Goal: Answer question/provide support

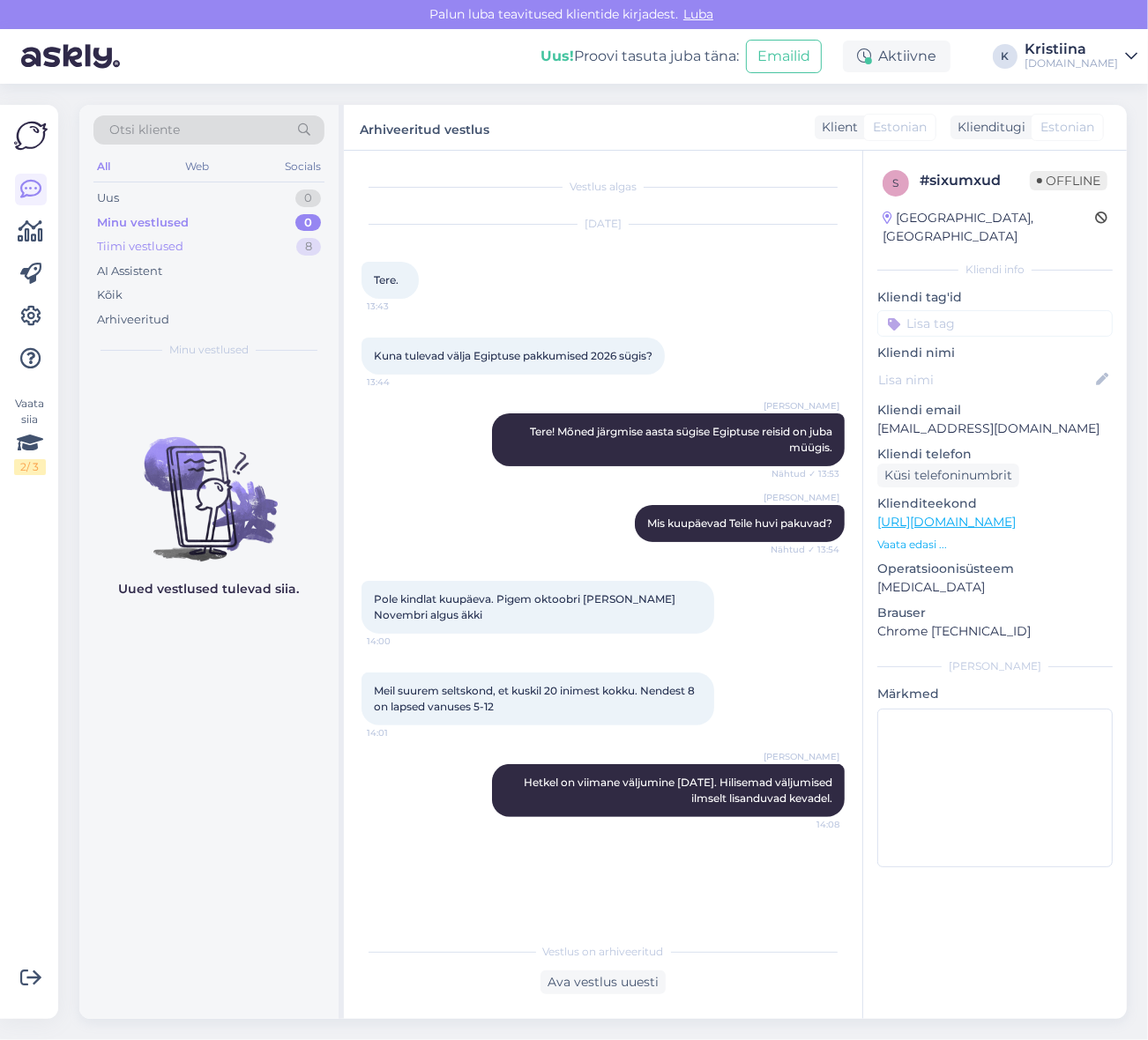
click at [186, 243] on div "Tiimi vestlused 8" at bounding box center [209, 246] width 231 height 25
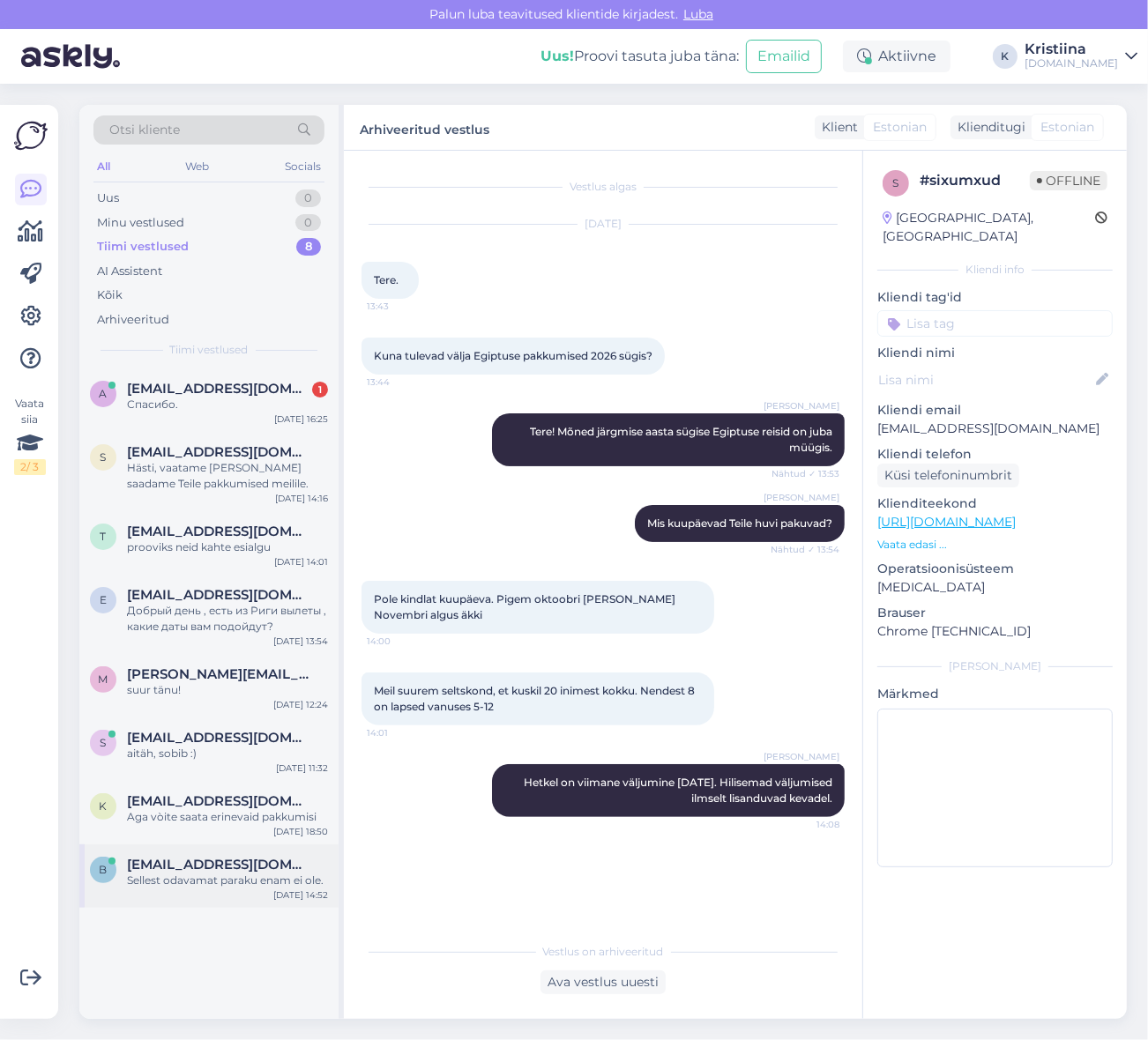
click at [205, 855] on div "b [EMAIL_ADDRESS][DOMAIN_NAME] Sellest odavamat paraku enam ei ole. [DATE] 14:52" at bounding box center [208, 876] width 259 height 63
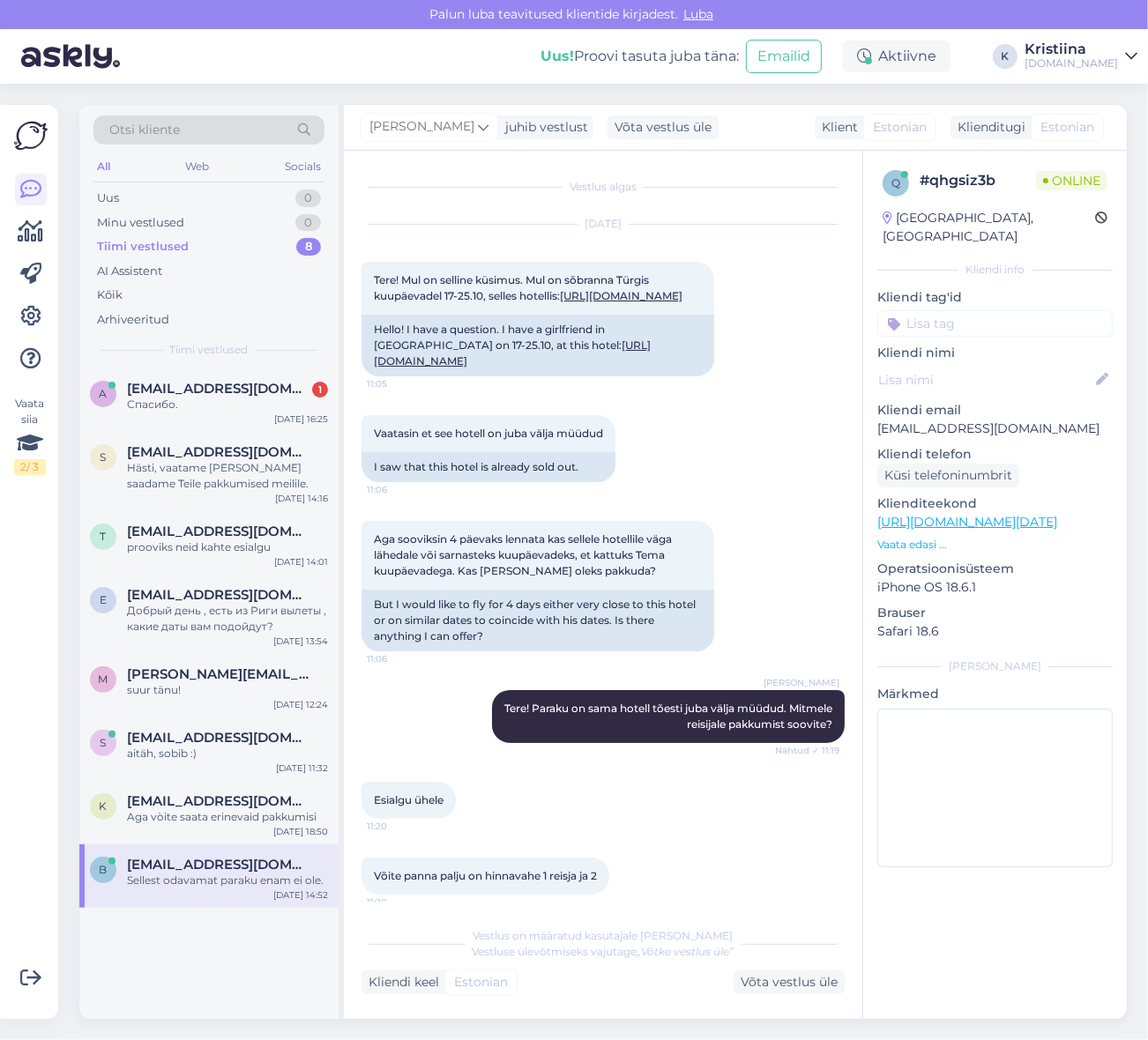
scroll to position [609, 0]
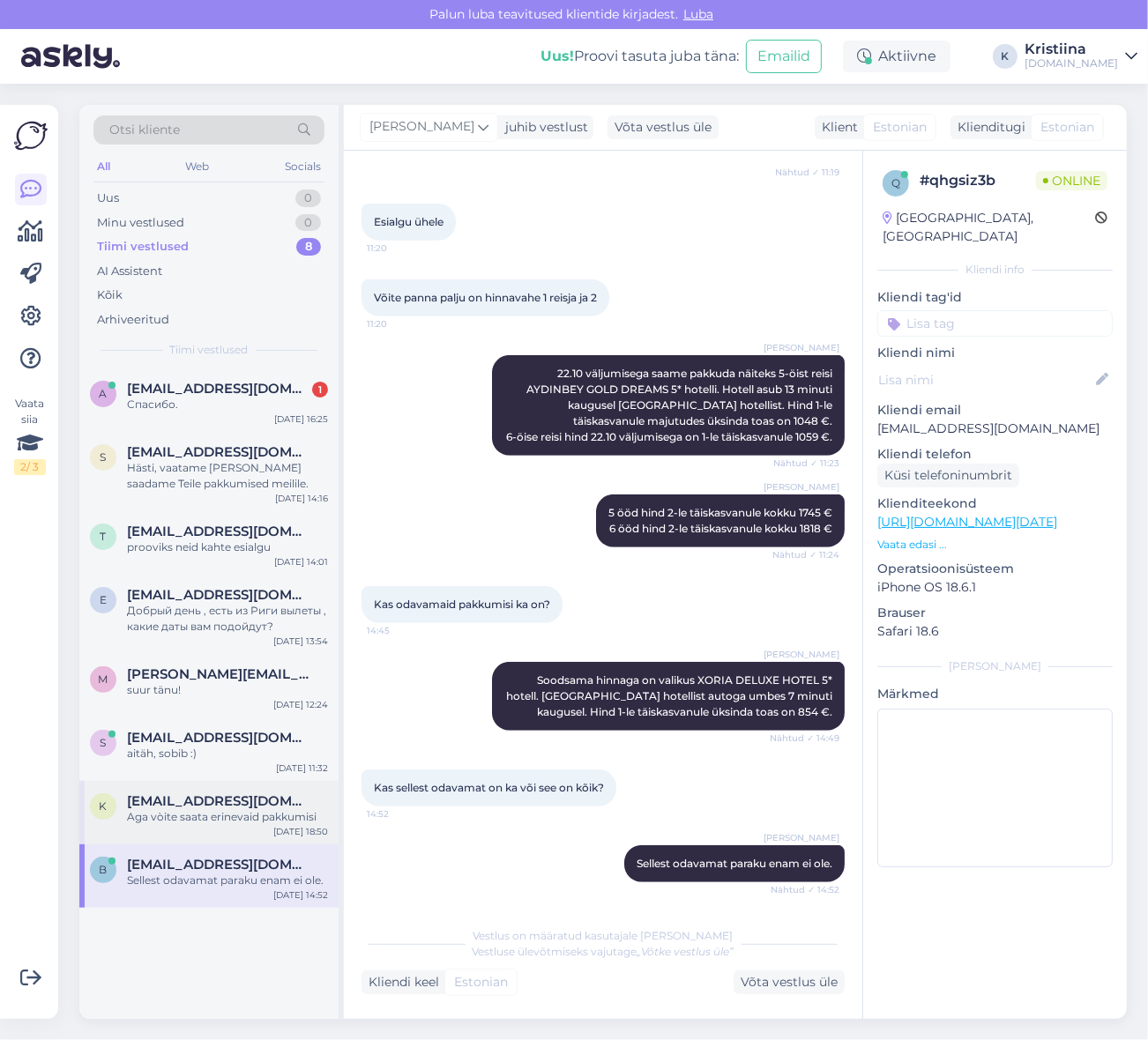
click at [197, 790] on div "K [EMAIL_ADDRESS][DOMAIN_NAME] Aga vòite saata erinevaid pakkumisi [DATE] 18:50" at bounding box center [208, 813] width 259 height 63
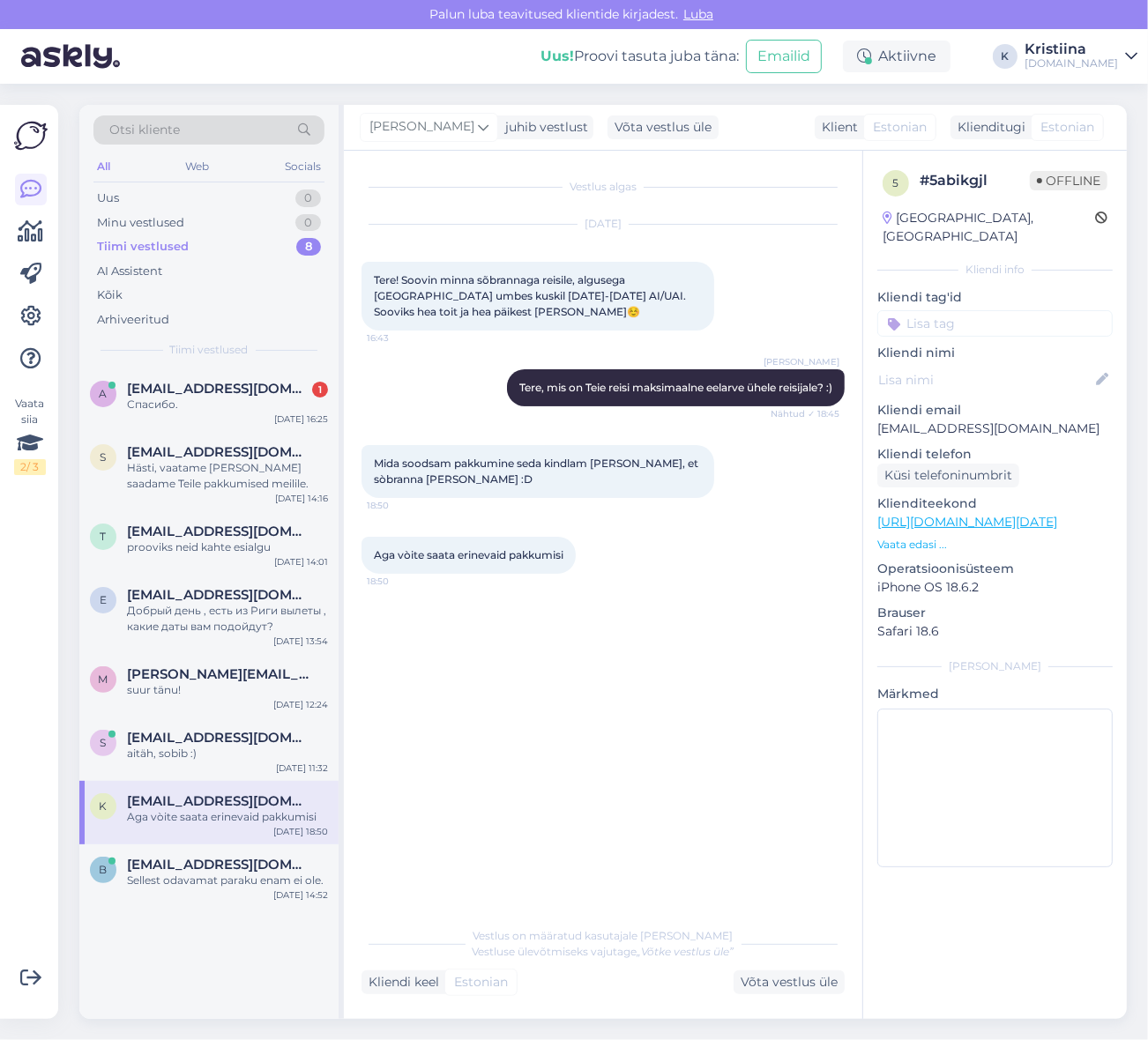
scroll to position [0, 0]
click at [205, 744] on span "[EMAIL_ADDRESS][DOMAIN_NAME]" at bounding box center [219, 738] width 184 height 16
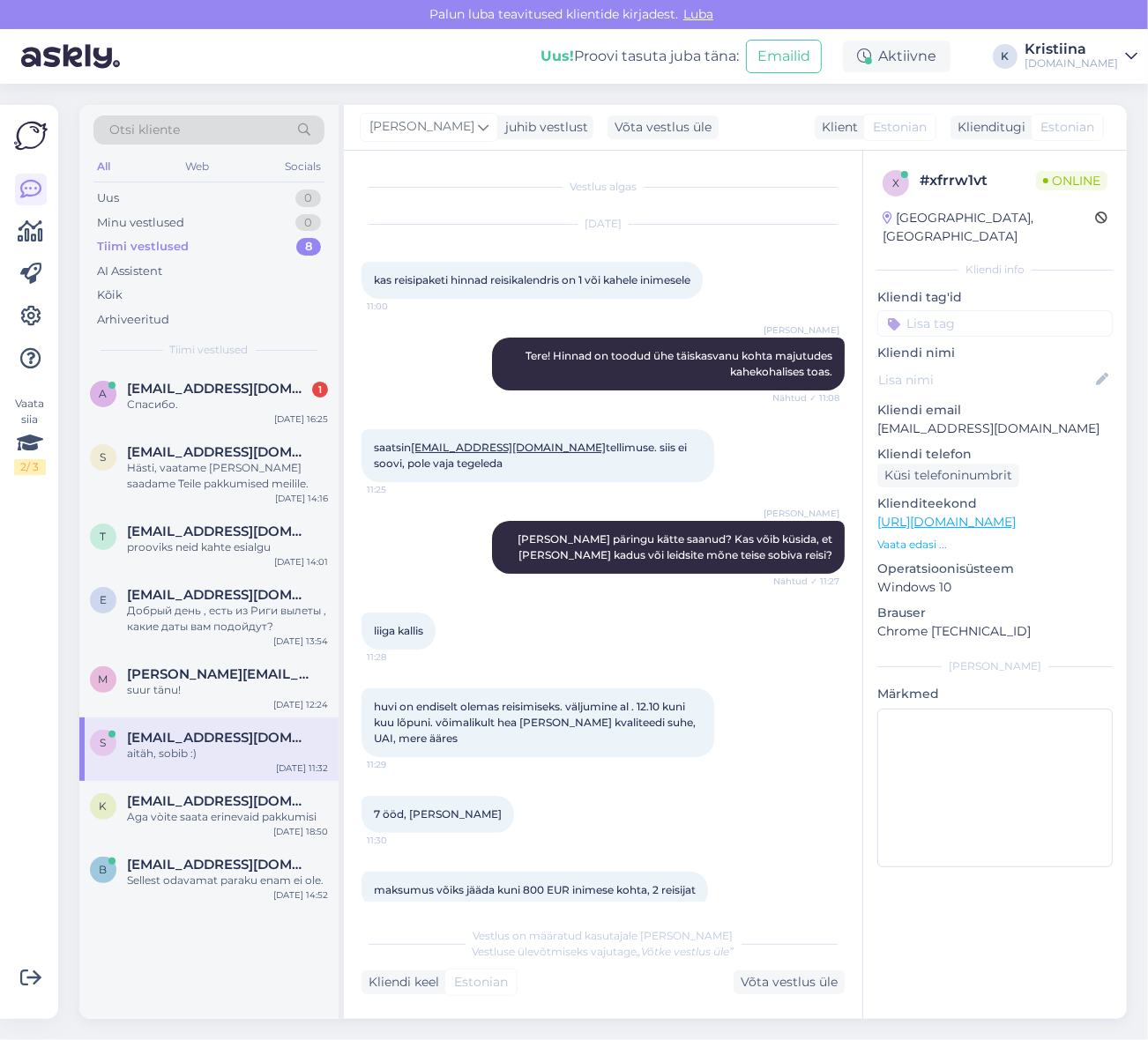
scroll to position [193, 0]
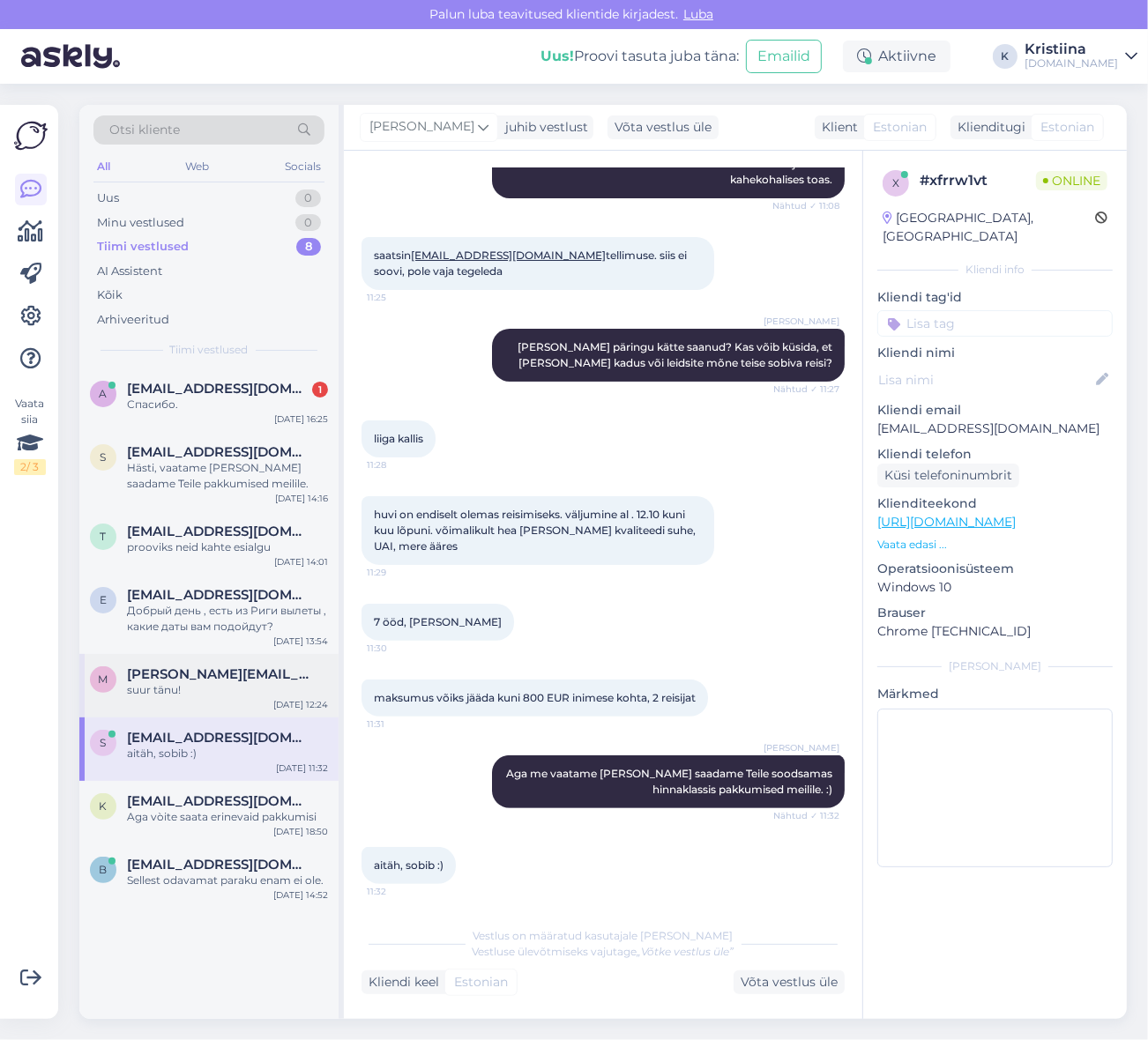
click at [205, 682] on div "suur tänu!" at bounding box center [228, 690] width 202 height 16
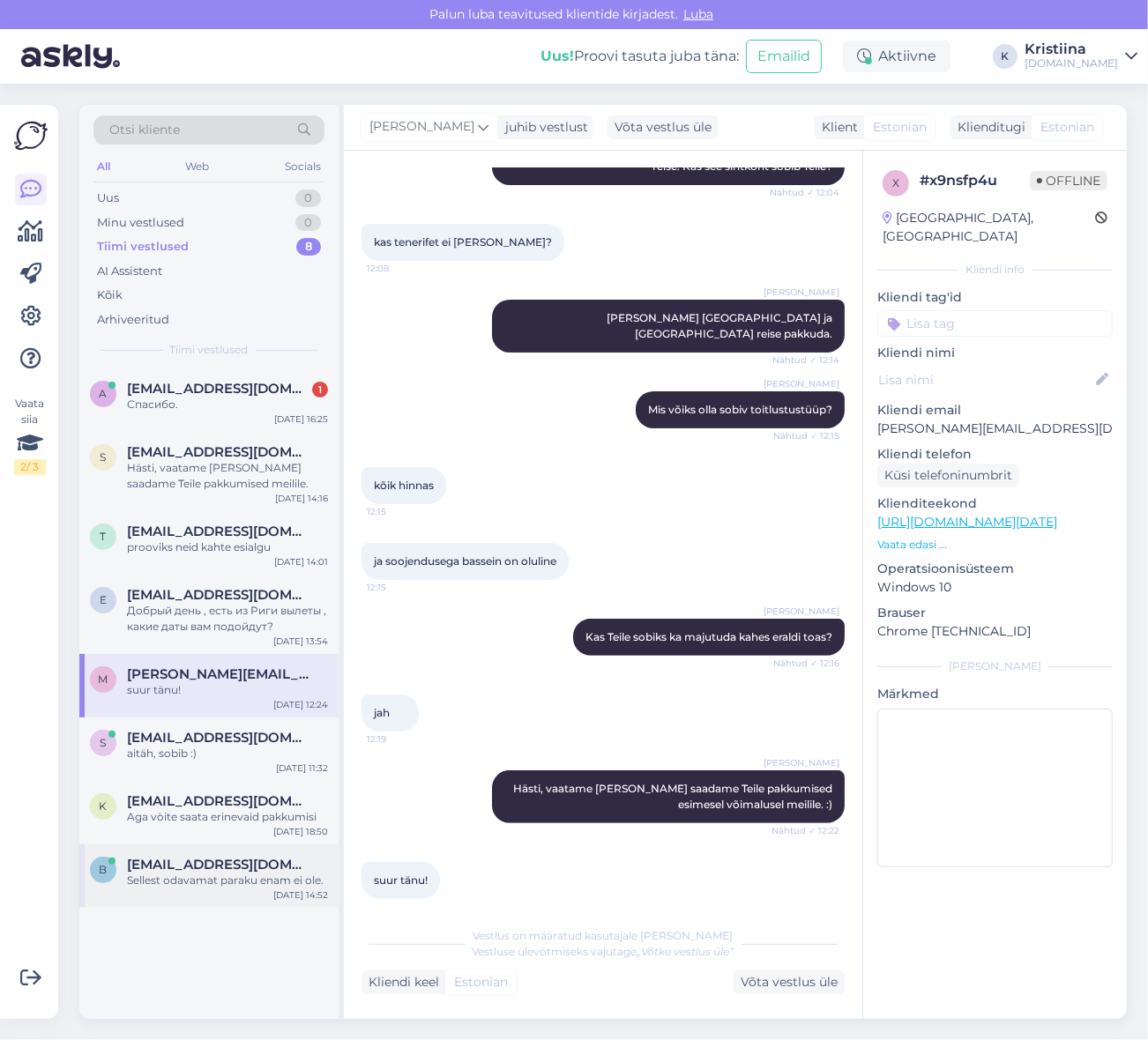
click at [205, 865] on span "[EMAIL_ADDRESS][DOMAIN_NAME]" at bounding box center [219, 865] width 184 height 16
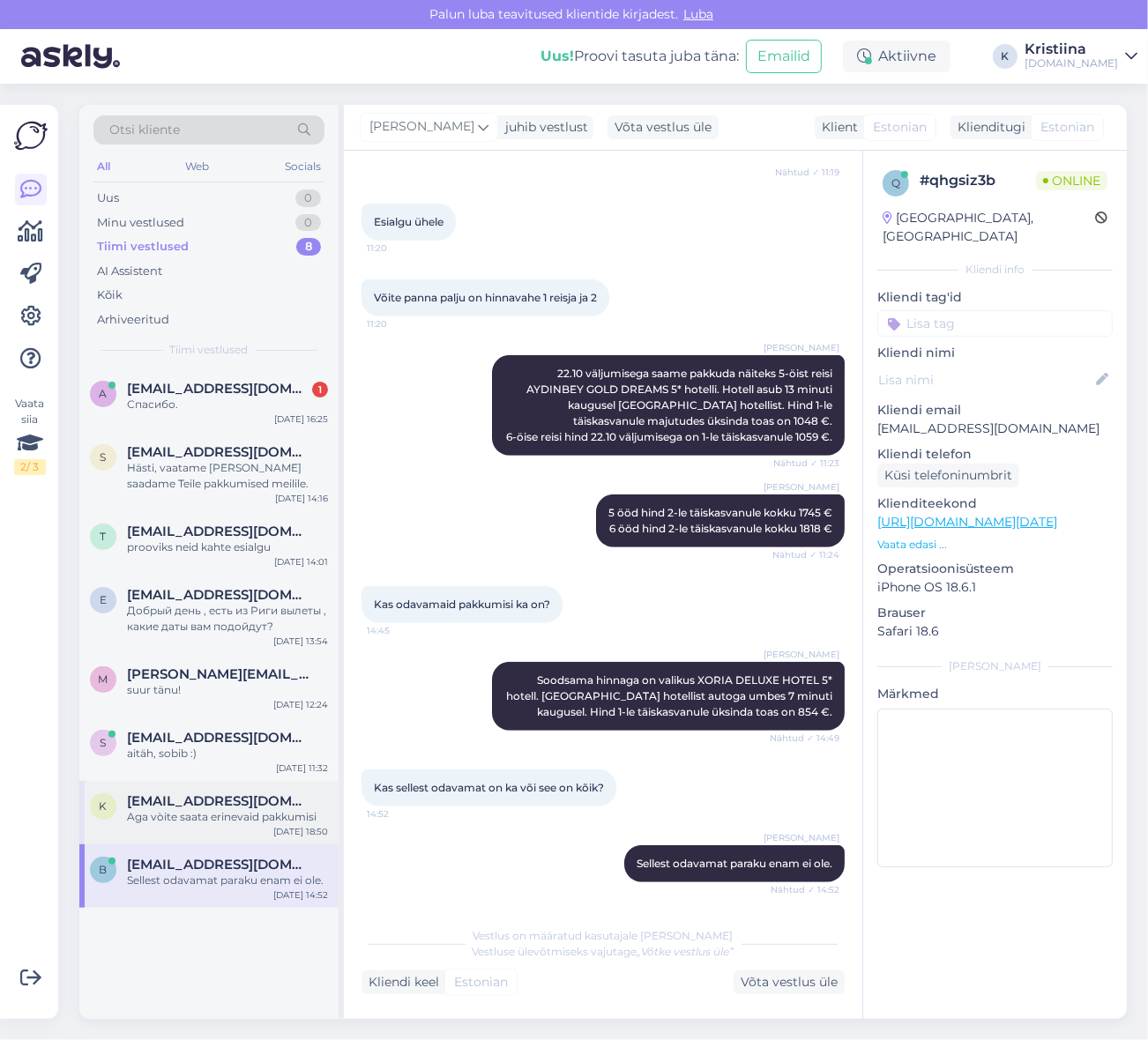
click at [225, 824] on div "Aga vòite saata erinevaid pakkumisi" at bounding box center [228, 818] width 202 height 16
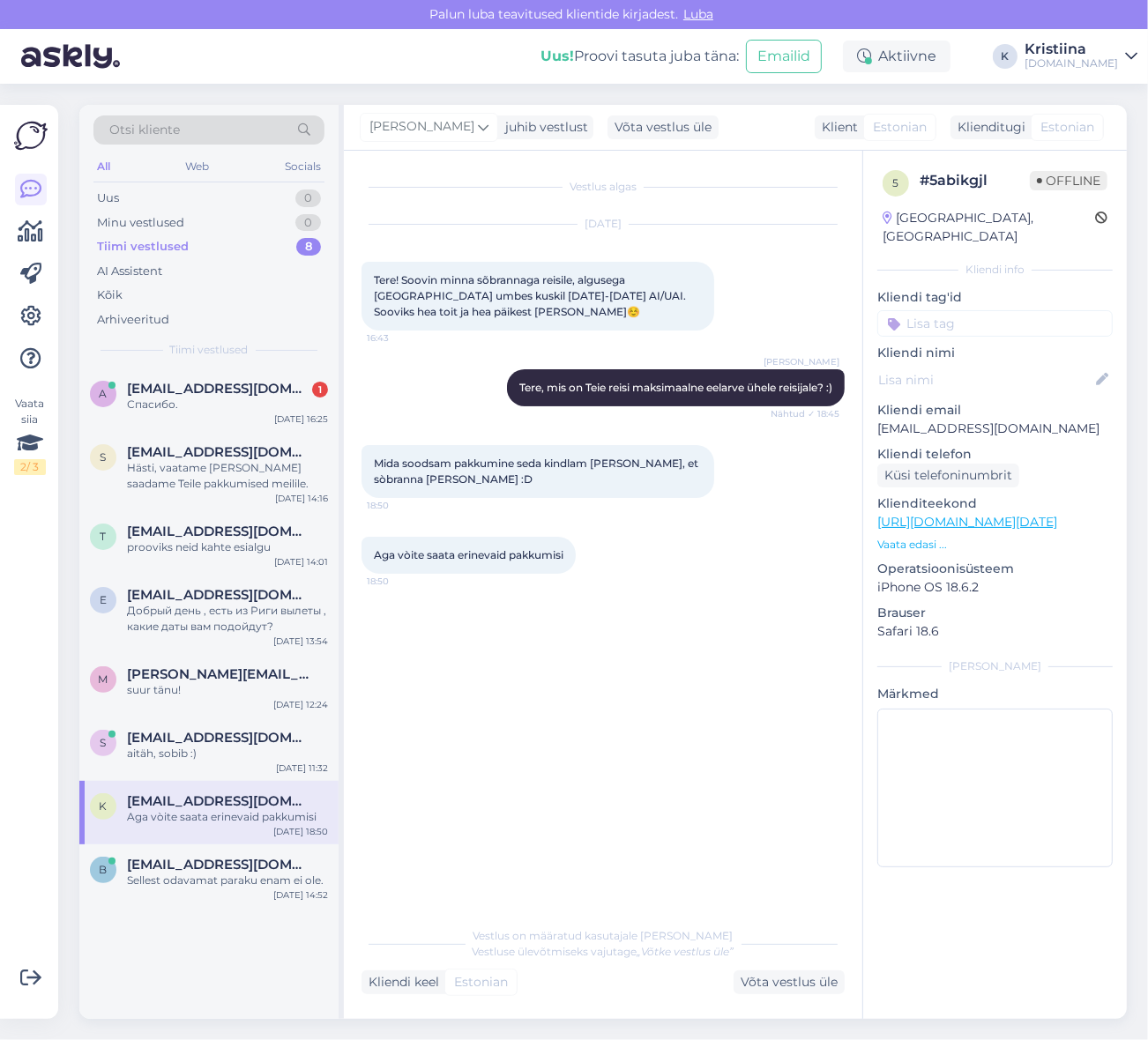
click at [152, 243] on div "Tiimi vestlused" at bounding box center [142, 247] width 92 height 18
click at [170, 762] on div "s [EMAIL_ADDRESS][DOMAIN_NAME] aitäh, sobib :) [DATE] 11:32" at bounding box center [208, 750] width 259 height 63
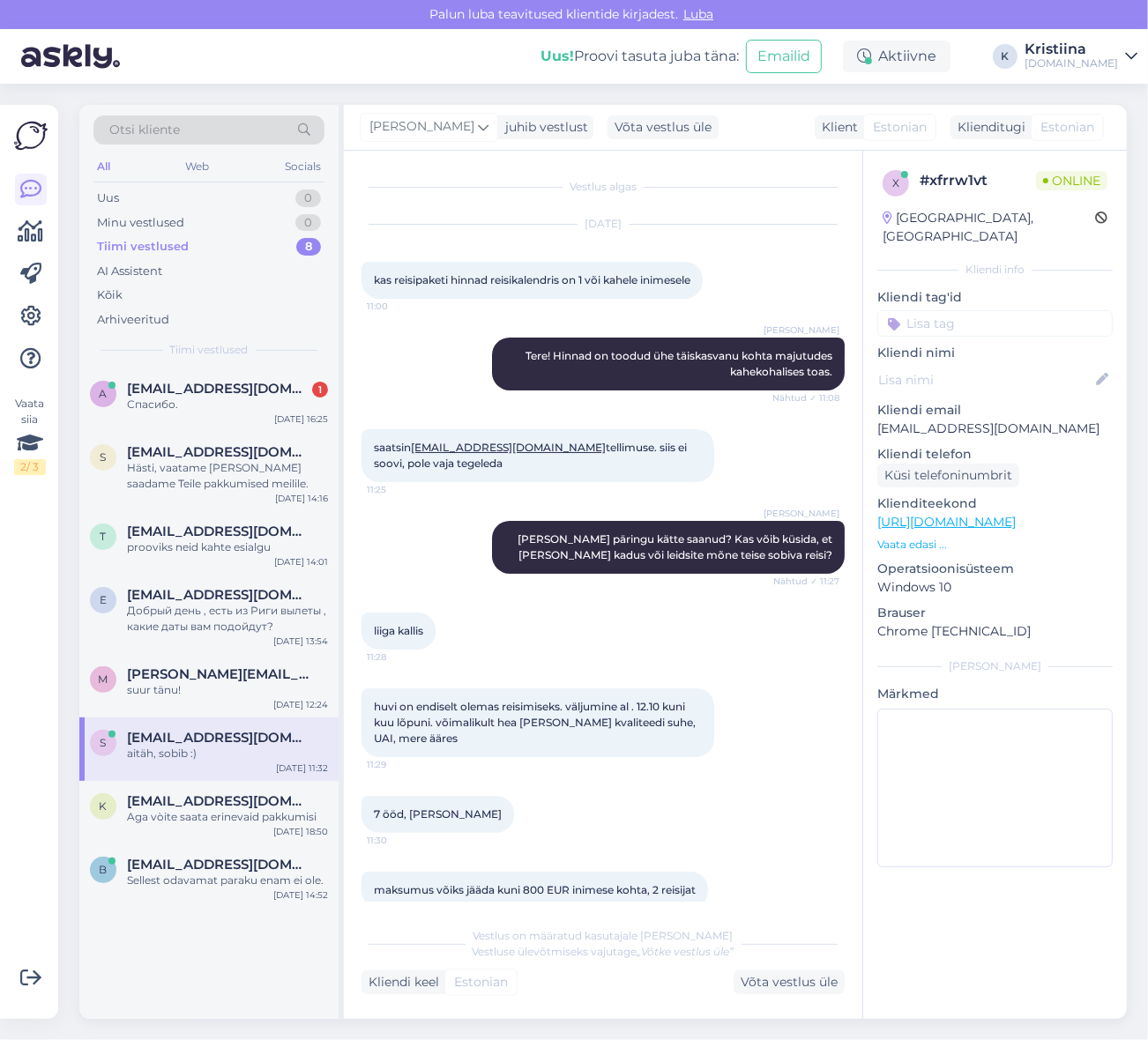
scroll to position [193, 0]
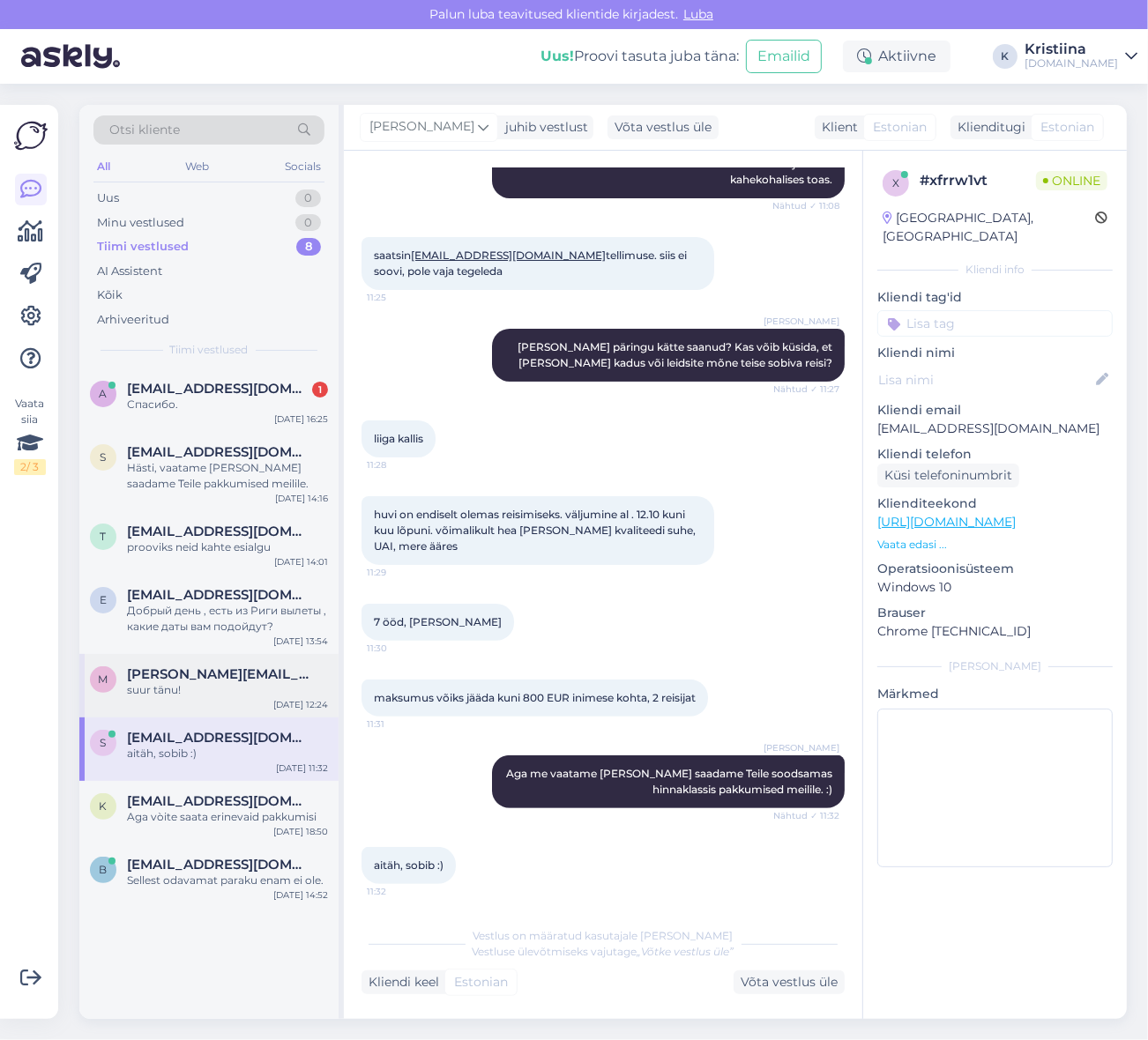
click at [177, 673] on span "[PERSON_NAME][EMAIL_ADDRESS][DOMAIN_NAME]" at bounding box center [219, 675] width 184 height 16
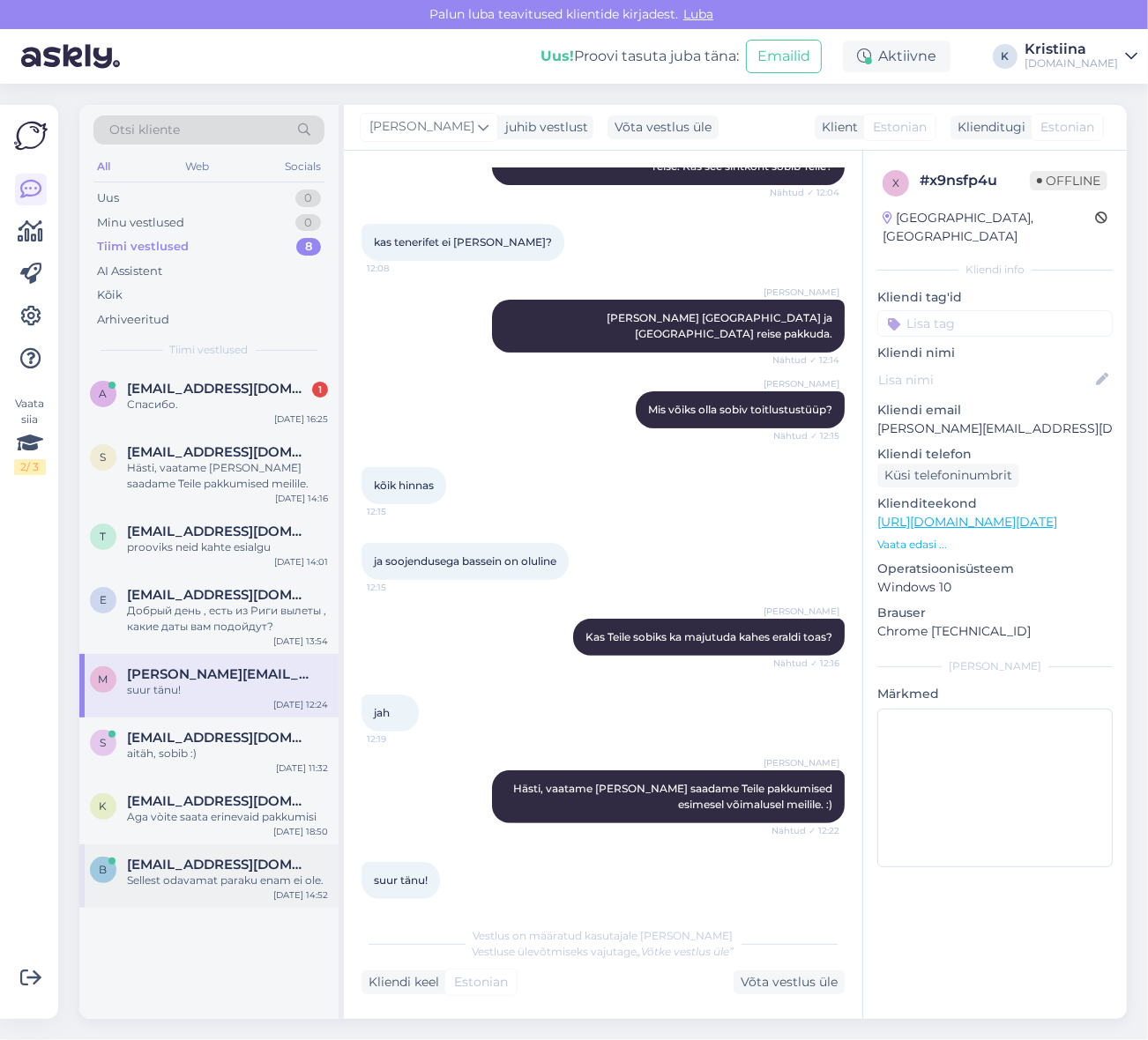
click at [170, 884] on div "Sellest odavamat paraku enam ei ole." at bounding box center [228, 881] width 202 height 16
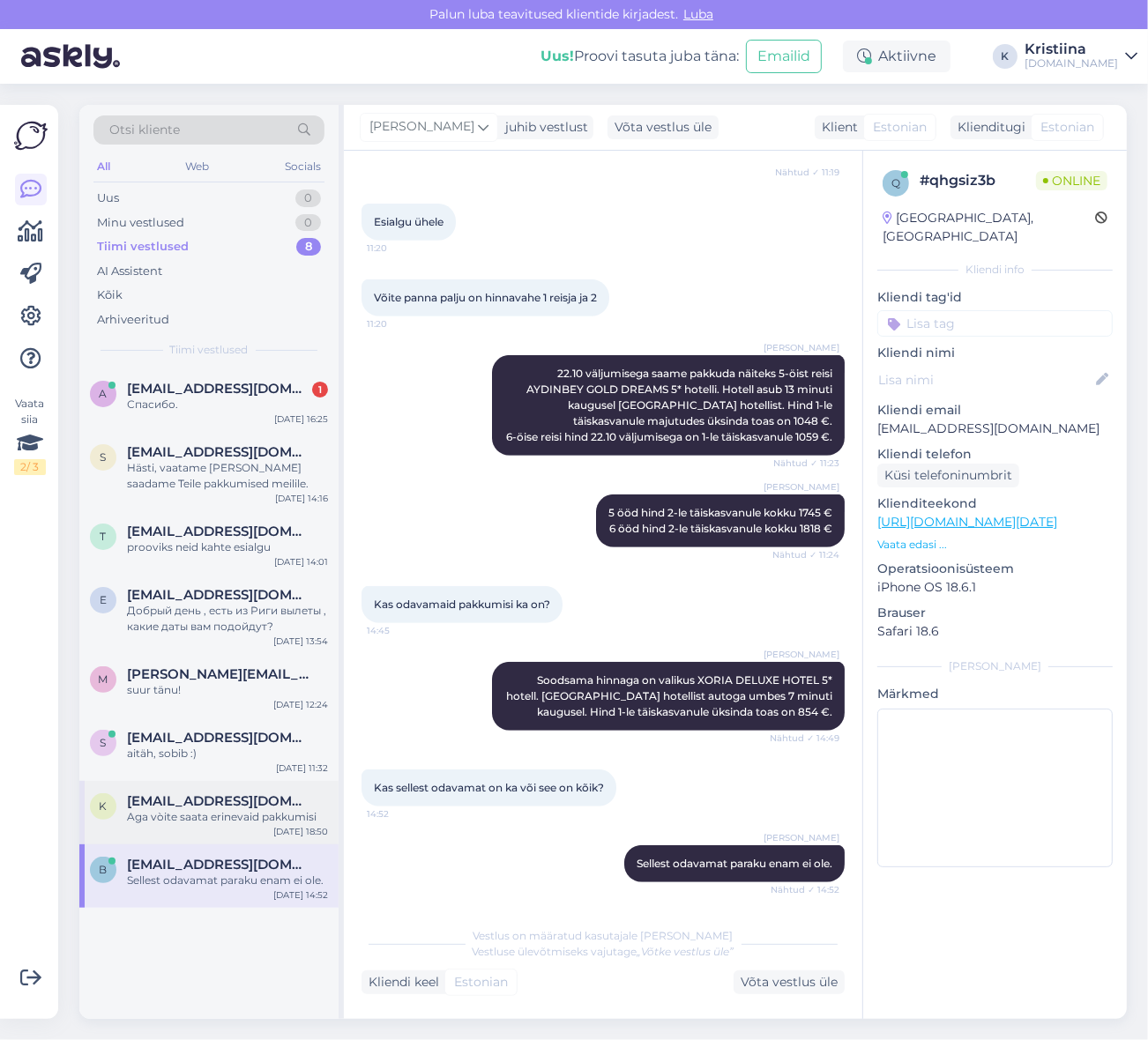
drag, startPoint x: 200, startPoint y: 801, endPoint x: 202, endPoint y: 791, distance: 10.2
click at [201, 800] on span "[EMAIL_ADDRESS][DOMAIN_NAME]" at bounding box center [219, 801] width 184 height 16
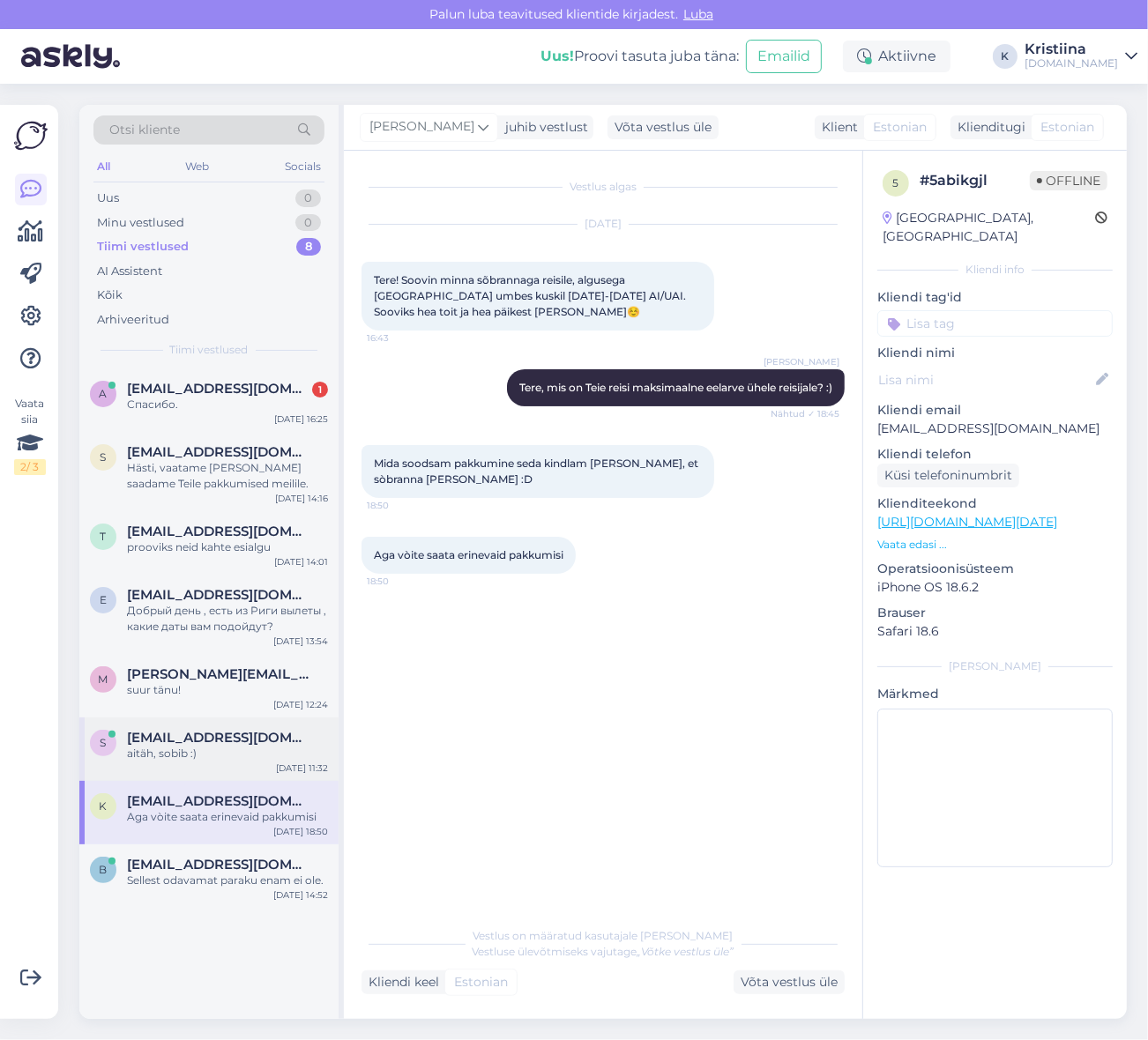
click at [186, 757] on div "aitäh, sobib :)" at bounding box center [228, 754] width 202 height 16
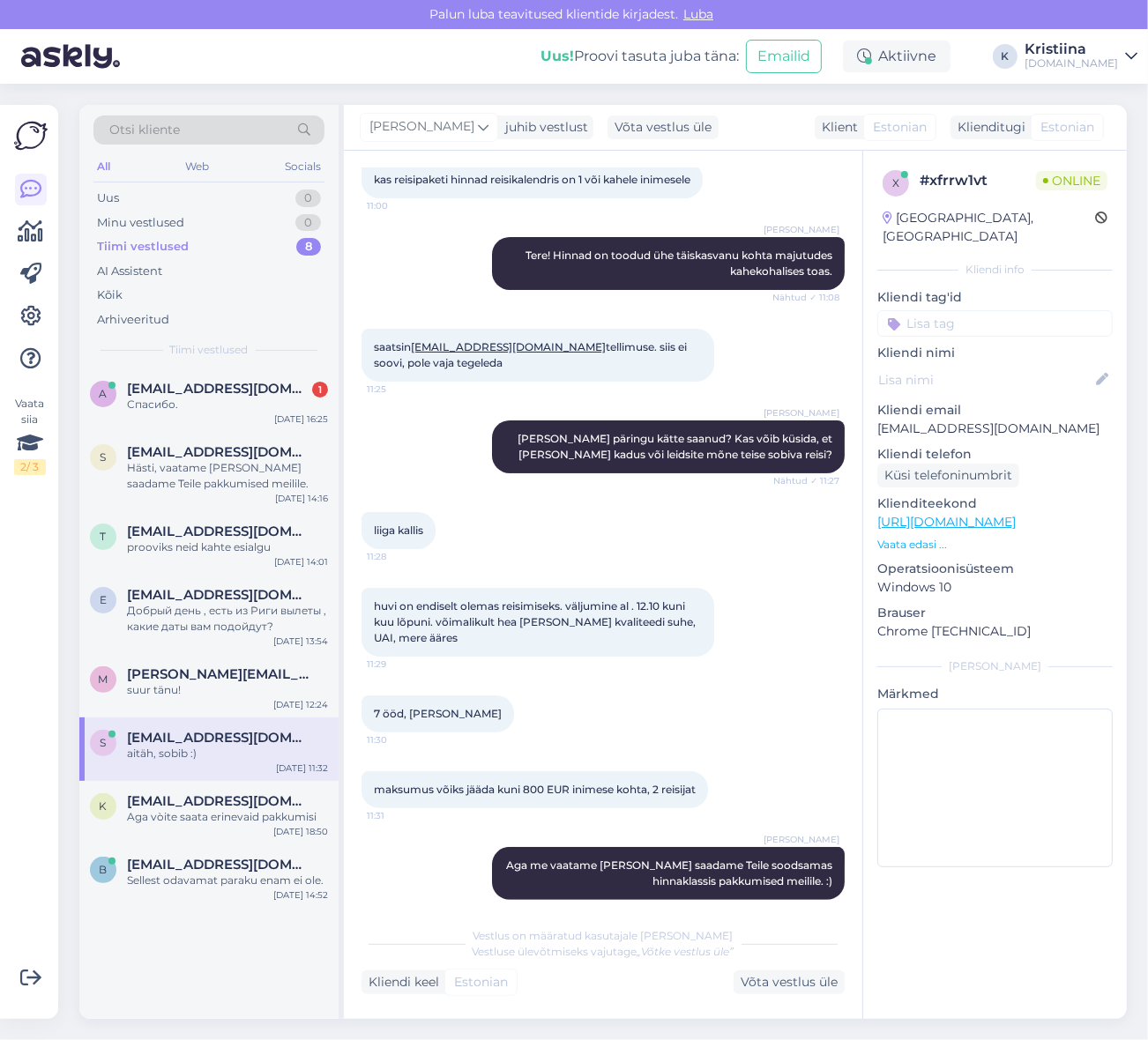
scroll to position [193, 0]
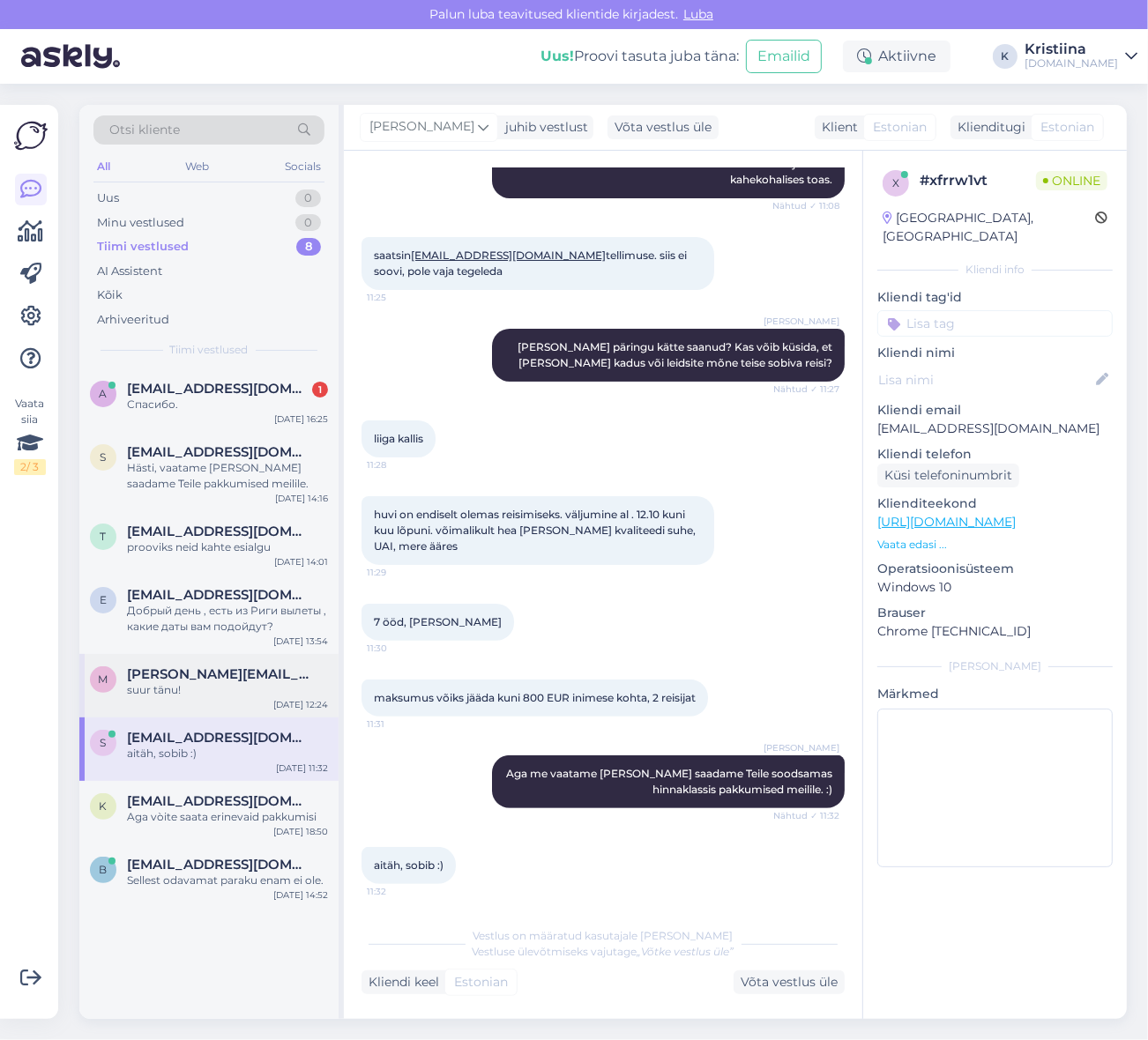
click at [164, 696] on div "suur tänu!" at bounding box center [228, 690] width 202 height 16
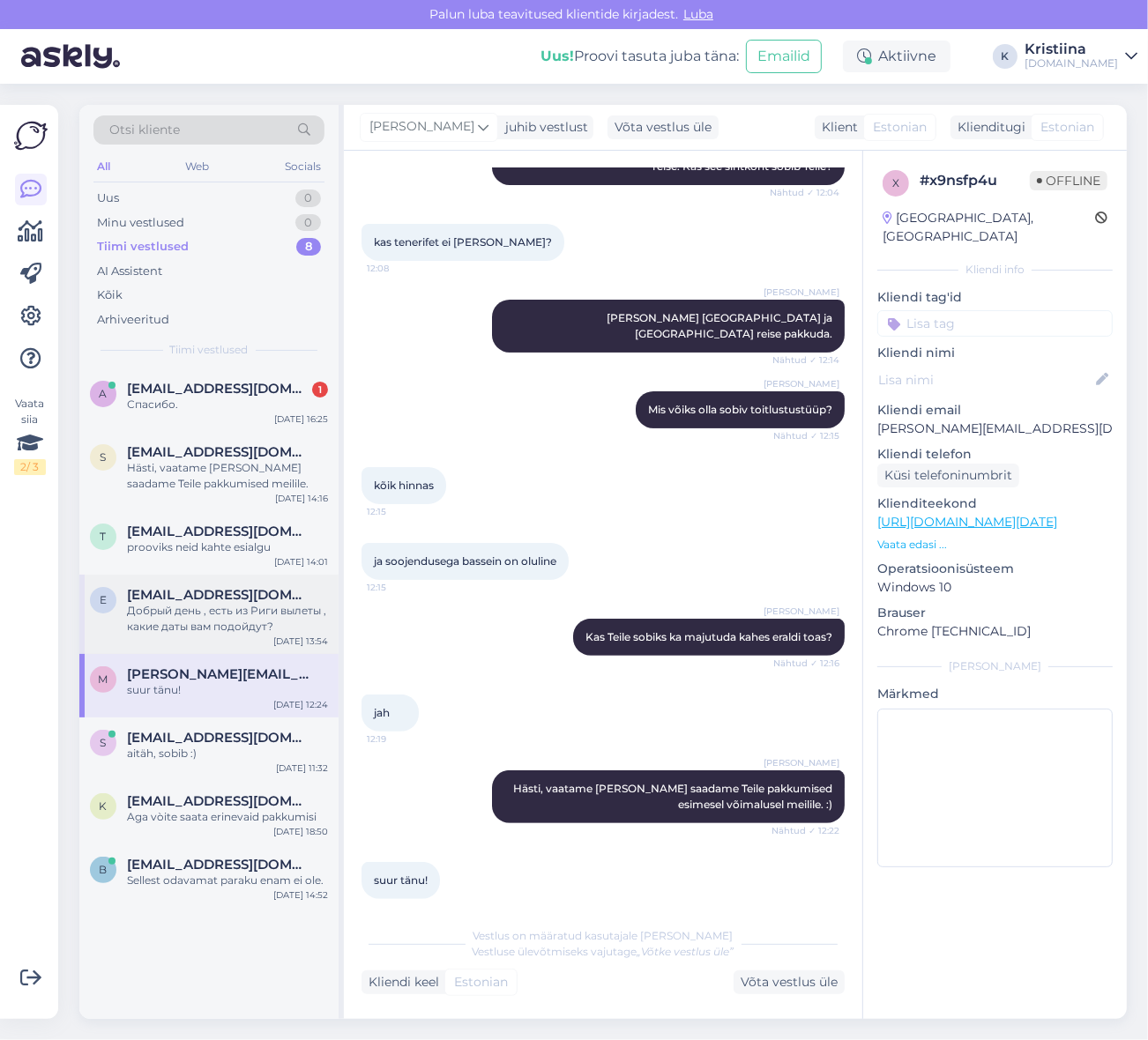
click at [186, 628] on div "Добрый день , есть из Риги вылеты , какие даты вам подойдут?" at bounding box center [228, 619] width 202 height 32
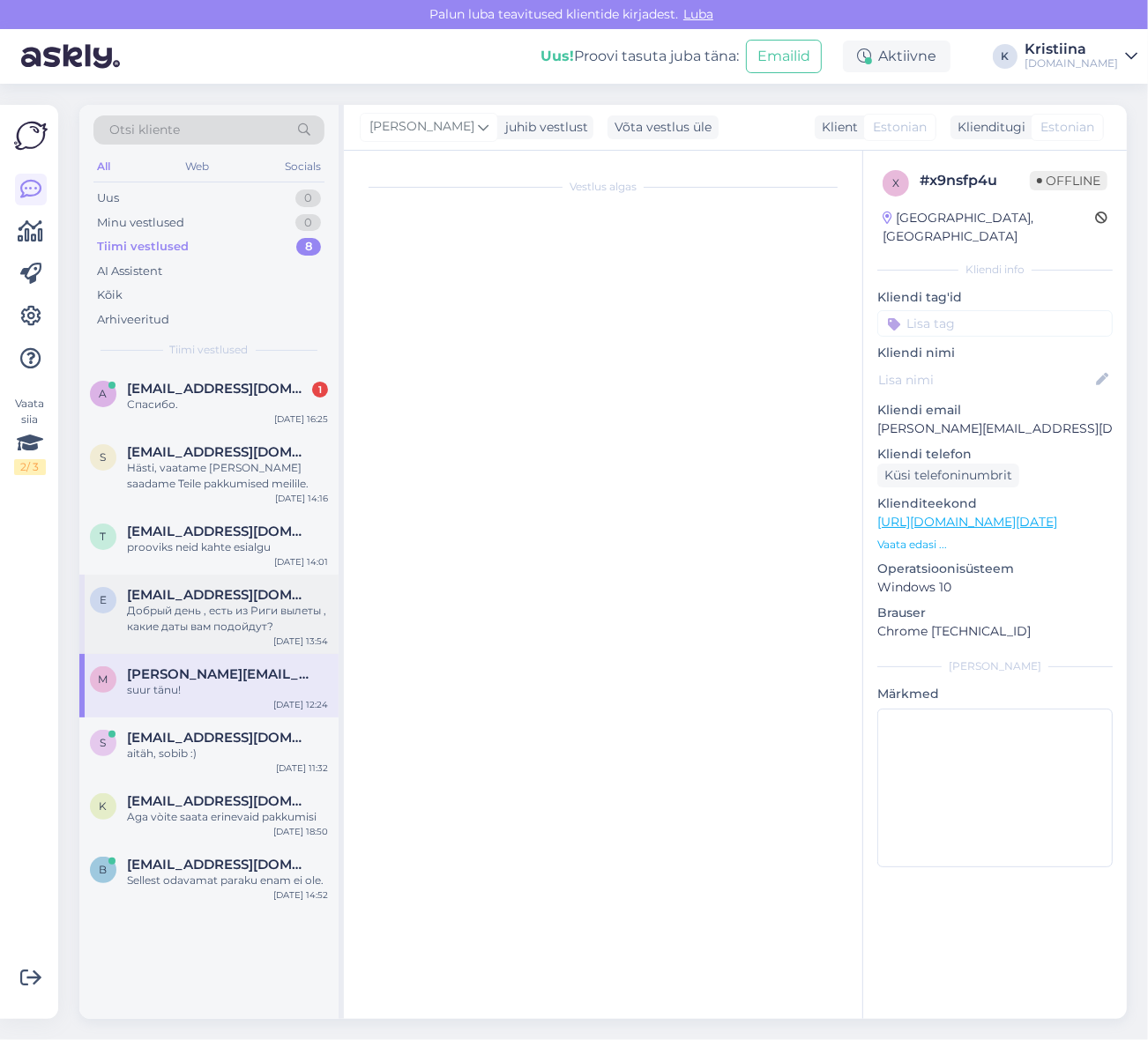
scroll to position [0, 0]
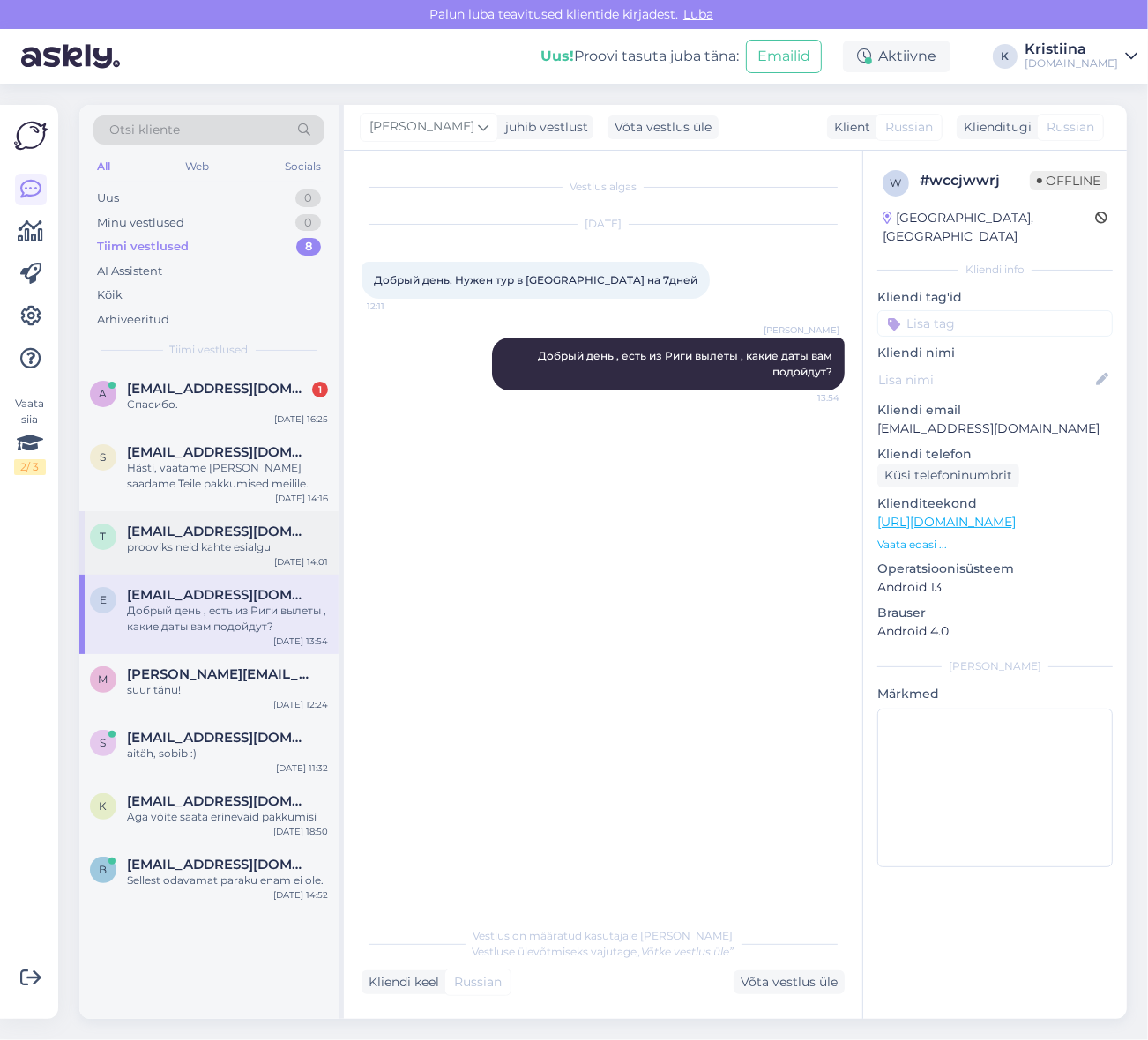
click at [195, 530] on span "[EMAIL_ADDRESS][DOMAIN_NAME]" at bounding box center [219, 531] width 184 height 16
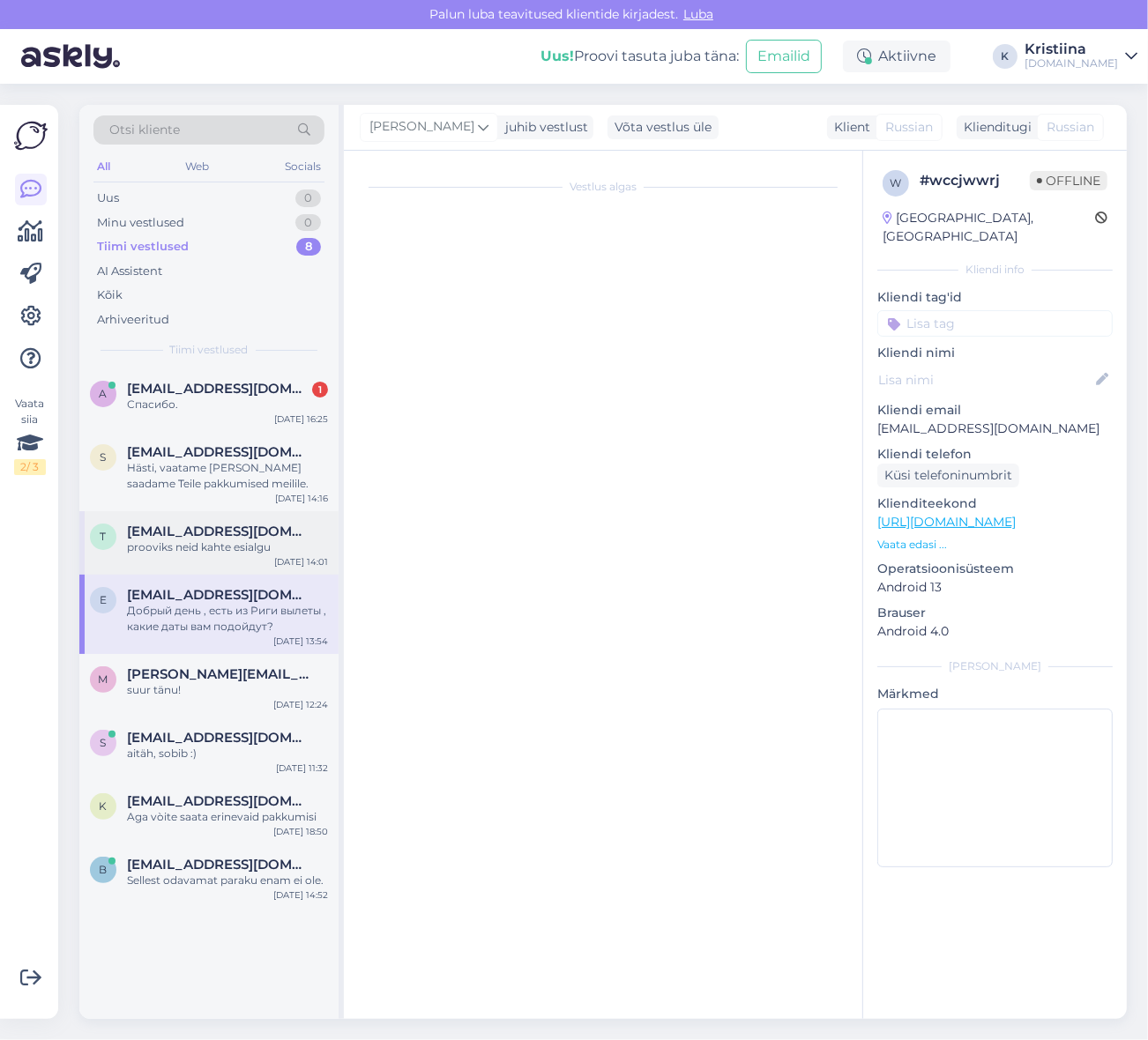
scroll to position [898, 0]
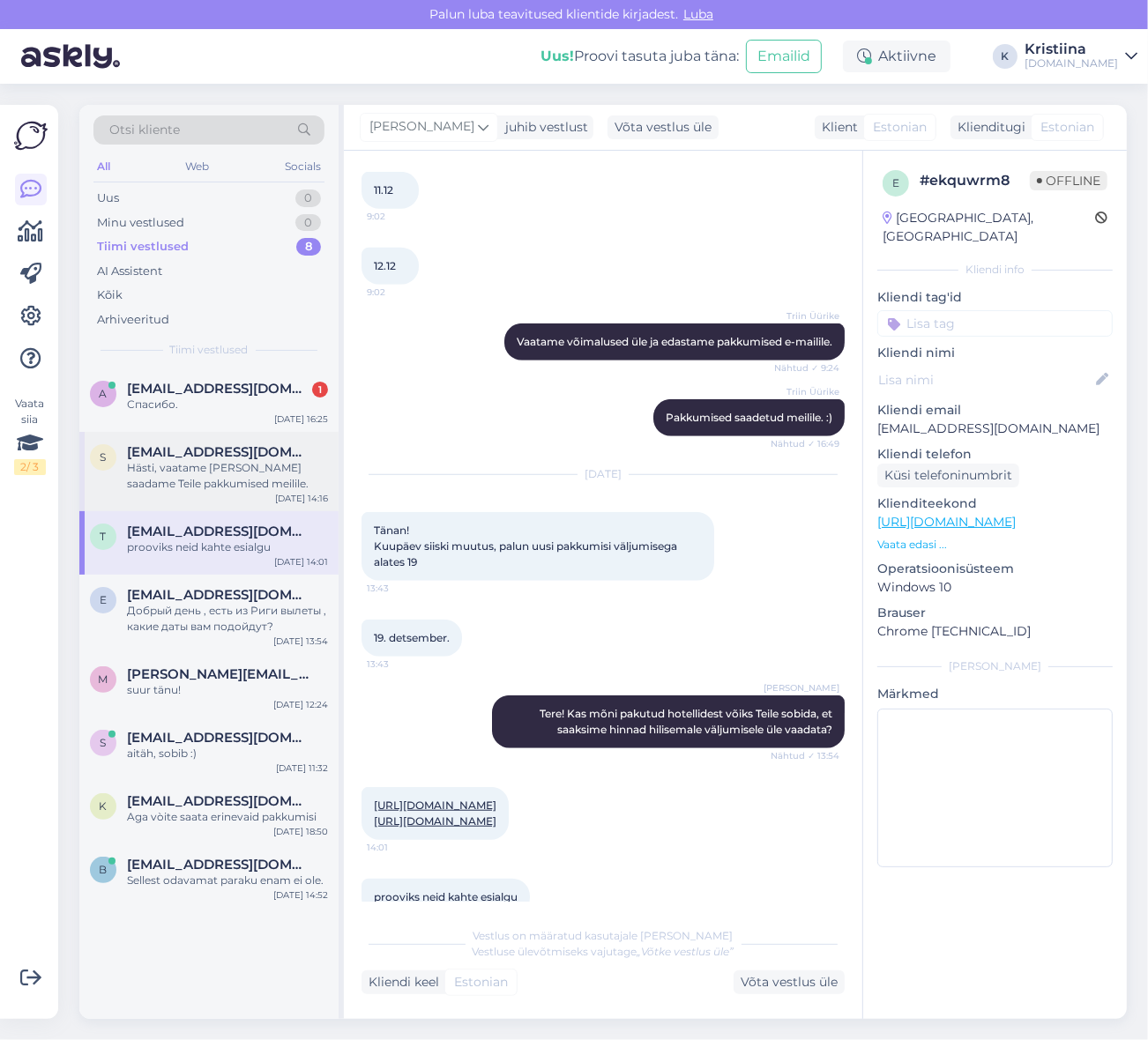
click at [207, 479] on div "Hästi, vaatame [PERSON_NAME] saadame Teile pakkumised meilile." at bounding box center [228, 476] width 202 height 32
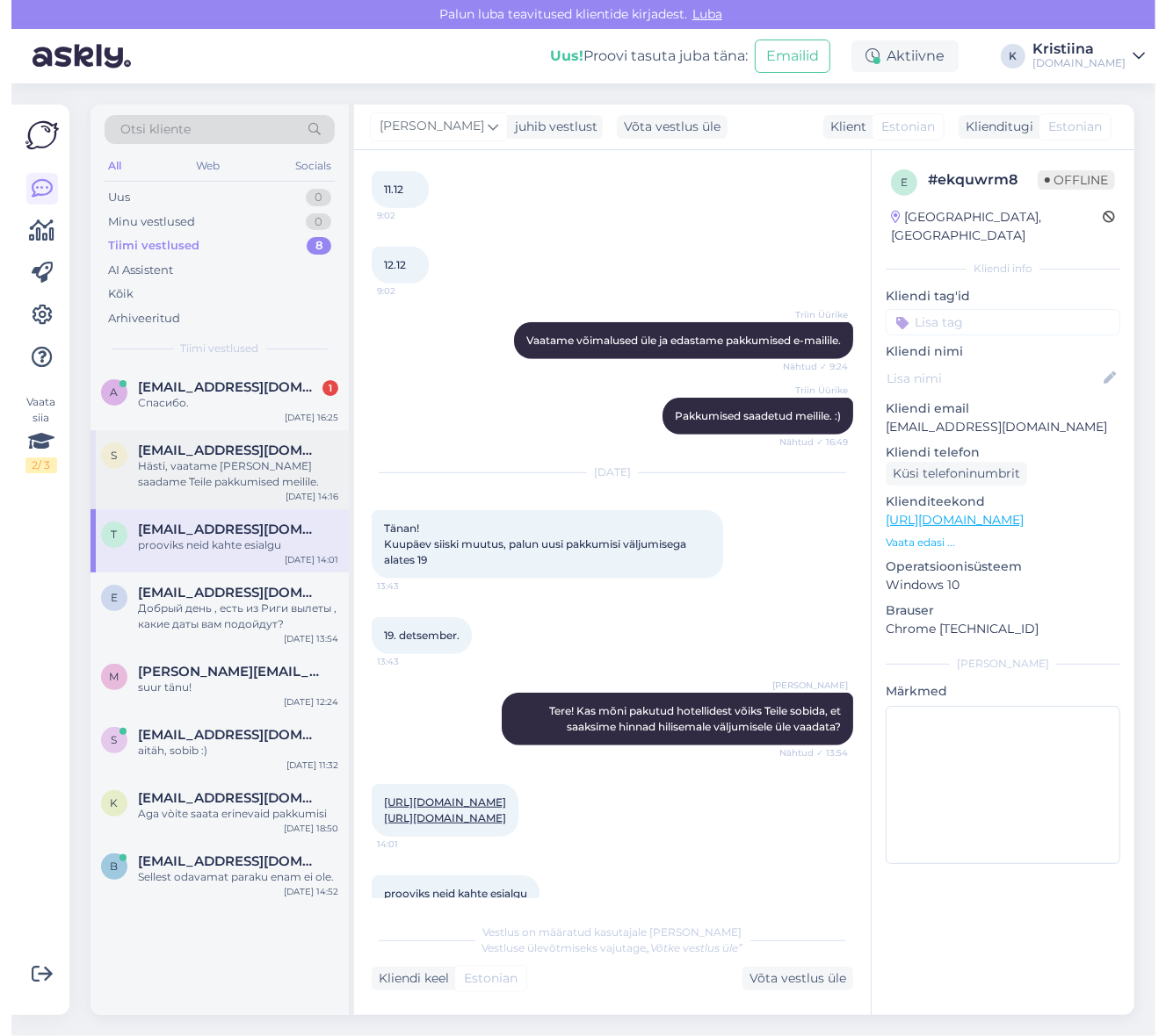
scroll to position [0, 0]
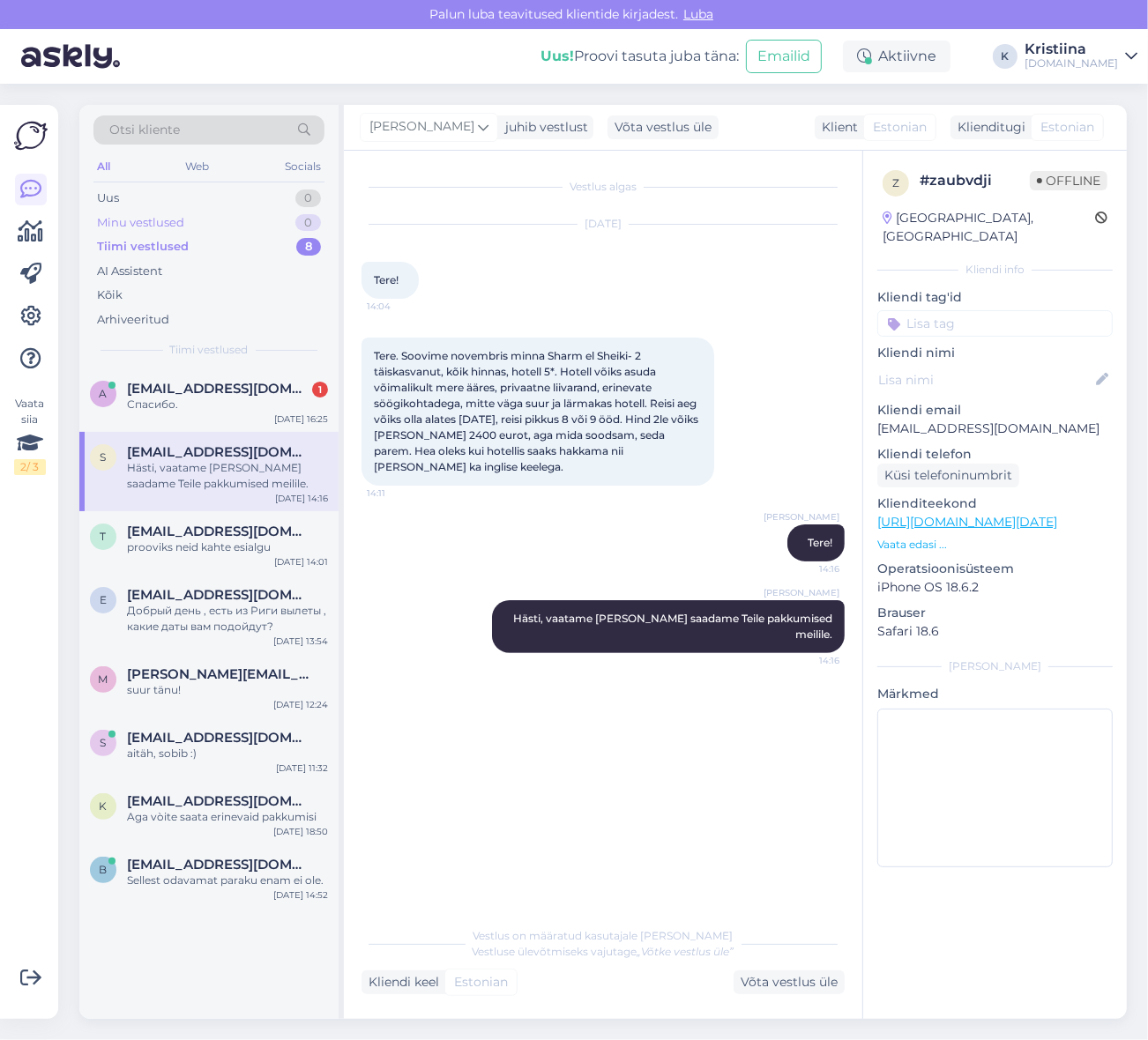
click at [194, 224] on div "Minu vestlused 0" at bounding box center [209, 222] width 231 height 25
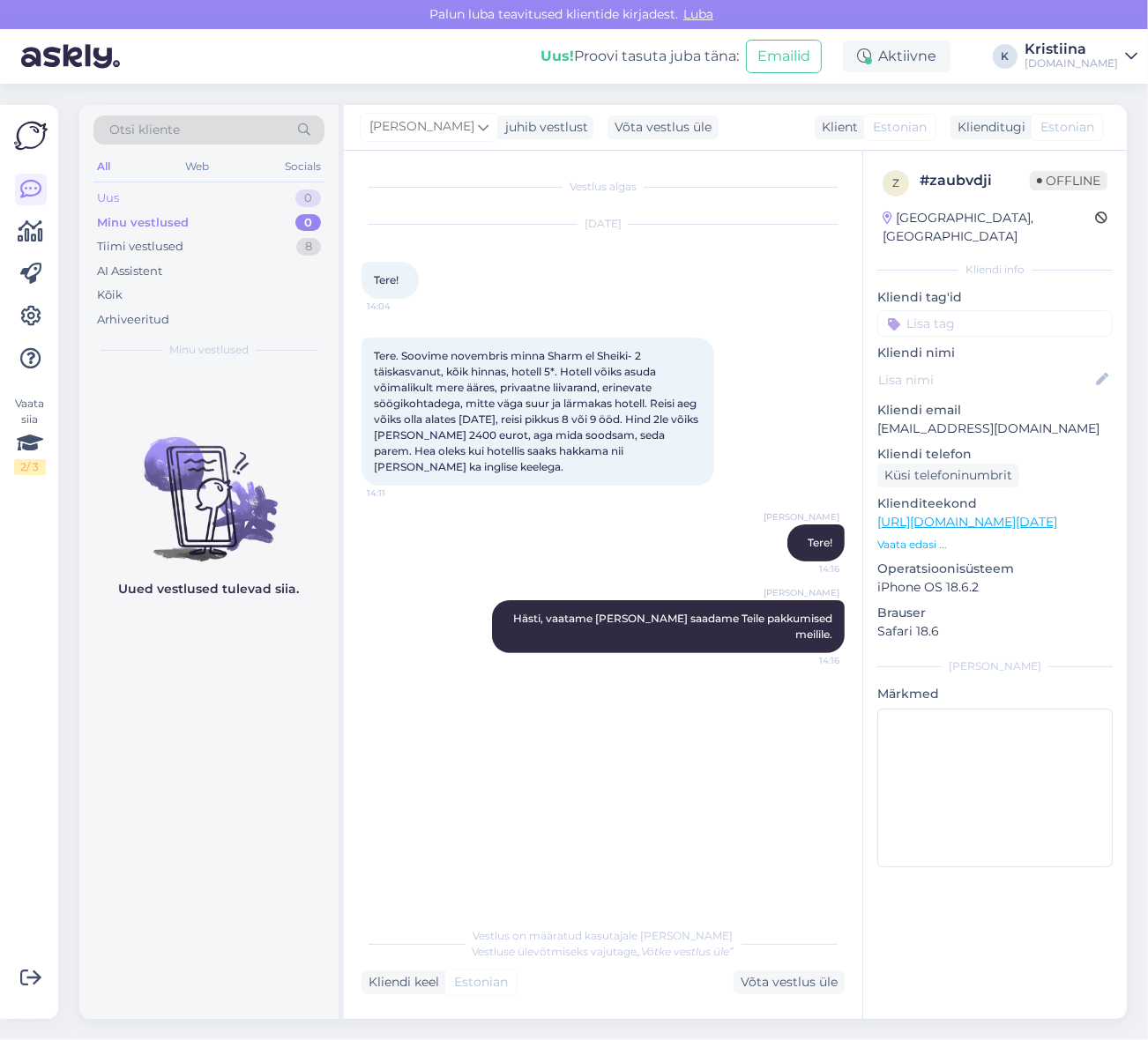
click at [185, 199] on div "Uus 0" at bounding box center [209, 198] width 231 height 25
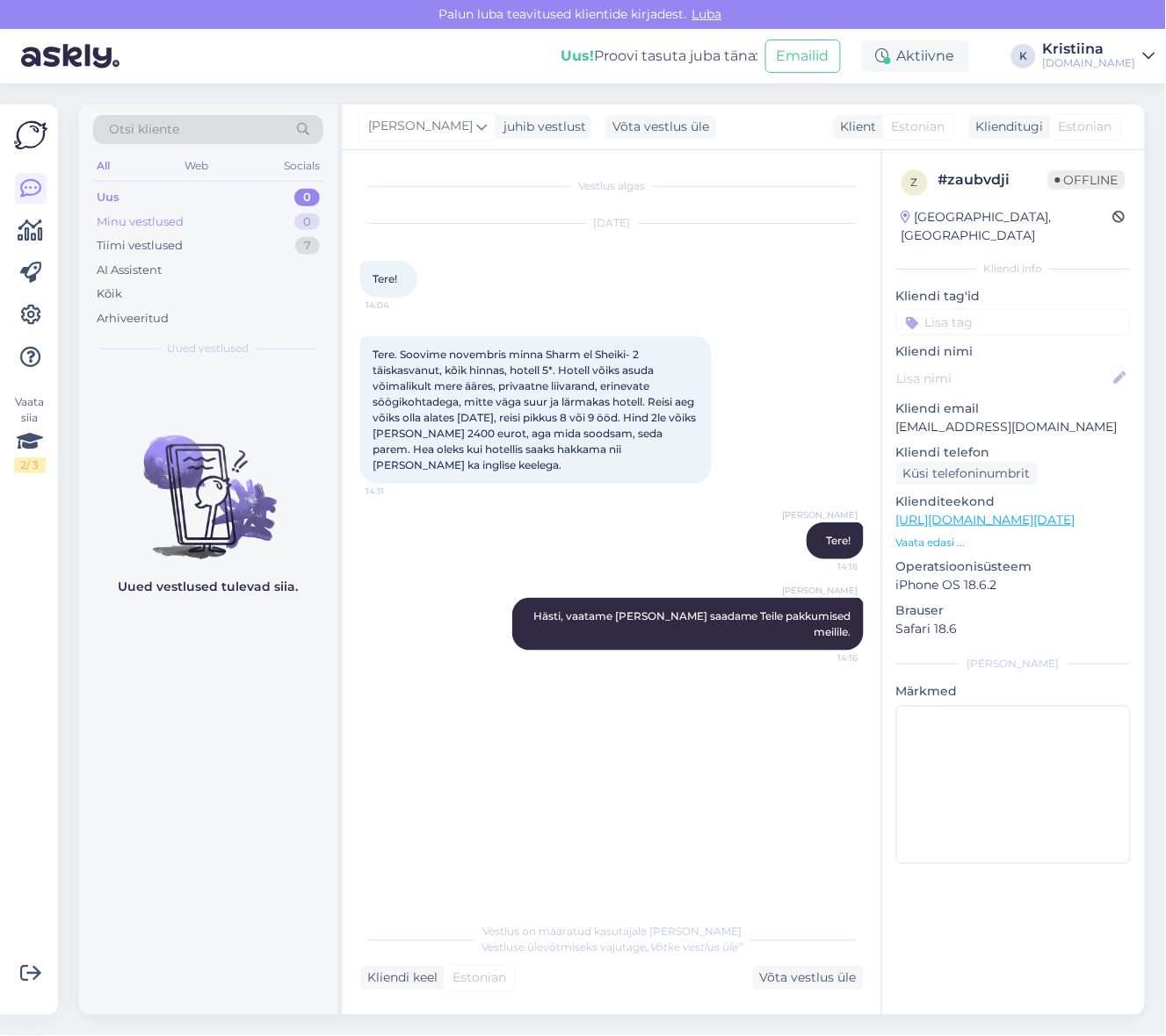
click at [265, 215] on div "Minu vestlused 0" at bounding box center [209, 221] width 230 height 25
click at [251, 246] on div "Tiimi vestlused 7" at bounding box center [209, 245] width 230 height 25
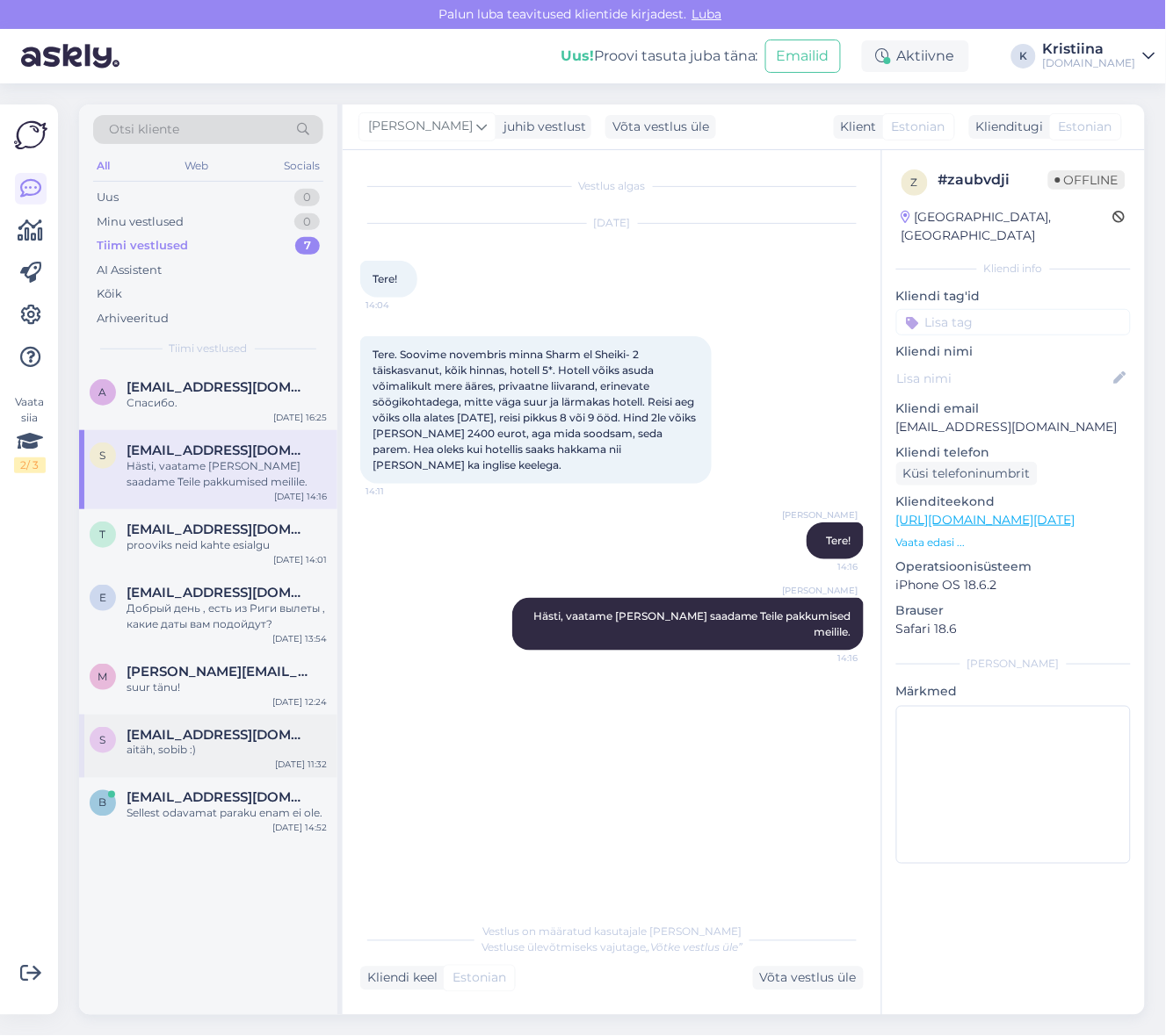
click at [231, 743] on div "aitäh, sobib :)" at bounding box center [227, 751] width 201 height 16
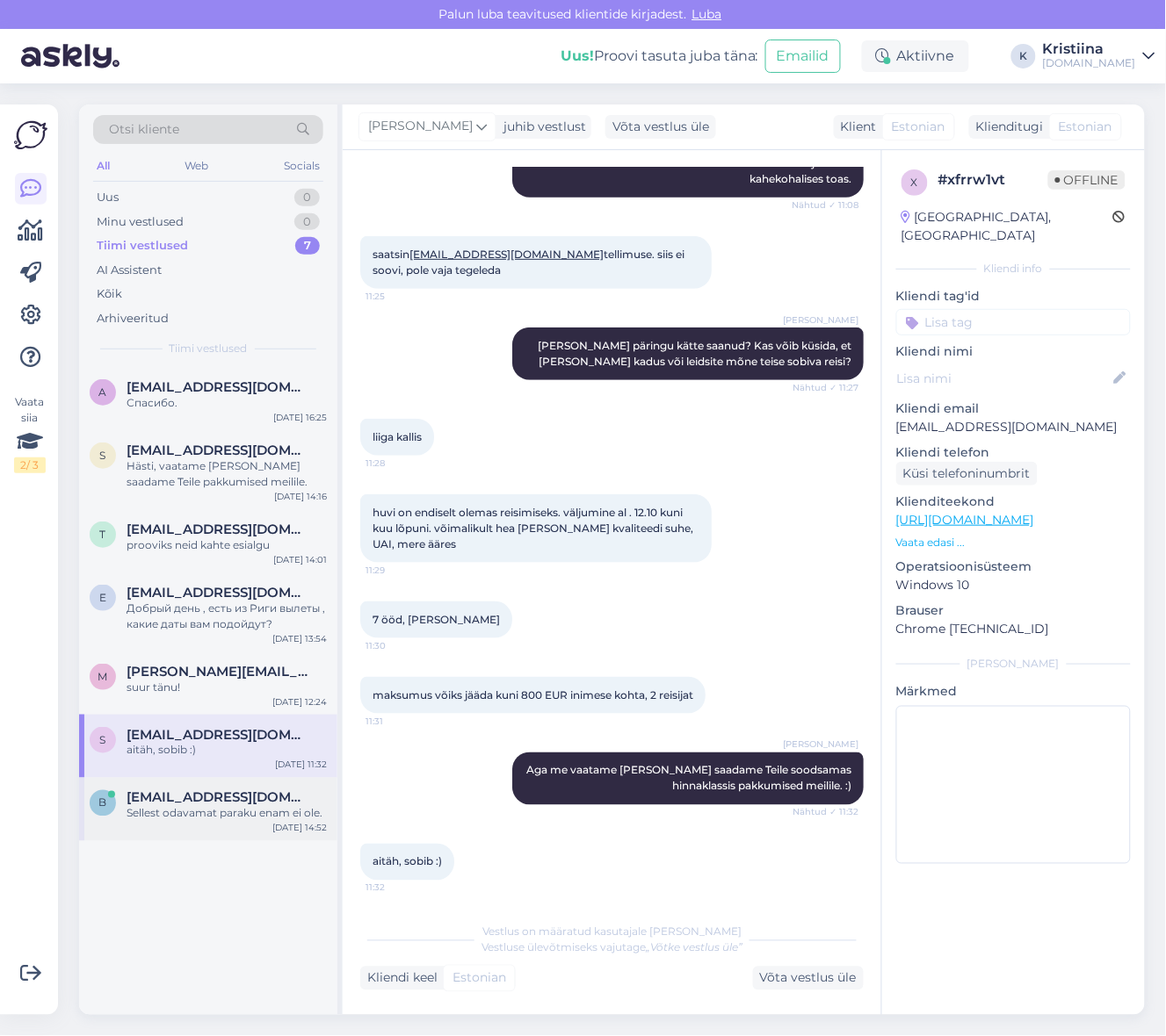
click at [225, 779] on div "b [EMAIL_ADDRESS][DOMAIN_NAME] Sellest odavamat paraku enam ei ole. [DATE] 14:52" at bounding box center [208, 810] width 258 height 63
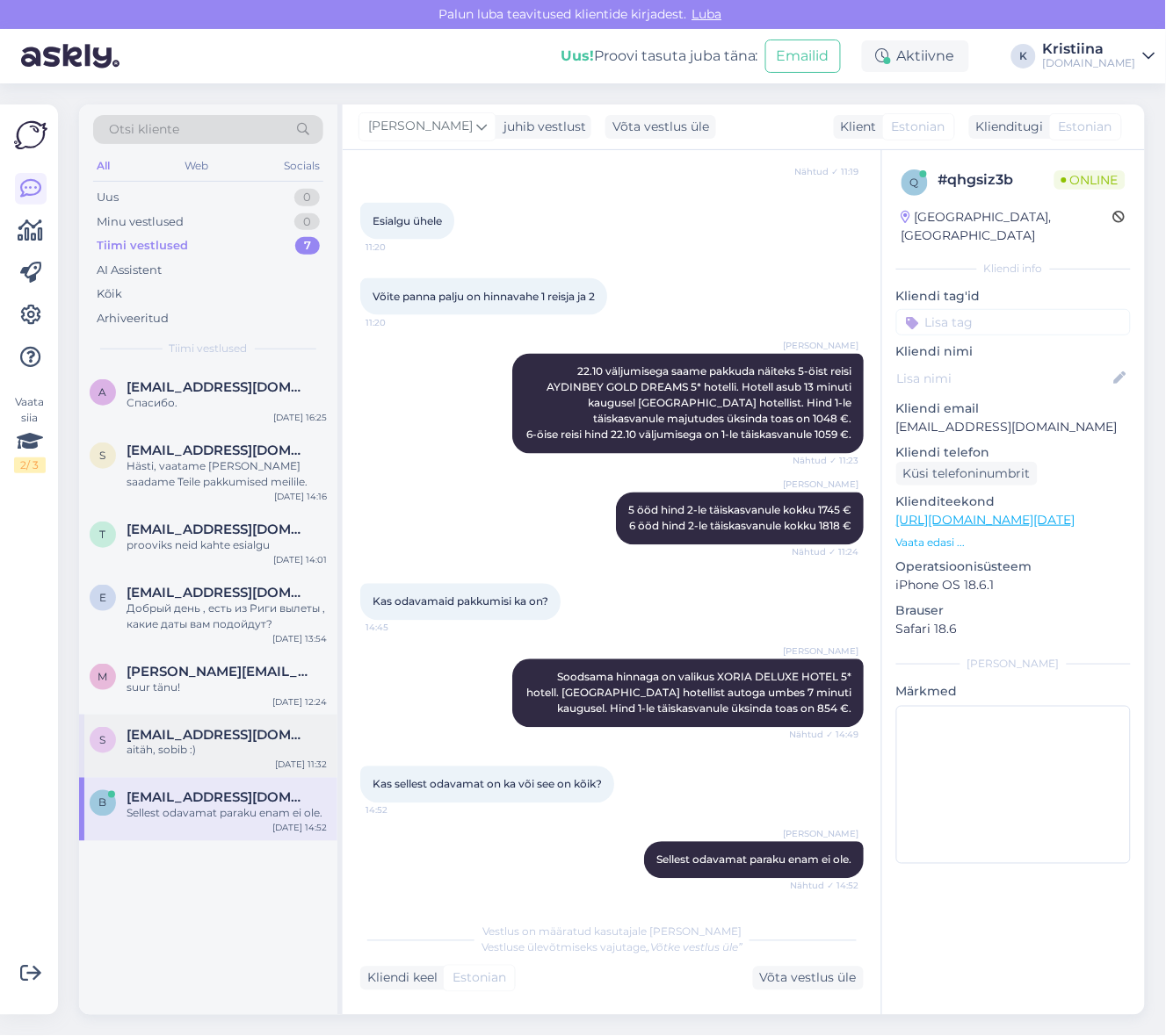
click at [233, 754] on div "aitäh, sobib :)" at bounding box center [227, 751] width 201 height 16
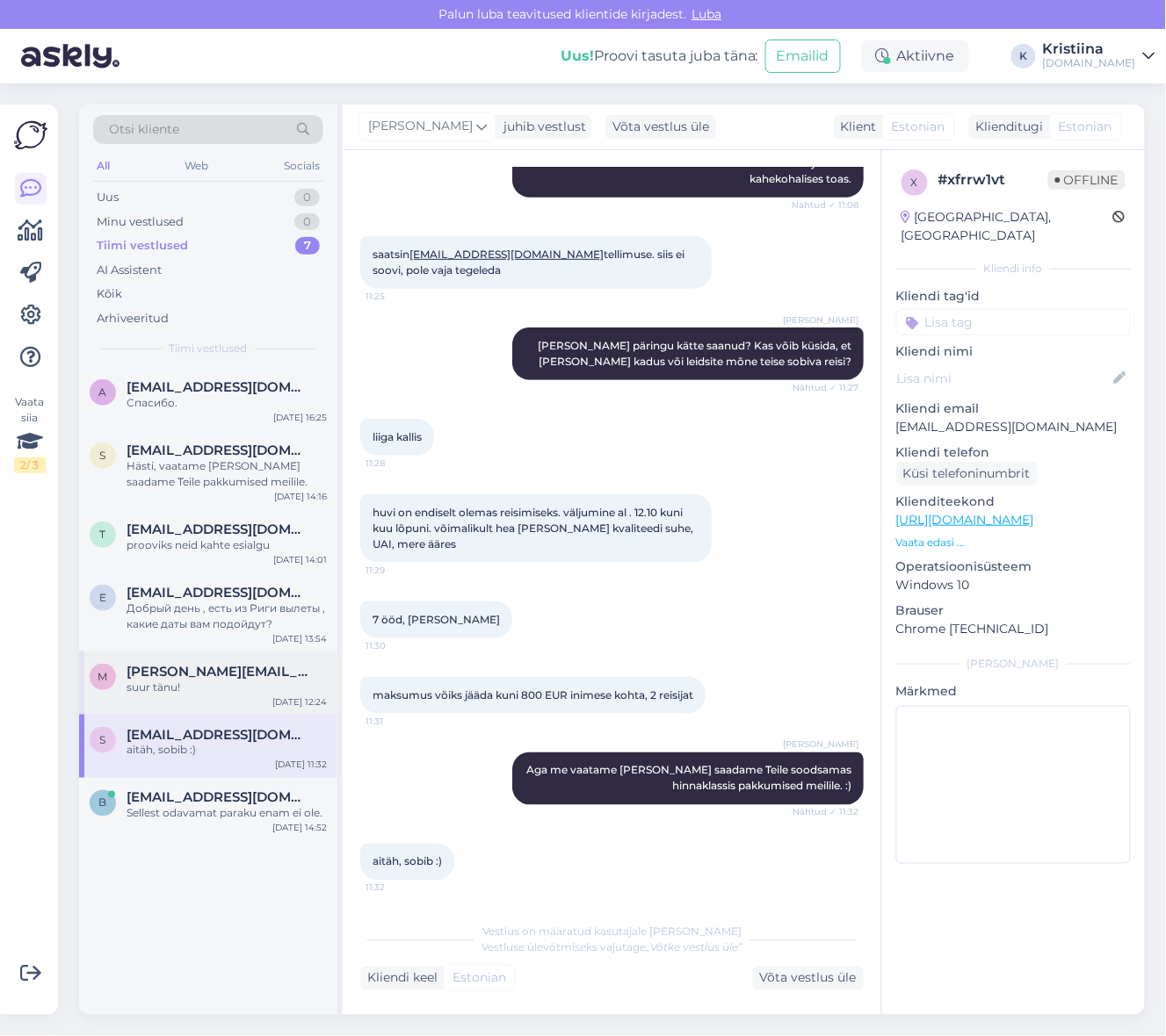
click at [208, 704] on div "m [PERSON_NAME][EMAIL_ADDRESS][DOMAIN_NAME] suur tänu! [DATE] 12:24" at bounding box center [208, 683] width 258 height 63
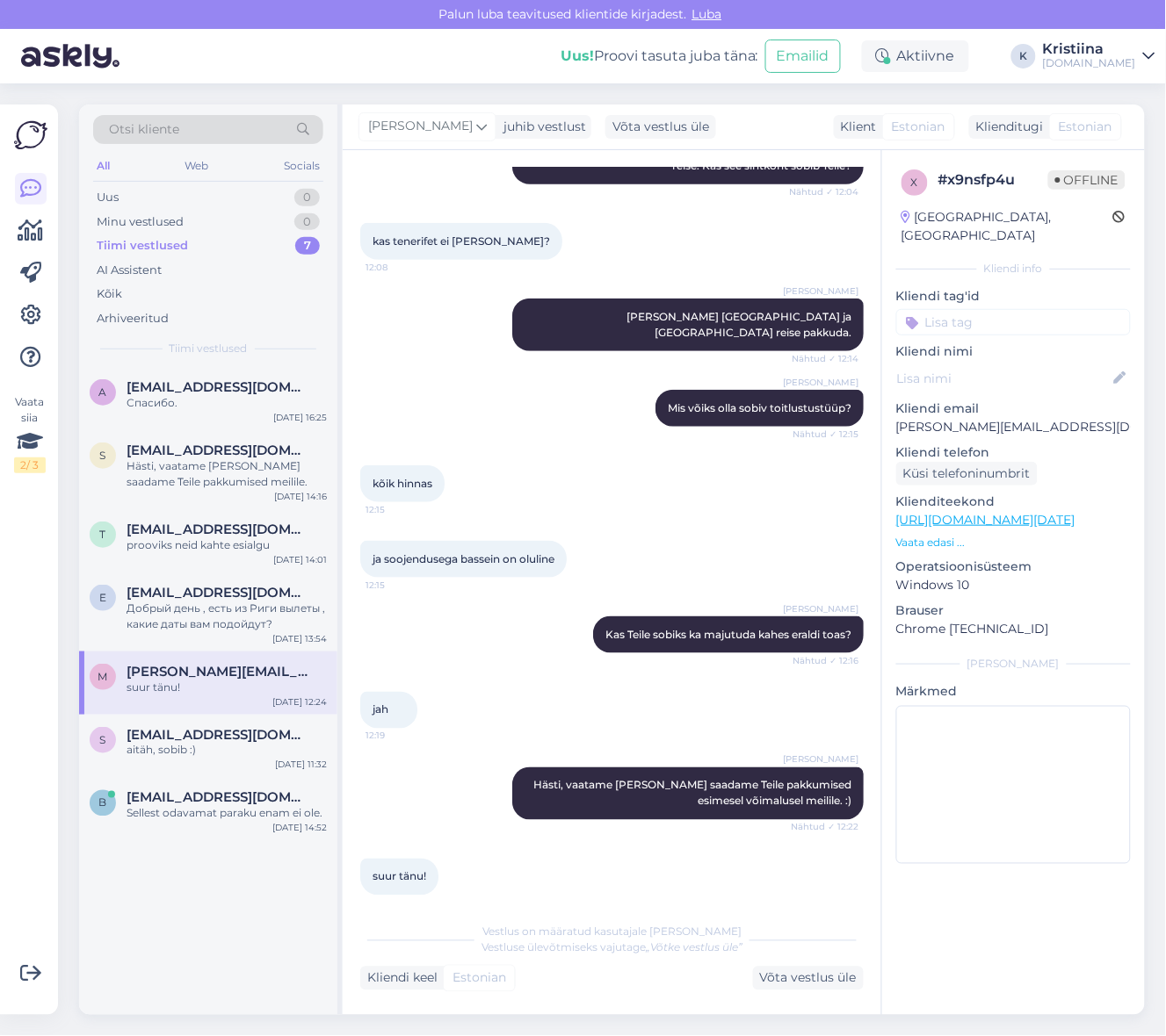
click at [206, 657] on div "m [PERSON_NAME][EMAIL_ADDRESS][DOMAIN_NAME] suur tänu! [DATE] 12:24" at bounding box center [208, 683] width 258 height 63
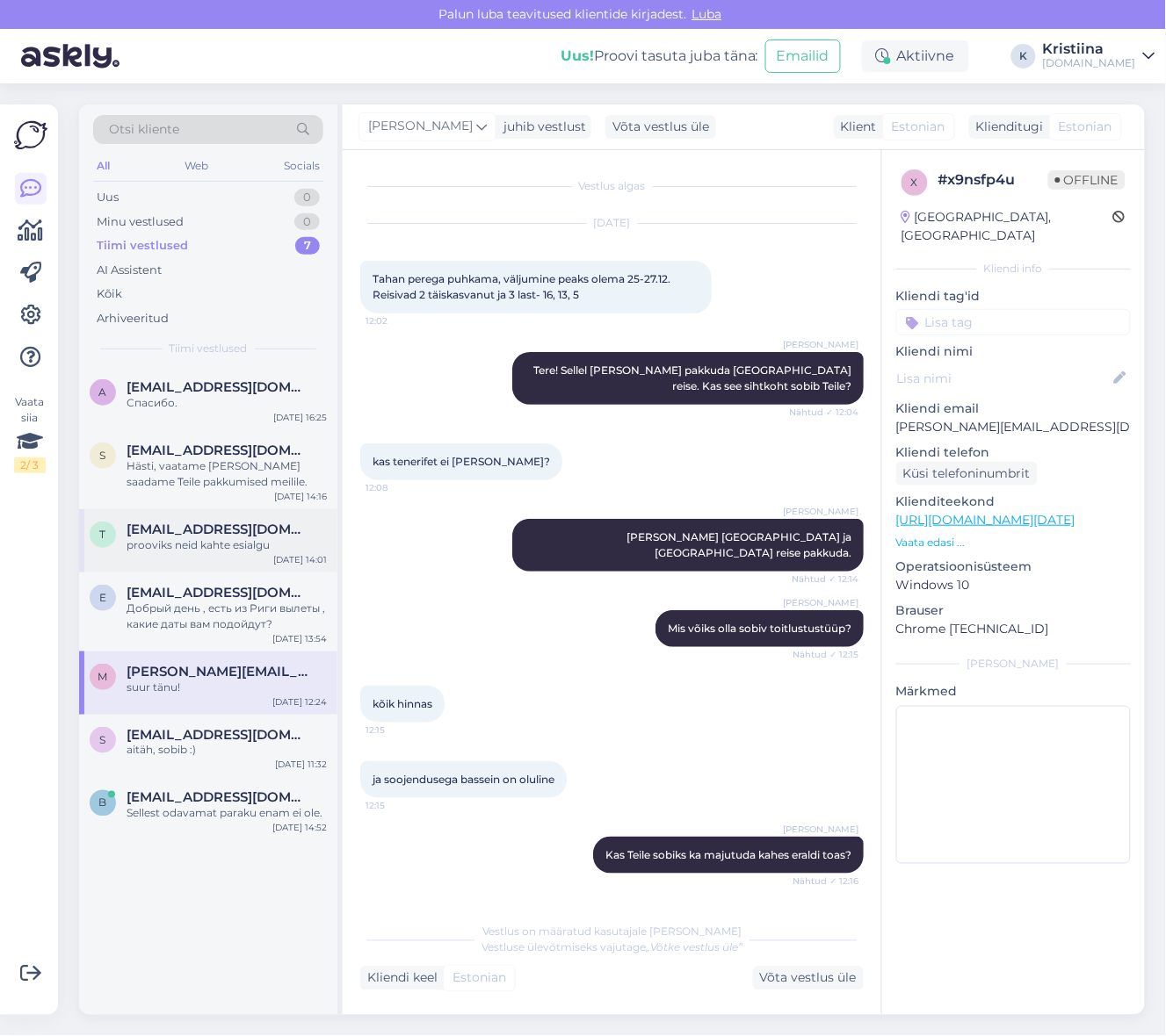
click at [203, 552] on div "prooviks neid kahte esialgu" at bounding box center [227, 545] width 201 height 16
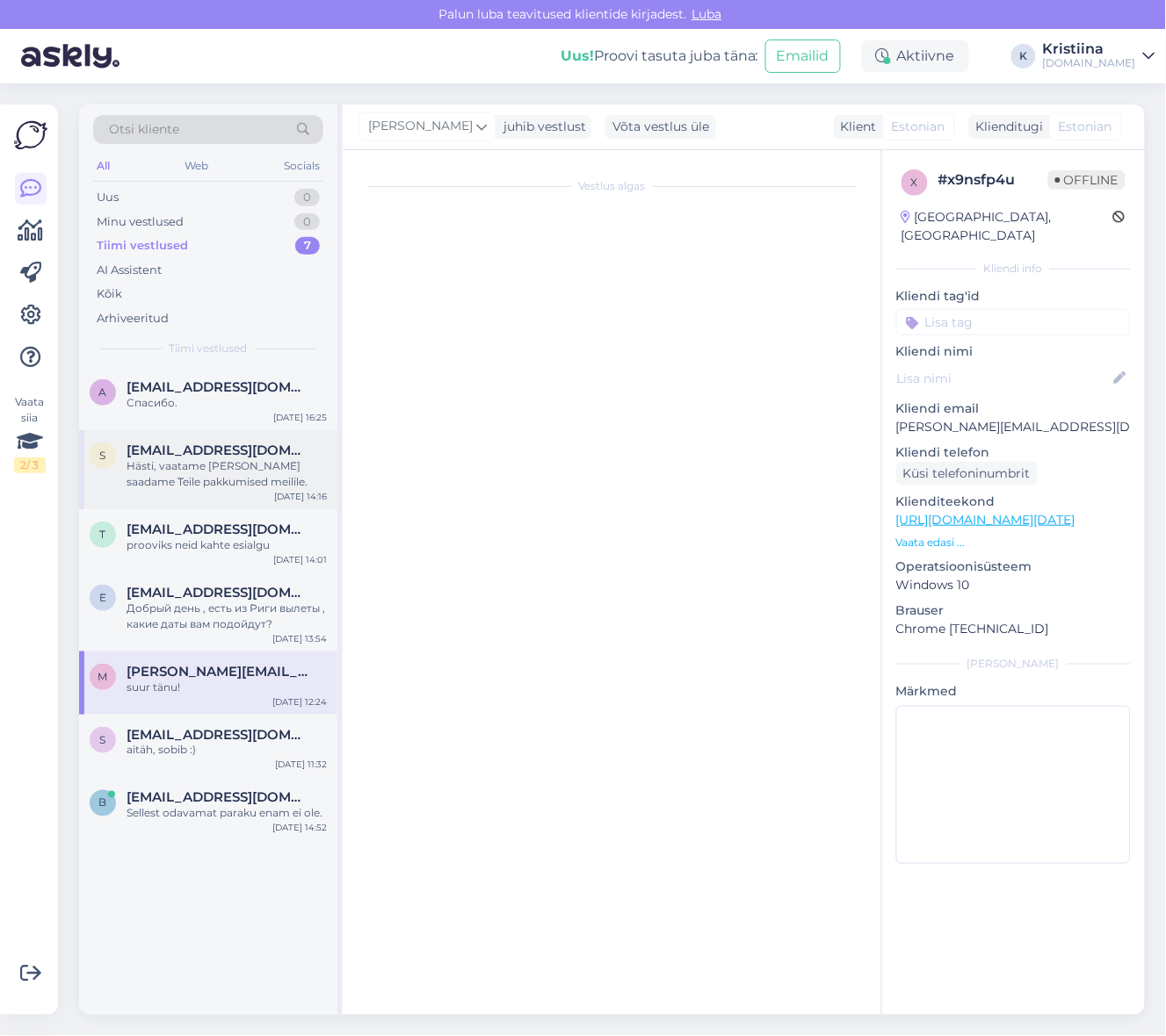
scroll to position [894, 0]
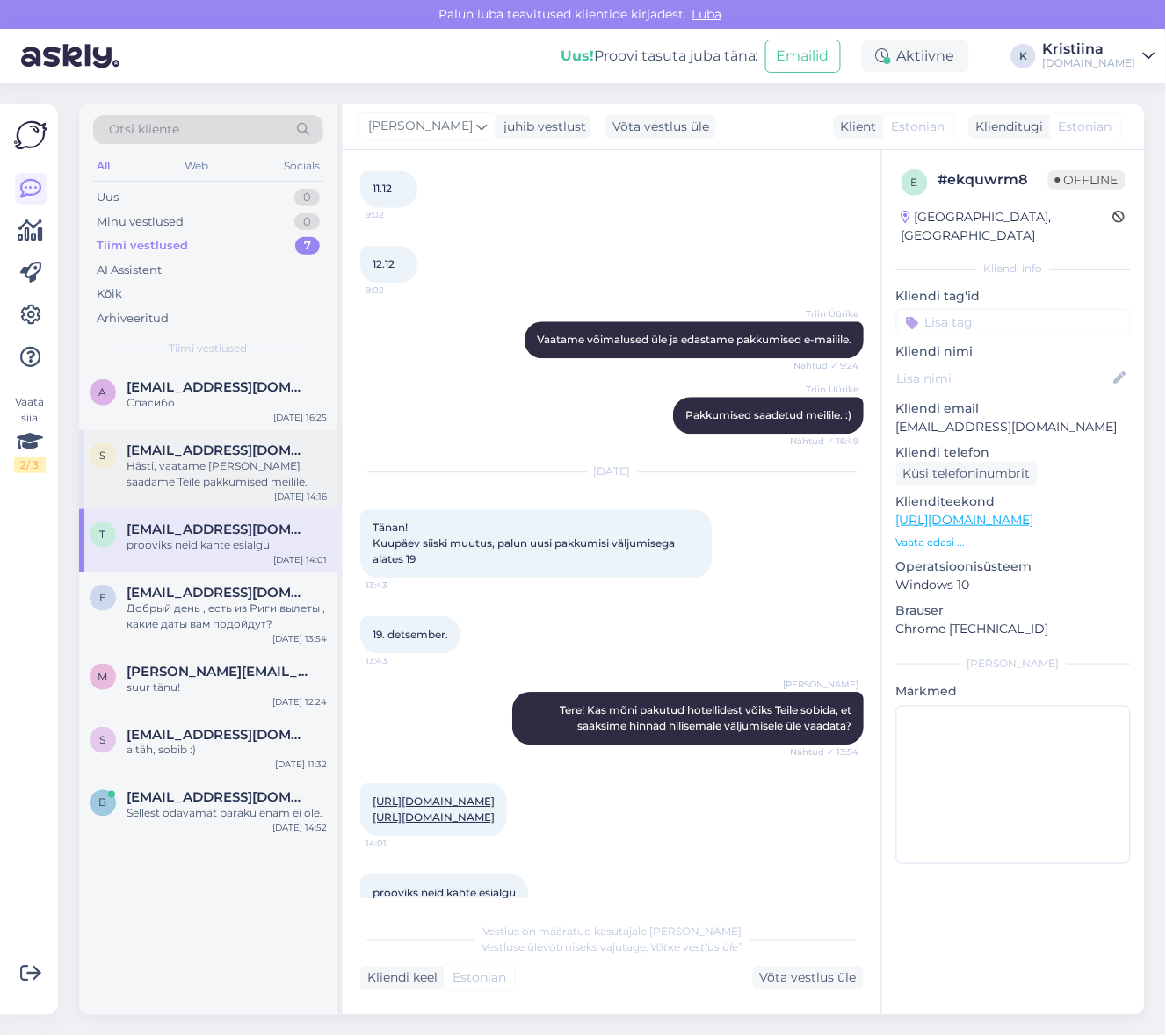
click at [206, 490] on div "s [EMAIL_ADDRESS][DOMAIN_NAME] Hästi, vaatame [PERSON_NAME] saadame Teile pakku…" at bounding box center [208, 469] width 258 height 79
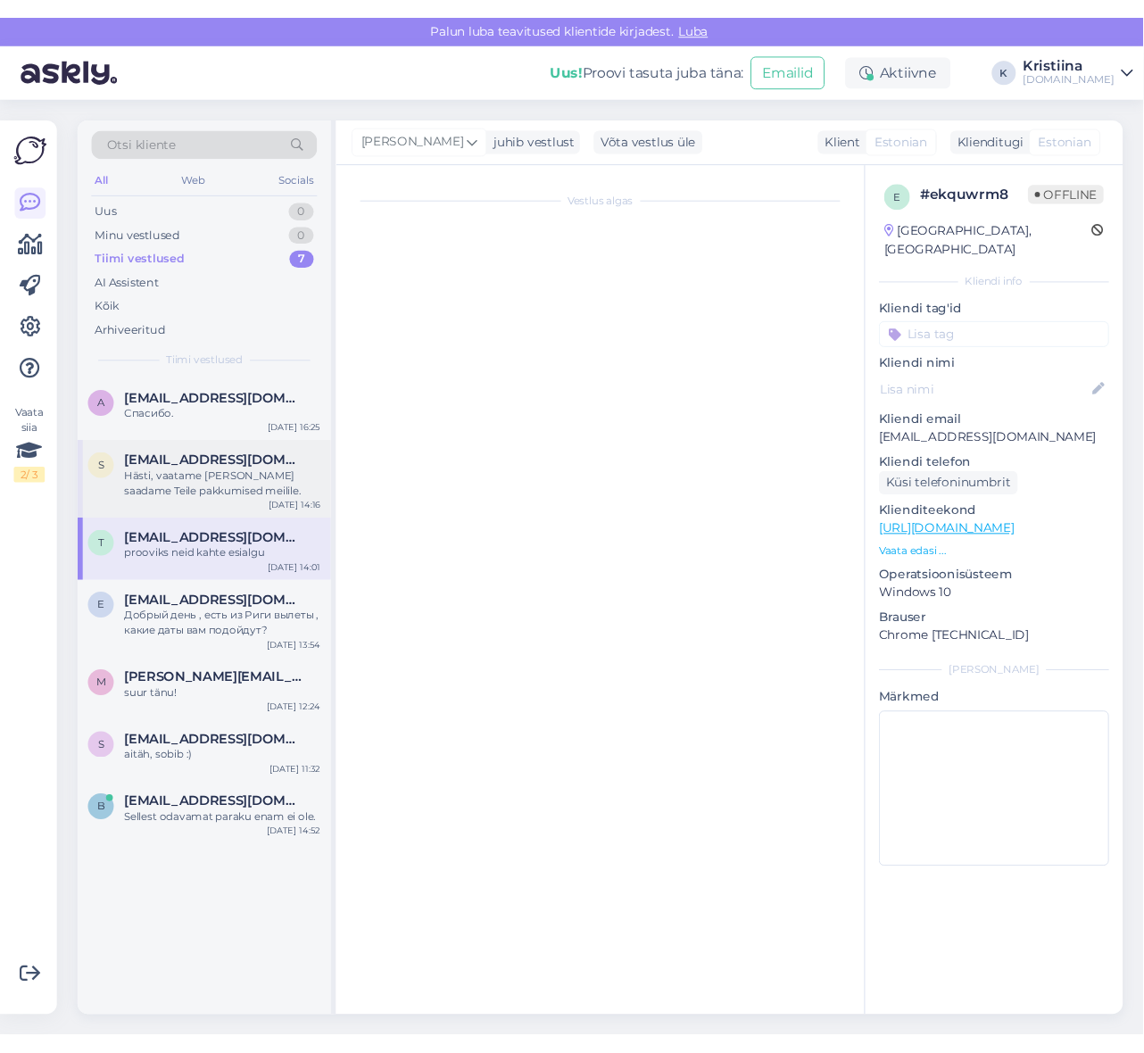
scroll to position [0, 0]
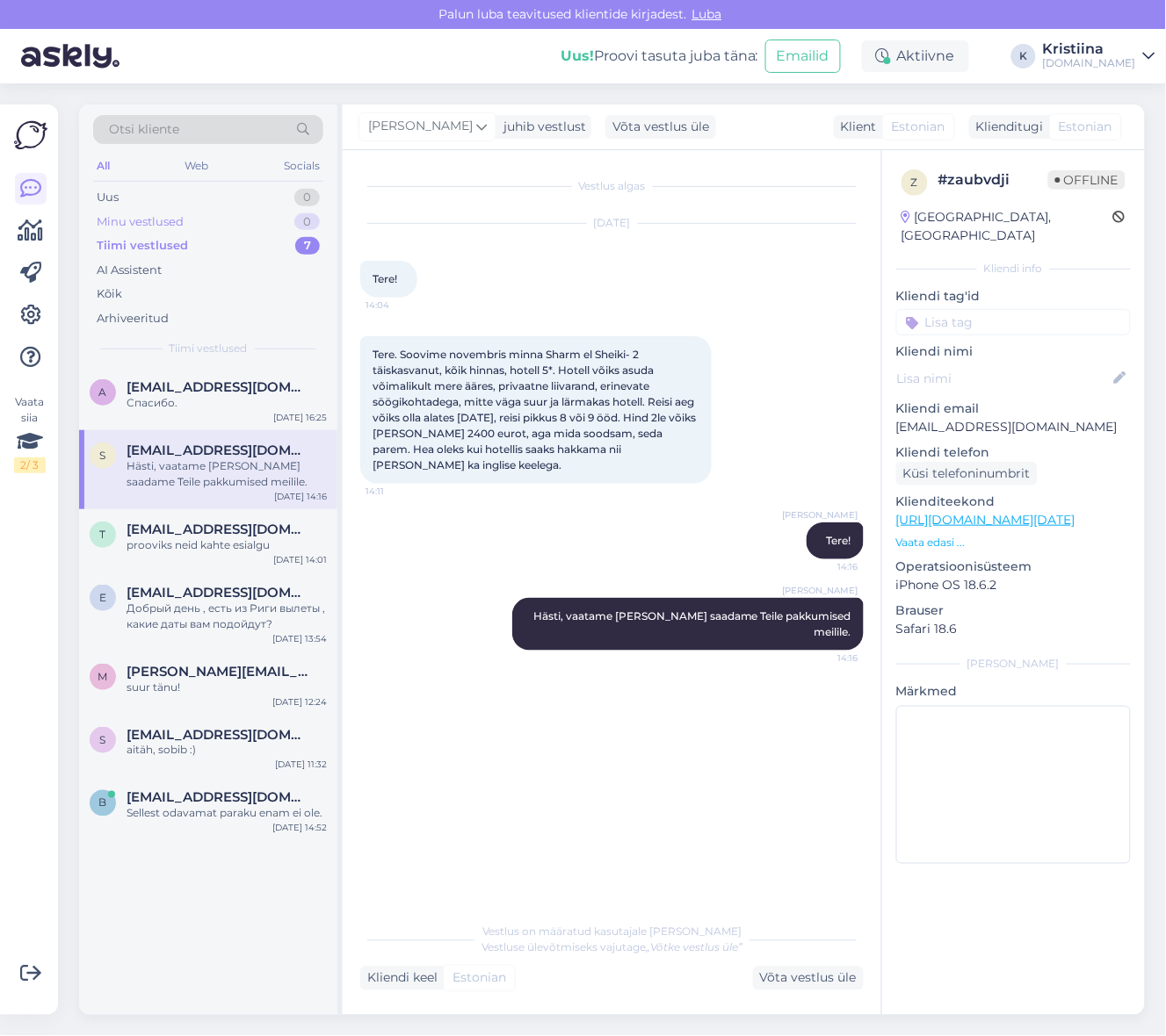
click at [258, 217] on div "Minu vestlused 0" at bounding box center [209, 221] width 230 height 25
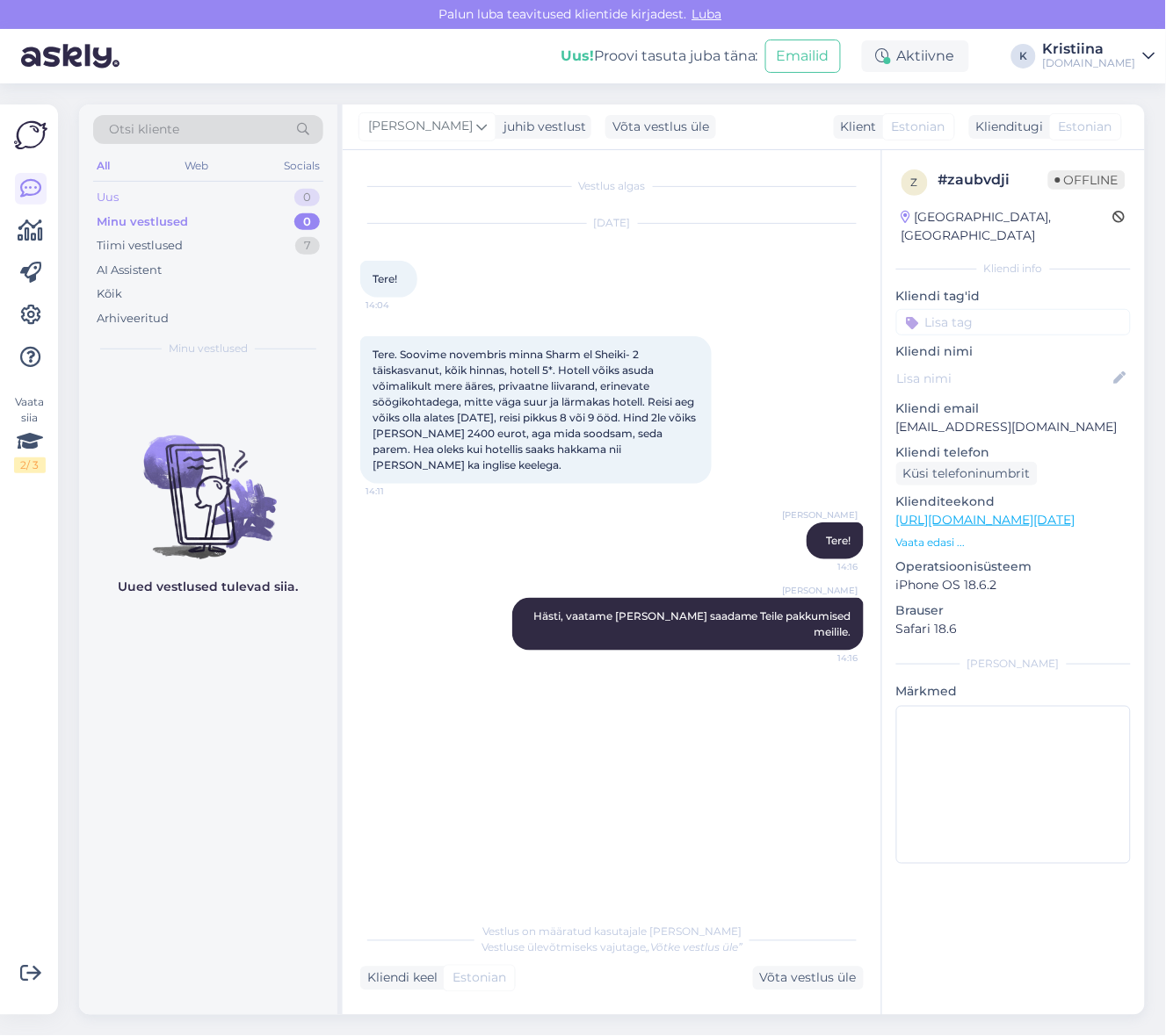
click at [224, 203] on div "Uus 0" at bounding box center [209, 197] width 230 height 25
click at [219, 213] on div "Minu vestlused 0" at bounding box center [209, 221] width 230 height 25
click at [217, 242] on div "Tiimi vestlused 7" at bounding box center [209, 245] width 230 height 25
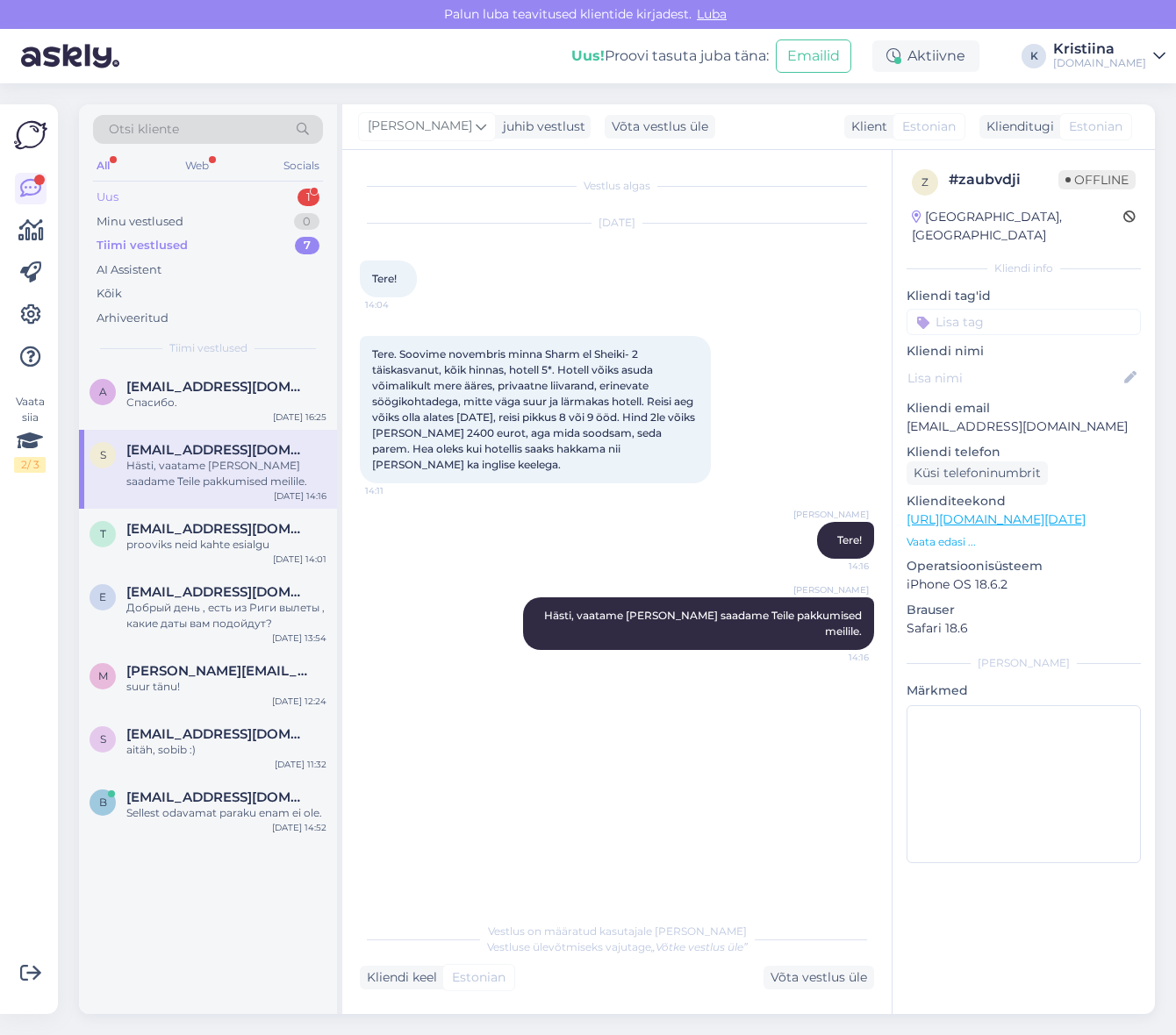
click at [202, 200] on div "Uus 1" at bounding box center [208, 197] width 230 height 25
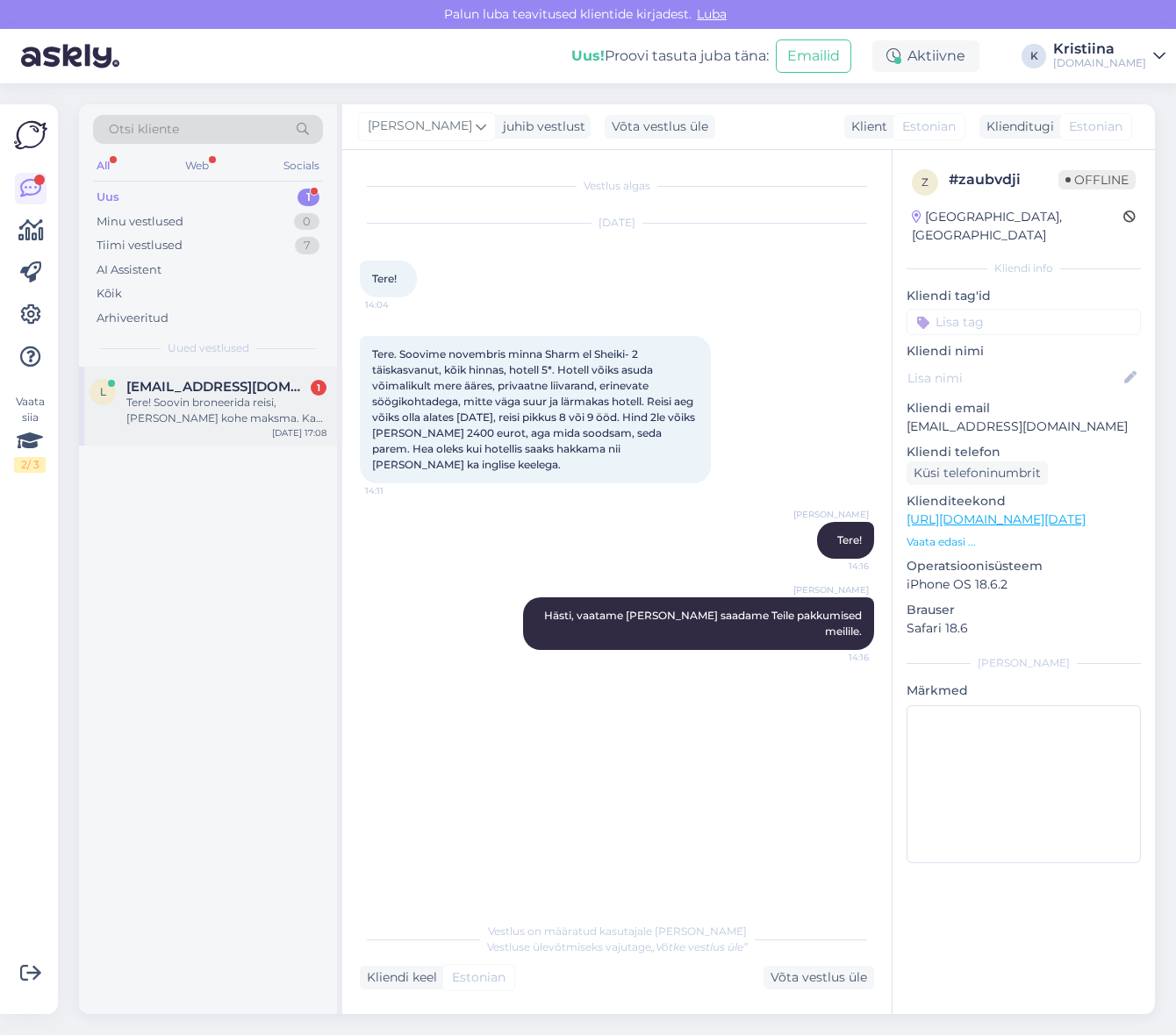
click at [192, 390] on span "[EMAIL_ADDRESS][DOMAIN_NAME]" at bounding box center [218, 387] width 183 height 16
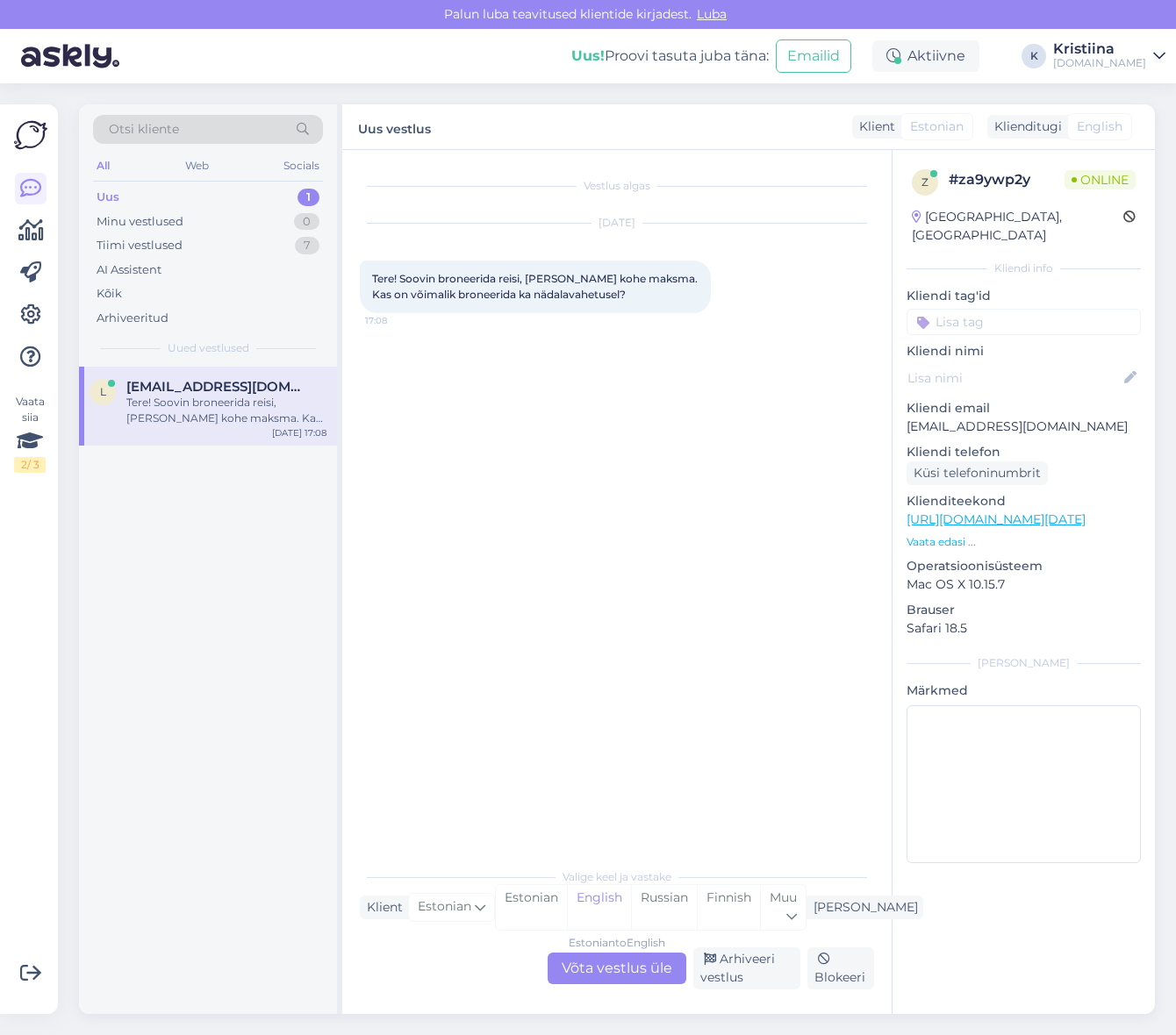
click at [646, 978] on div "Estonian to English Võta vestlus üle" at bounding box center [617, 969] width 139 height 31
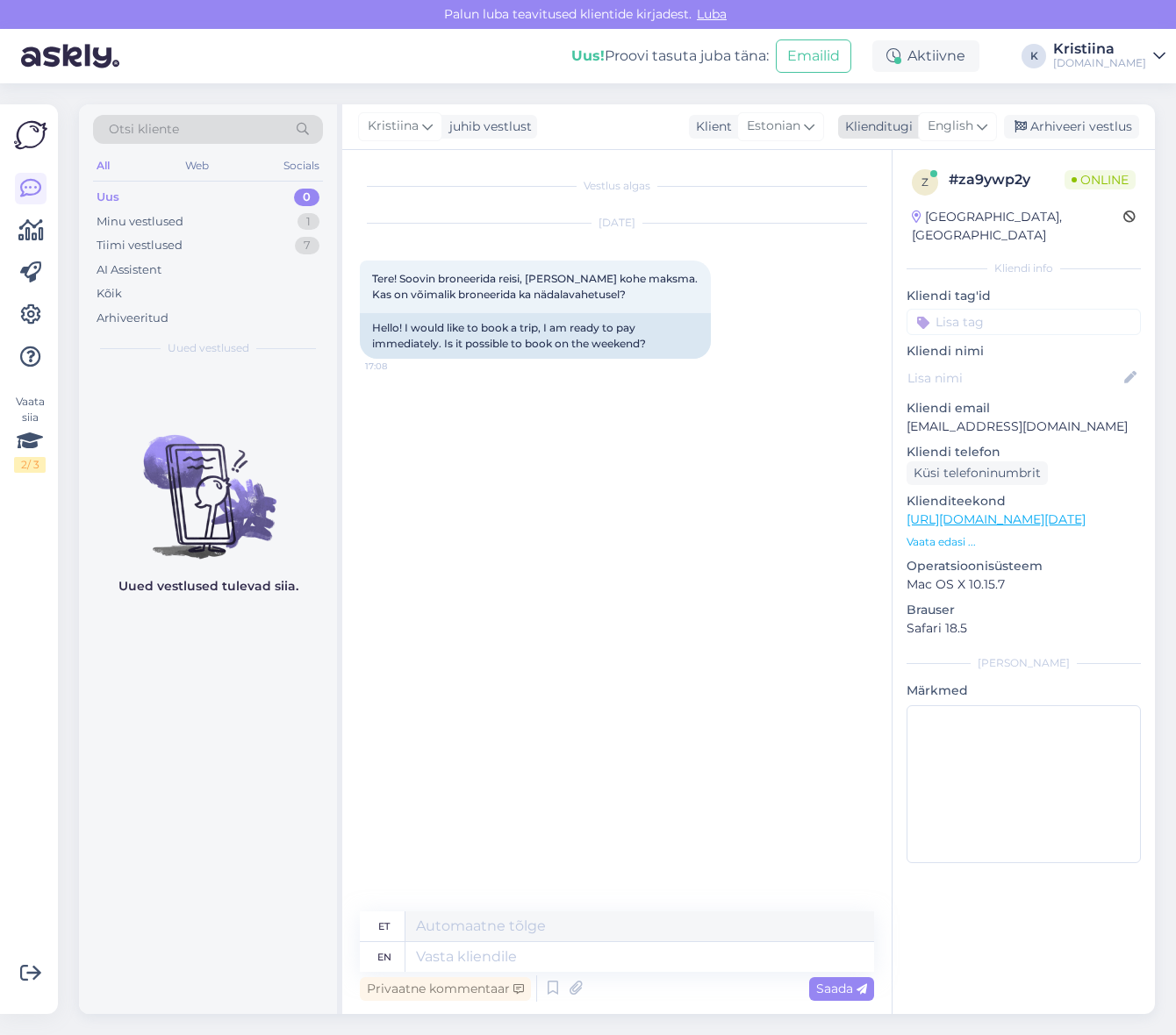
click at [986, 129] on icon at bounding box center [982, 127] width 11 height 20
type input "es"
click at [880, 225] on link "Estonian" at bounding box center [918, 232] width 193 height 29
click at [514, 945] on textarea at bounding box center [617, 953] width 514 height 36
type textarea "Tere! Kas [PERSON_NAME] sobiva hotelli välja valinud? :)"
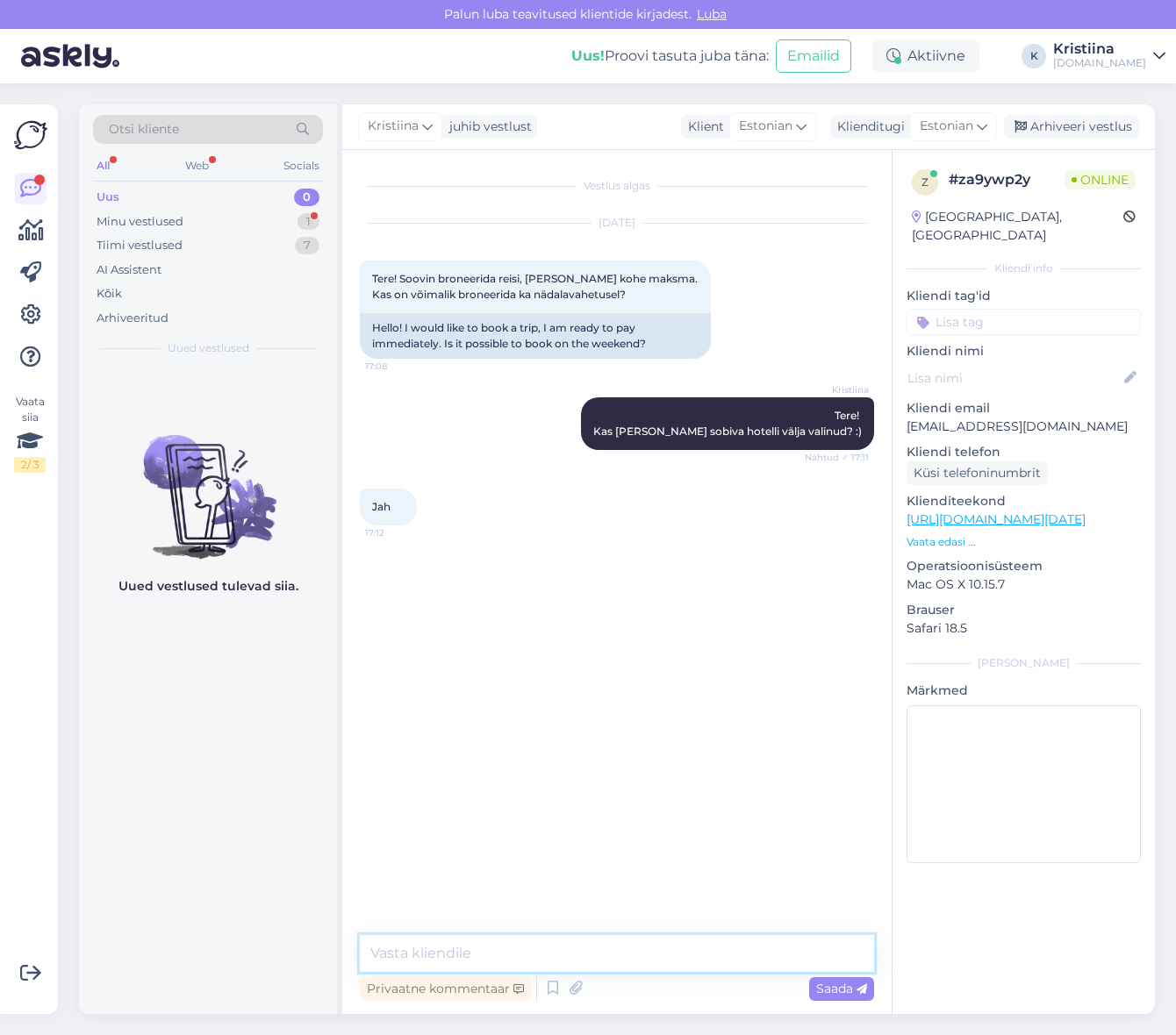
click at [493, 951] on textarea at bounding box center [617, 953] width 514 height 36
type textarea "Mis [PERSON_NAME] Teile sobiks ning [PERSON_NAME] soovite [PERSON_NAME]?"
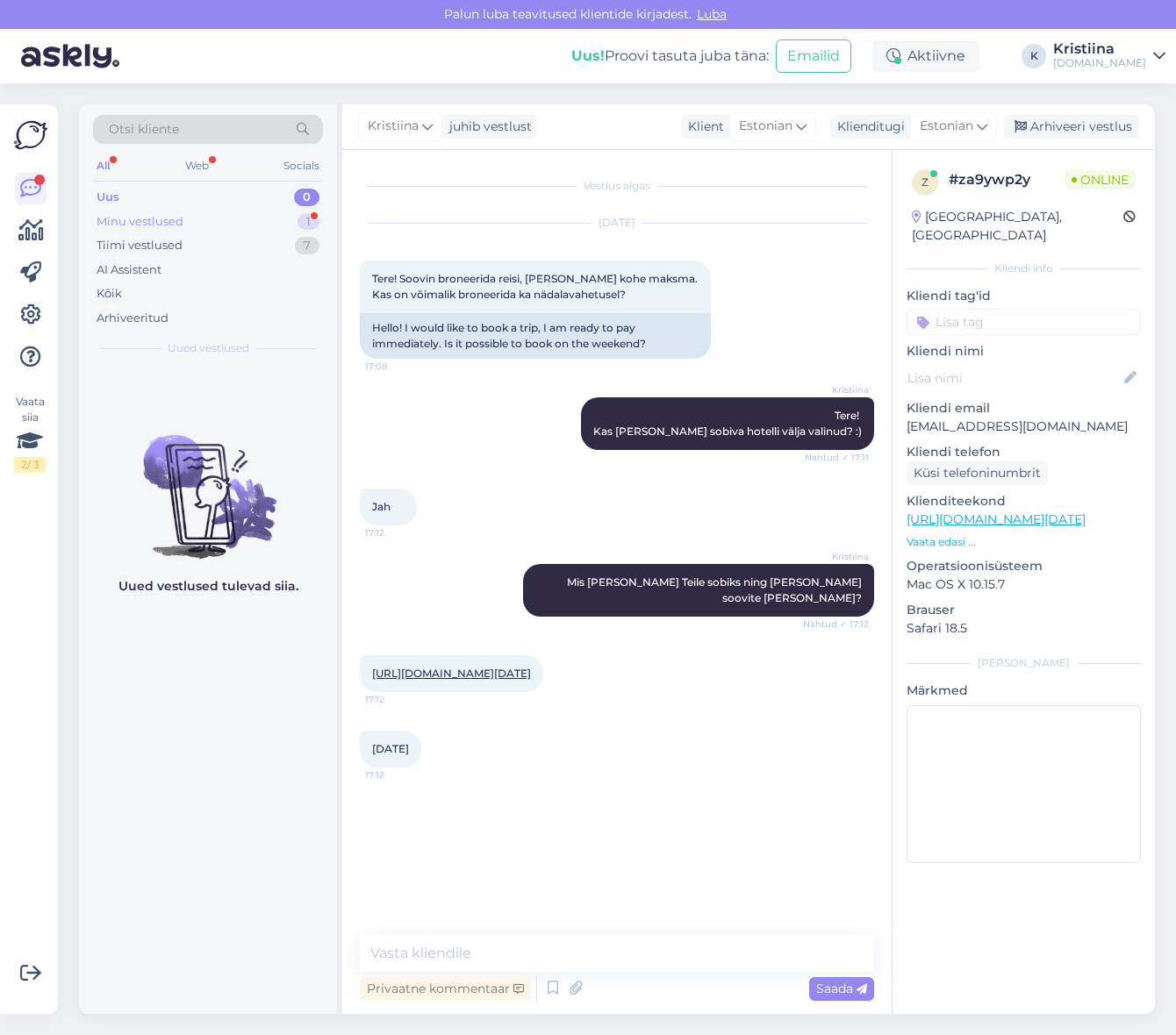
click at [230, 221] on div "Minu vestlused 1" at bounding box center [208, 221] width 230 height 25
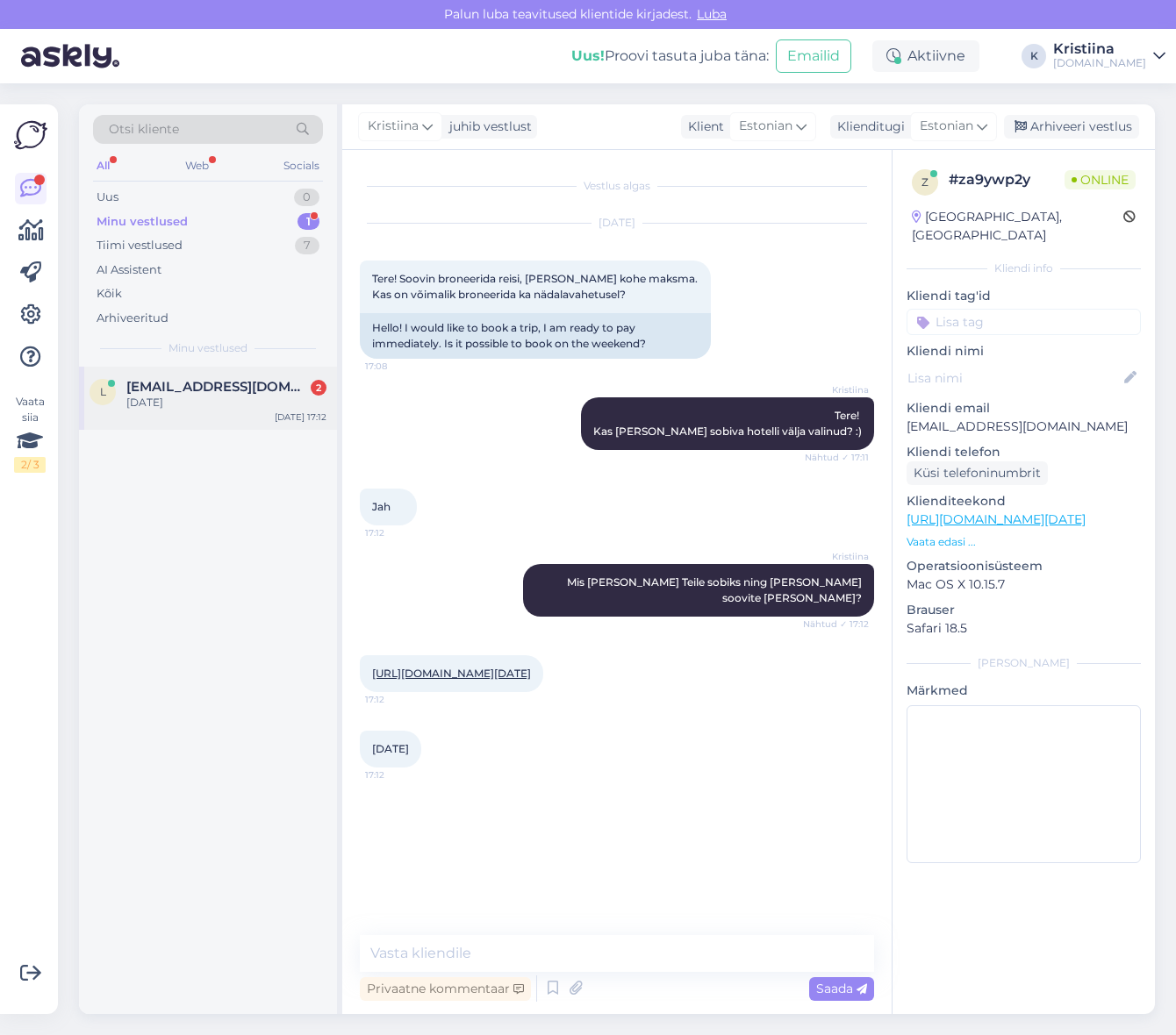
click at [226, 400] on div "[DATE]" at bounding box center [227, 403] width 201 height 16
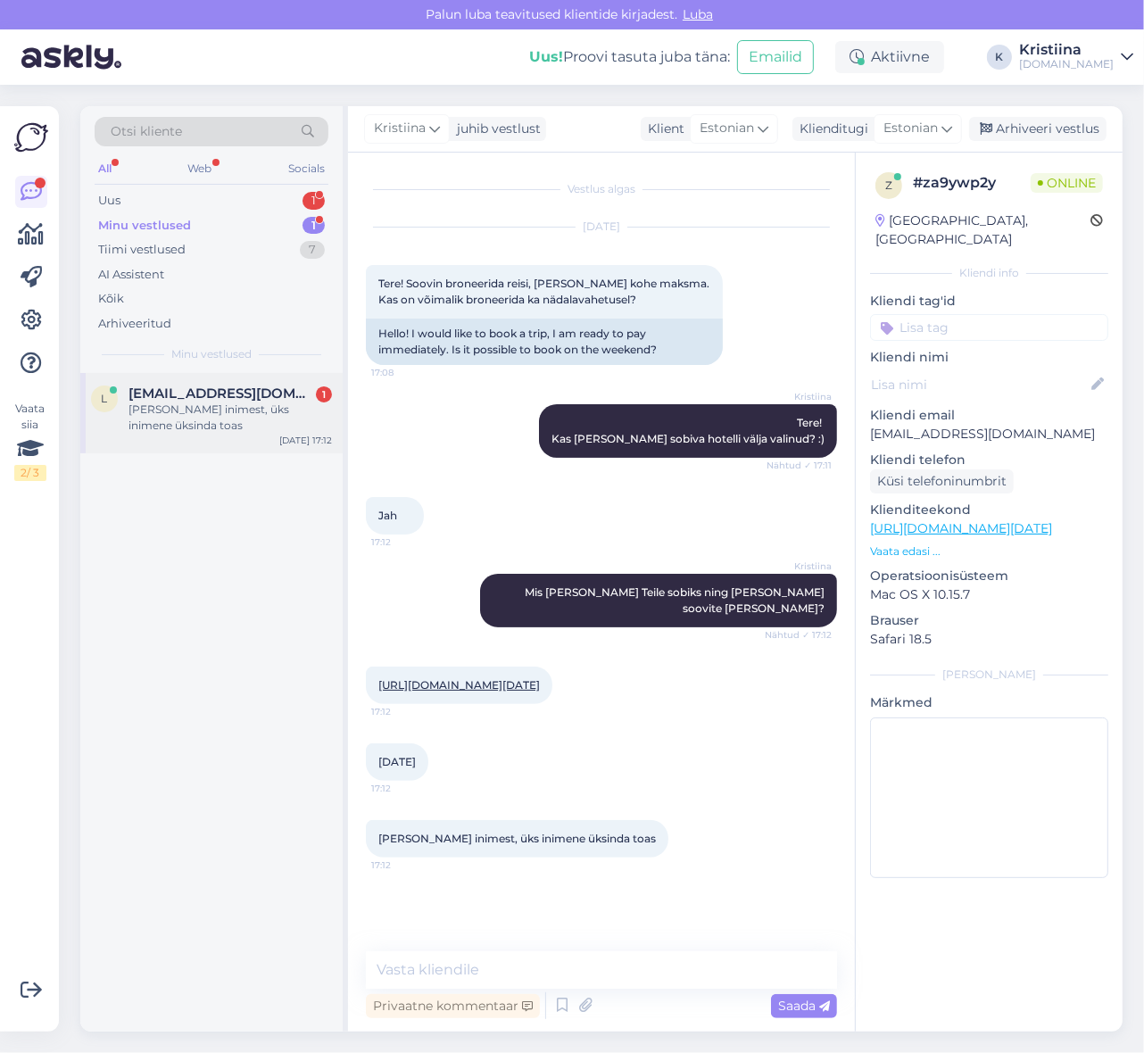
click at [261, 407] on div "[PERSON_NAME] inimest, üks inimene üksinda toas" at bounding box center [231, 418] width 204 height 32
click at [475, 967] on textarea at bounding box center [601, 970] width 471 height 37
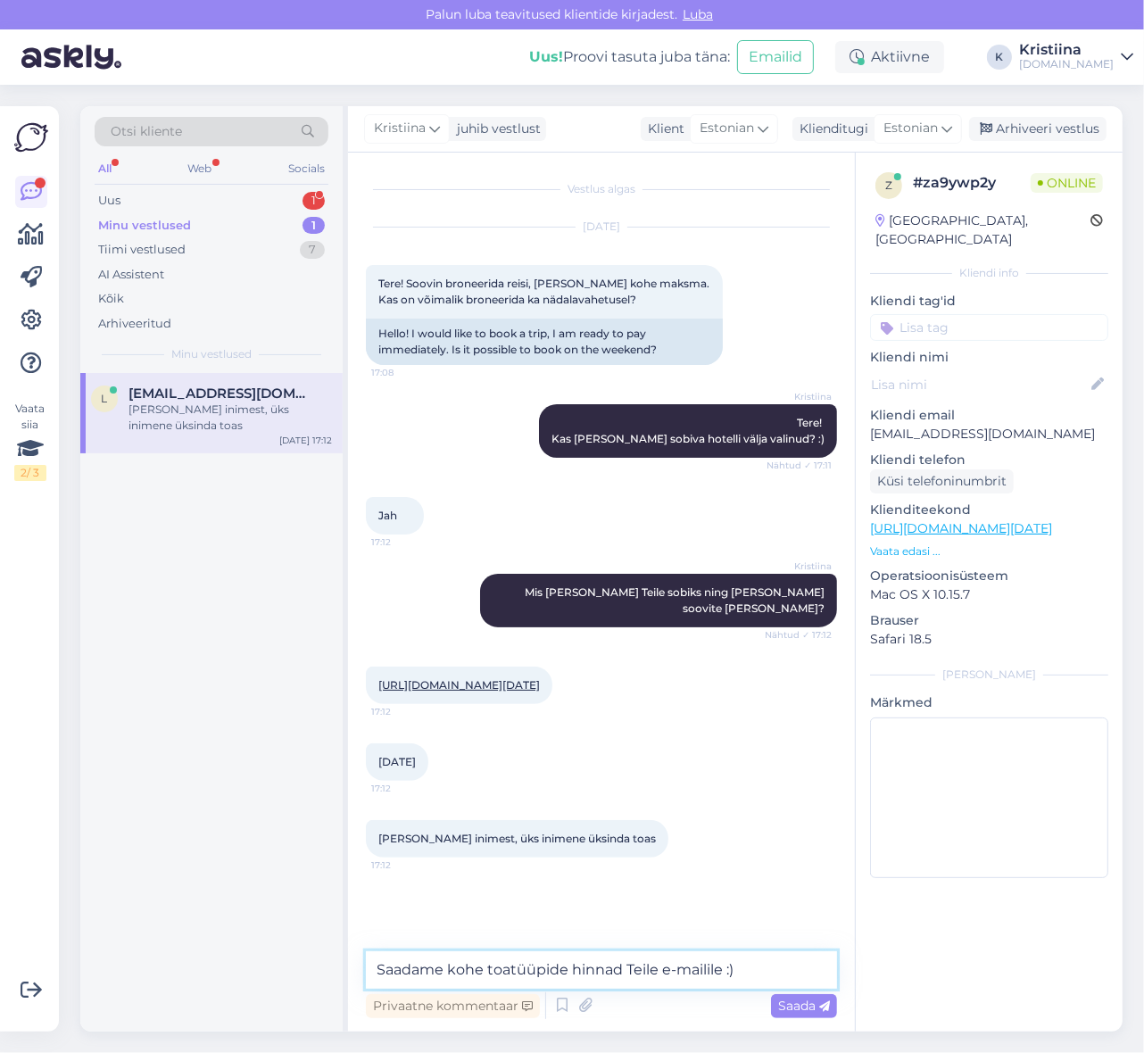
type textarea "Saadame kohe toatüüpide hinnad Teile e-mailile :)"
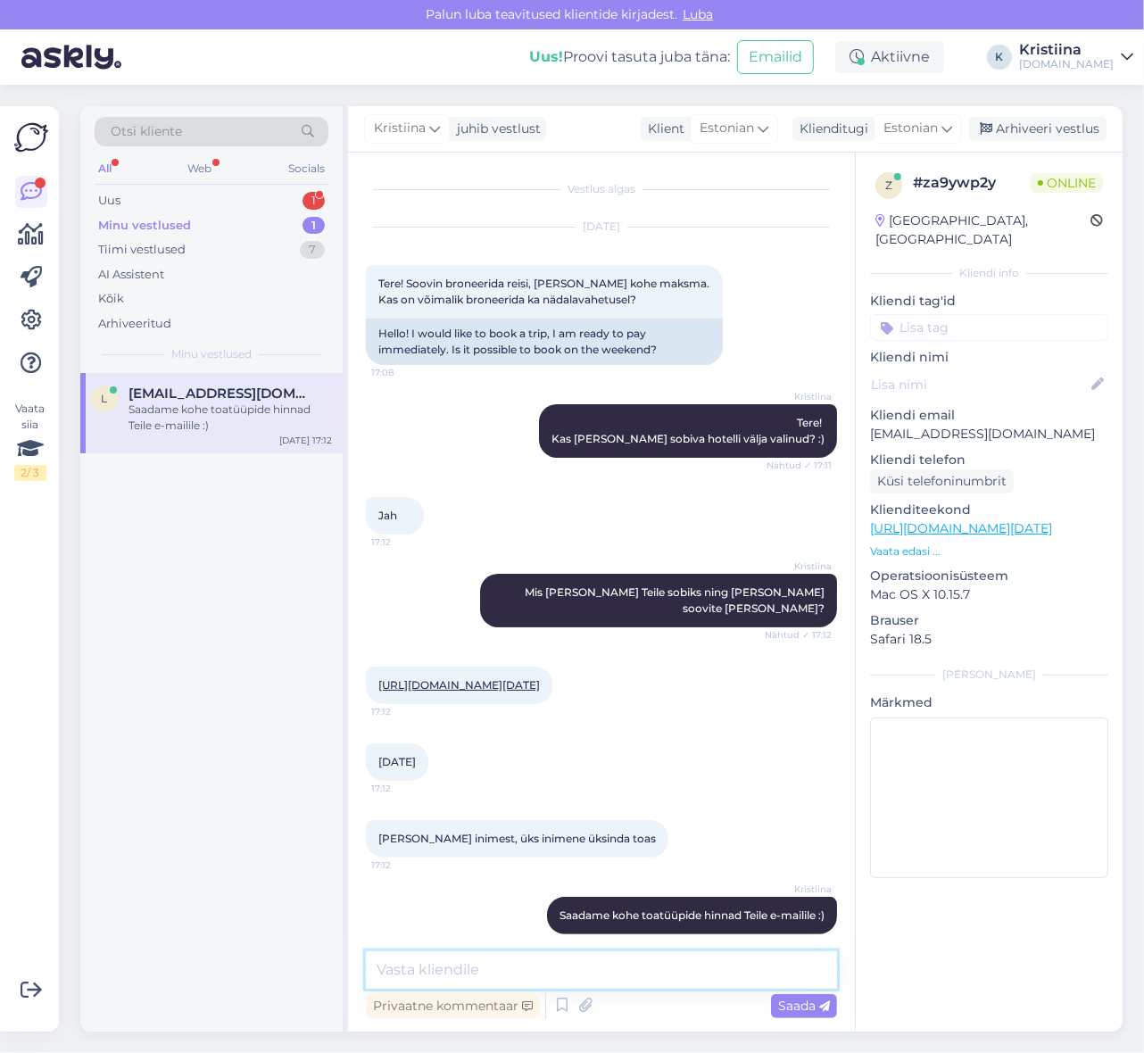
scroll to position [19, 0]
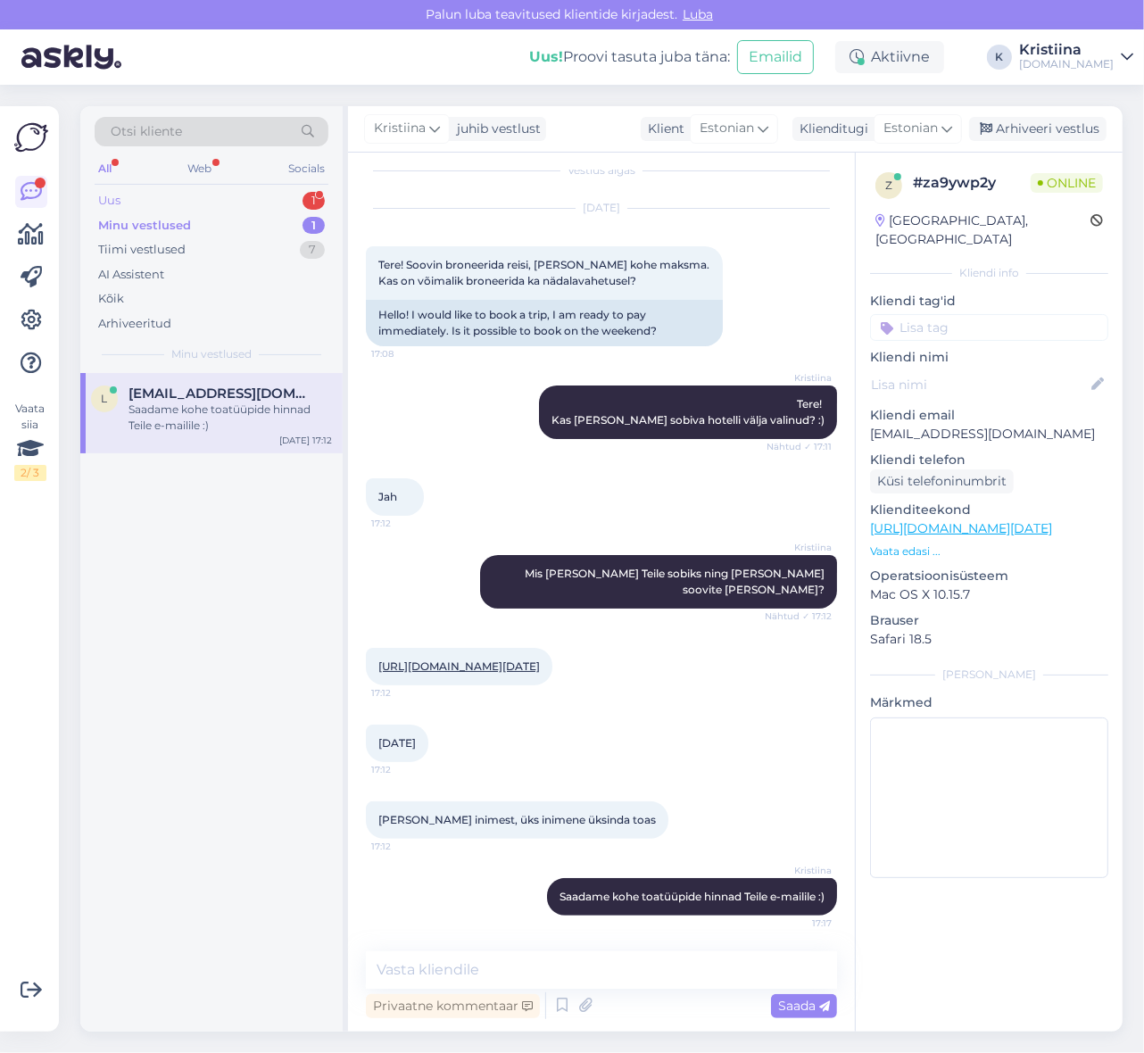
click at [200, 206] on div "Uus 1" at bounding box center [212, 200] width 234 height 25
click at [208, 404] on div "Tere! Kas on pakkuda Türki reisi algusega 5.10? Lastega vanused 11 ja 6 kokku 4…" at bounding box center [231, 418] width 204 height 32
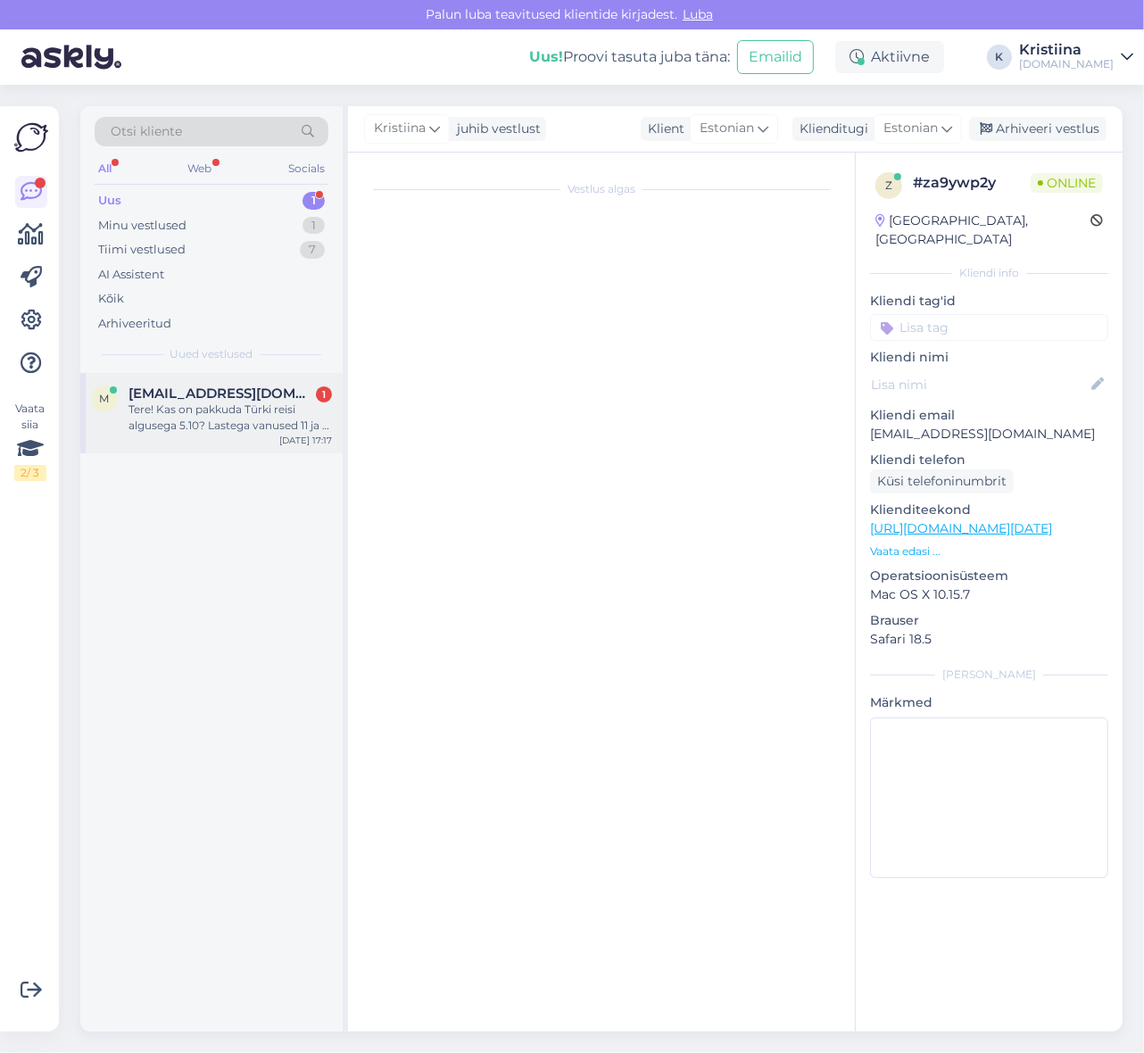
scroll to position [0, 0]
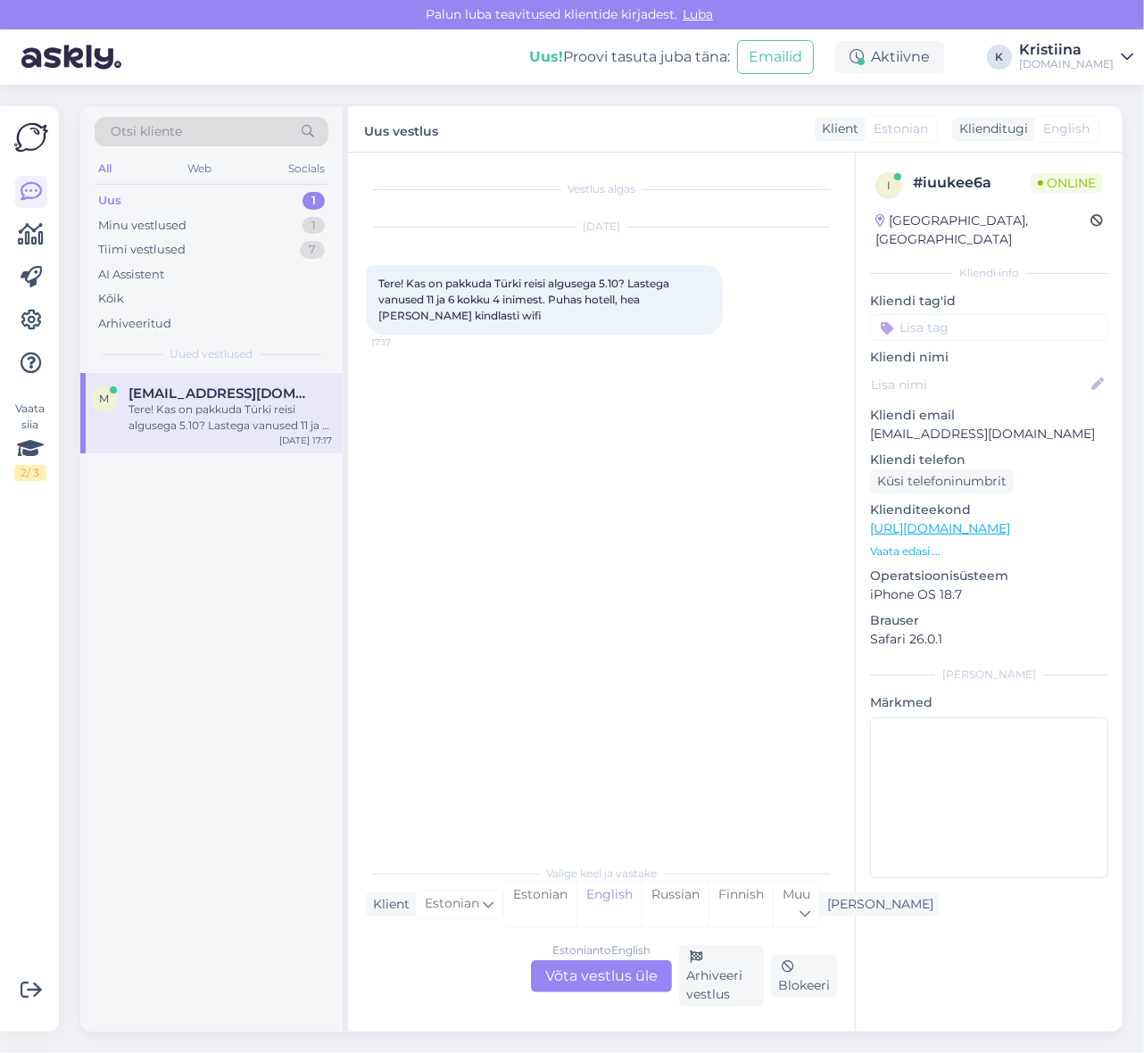
click at [595, 967] on div "Estonian to English Võta vestlus üle" at bounding box center [601, 977] width 141 height 32
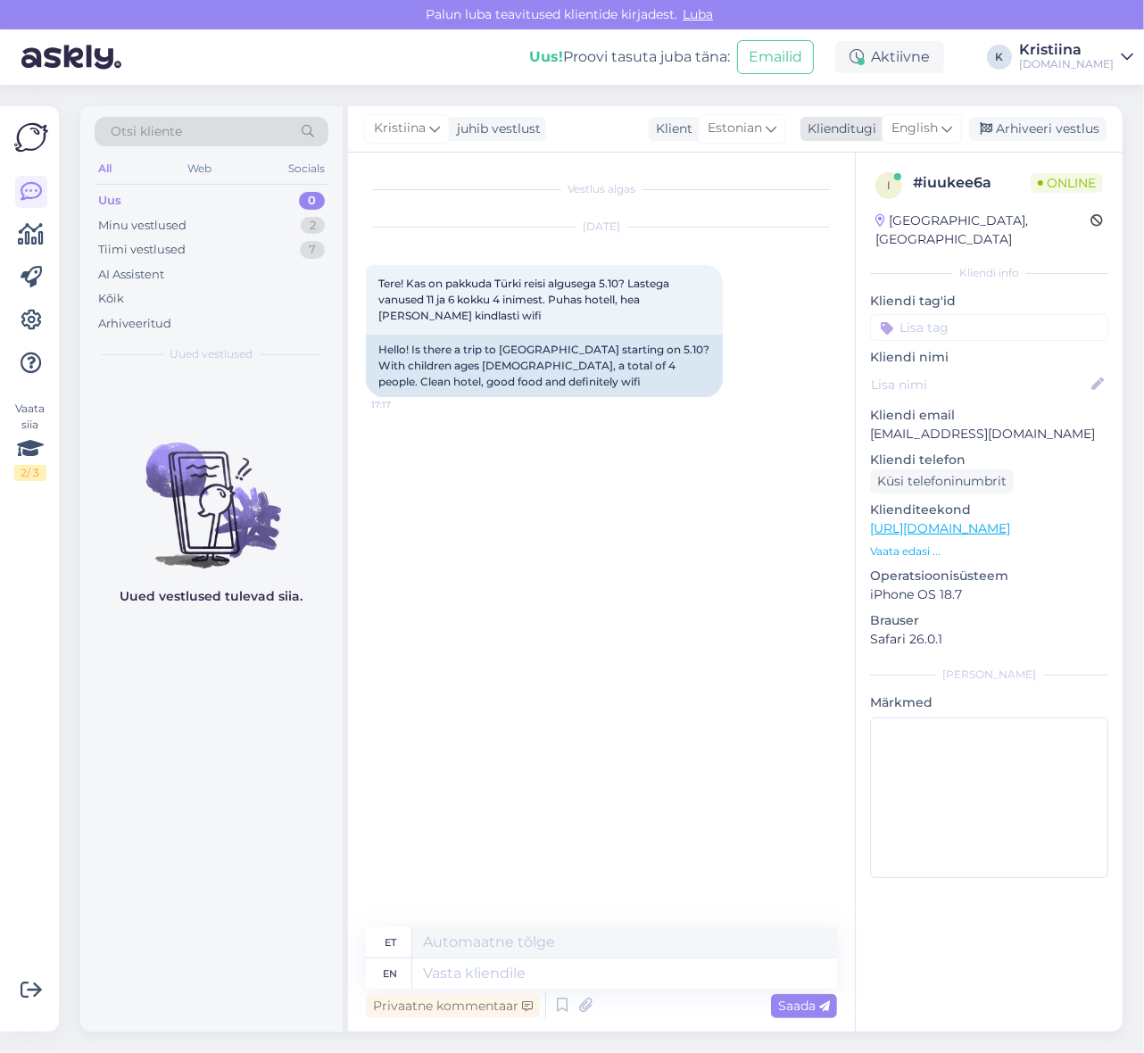
click at [925, 132] on span "English" at bounding box center [915, 129] width 46 height 20
click at [911, 232] on link "Estonian" at bounding box center [882, 236] width 196 height 29
click at [225, 218] on div "Minu vestlused 2" at bounding box center [212, 225] width 234 height 25
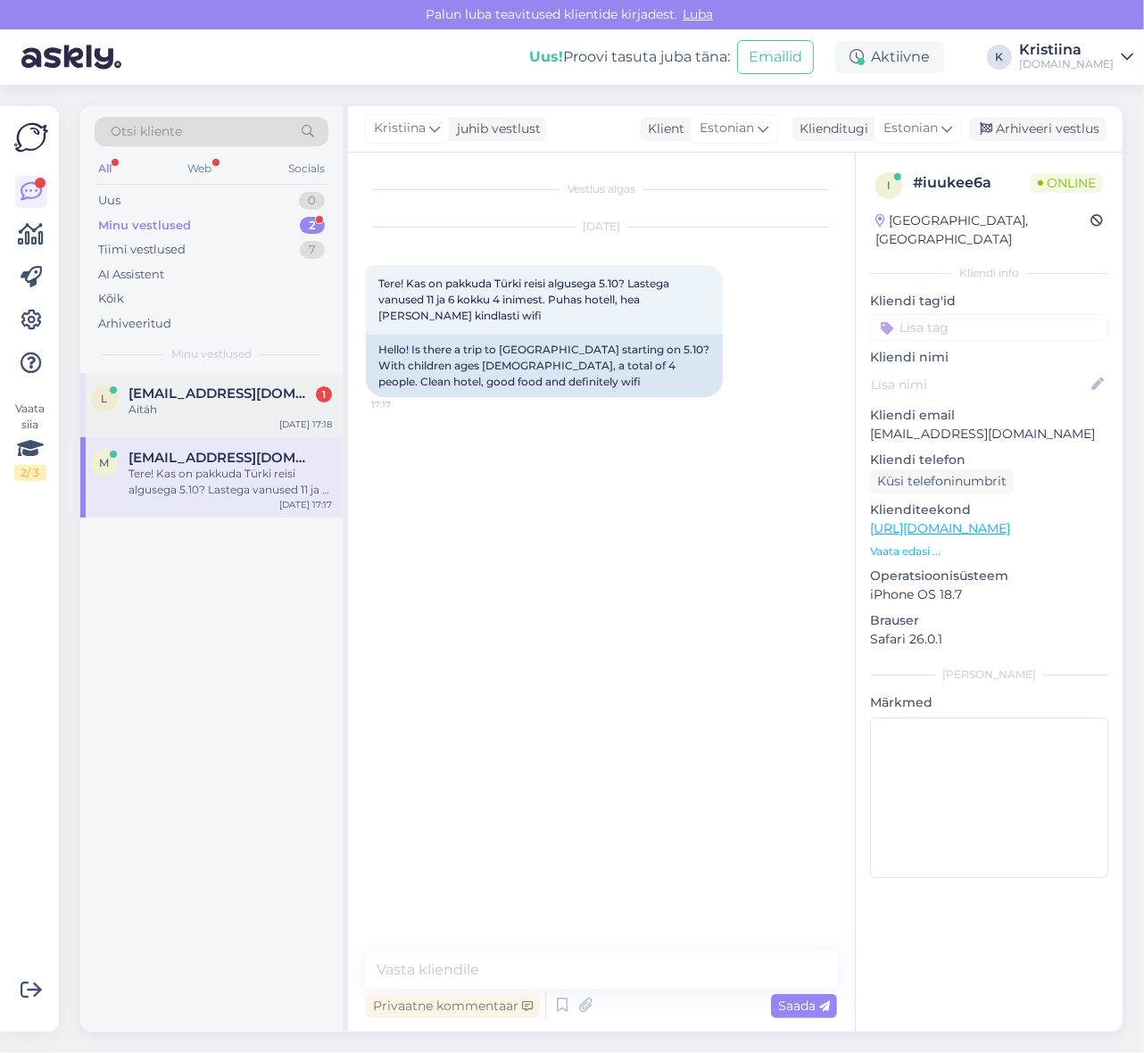
click at [186, 412] on div "Aitäh" at bounding box center [231, 410] width 204 height 16
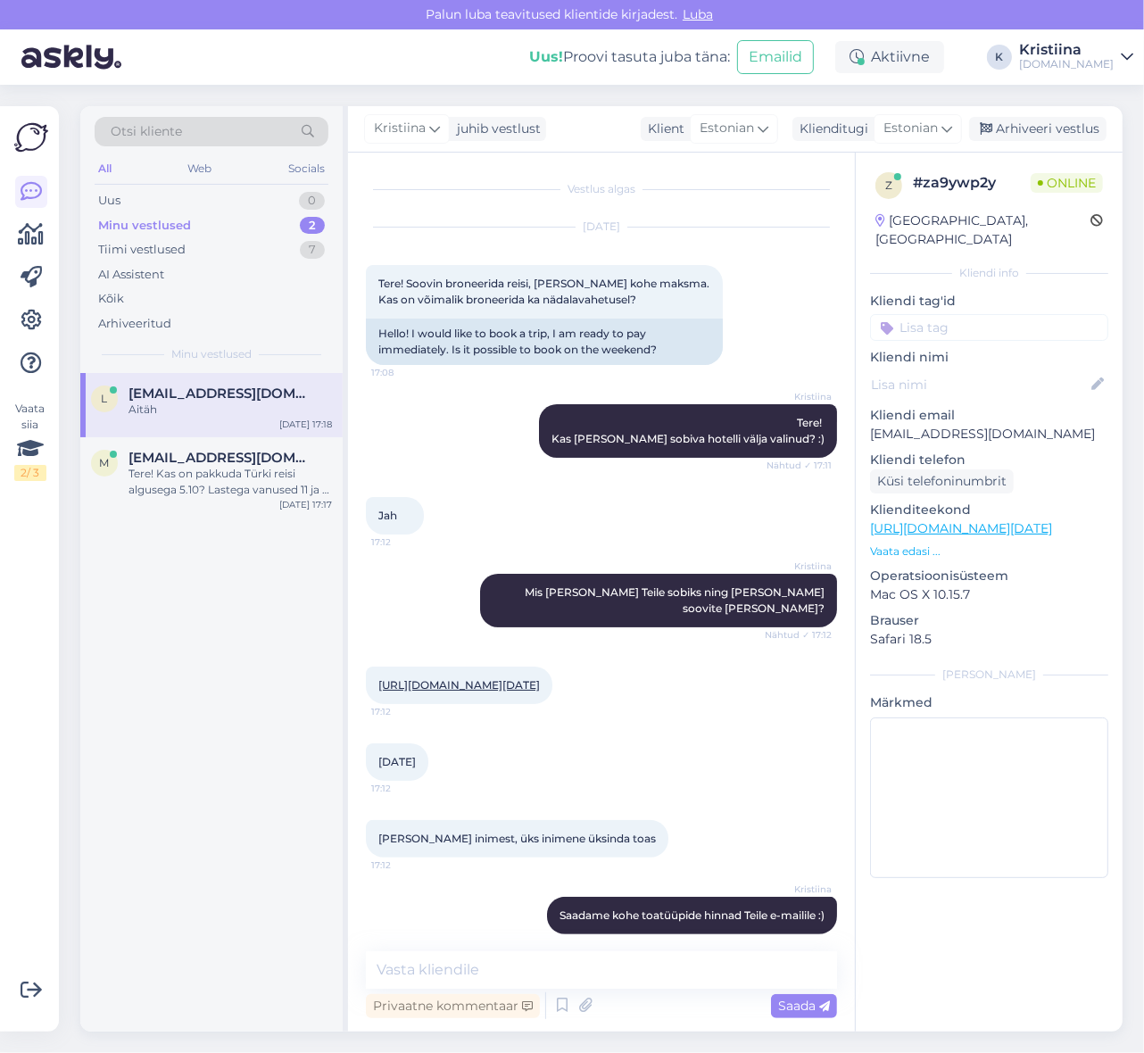
scroll to position [95, 0]
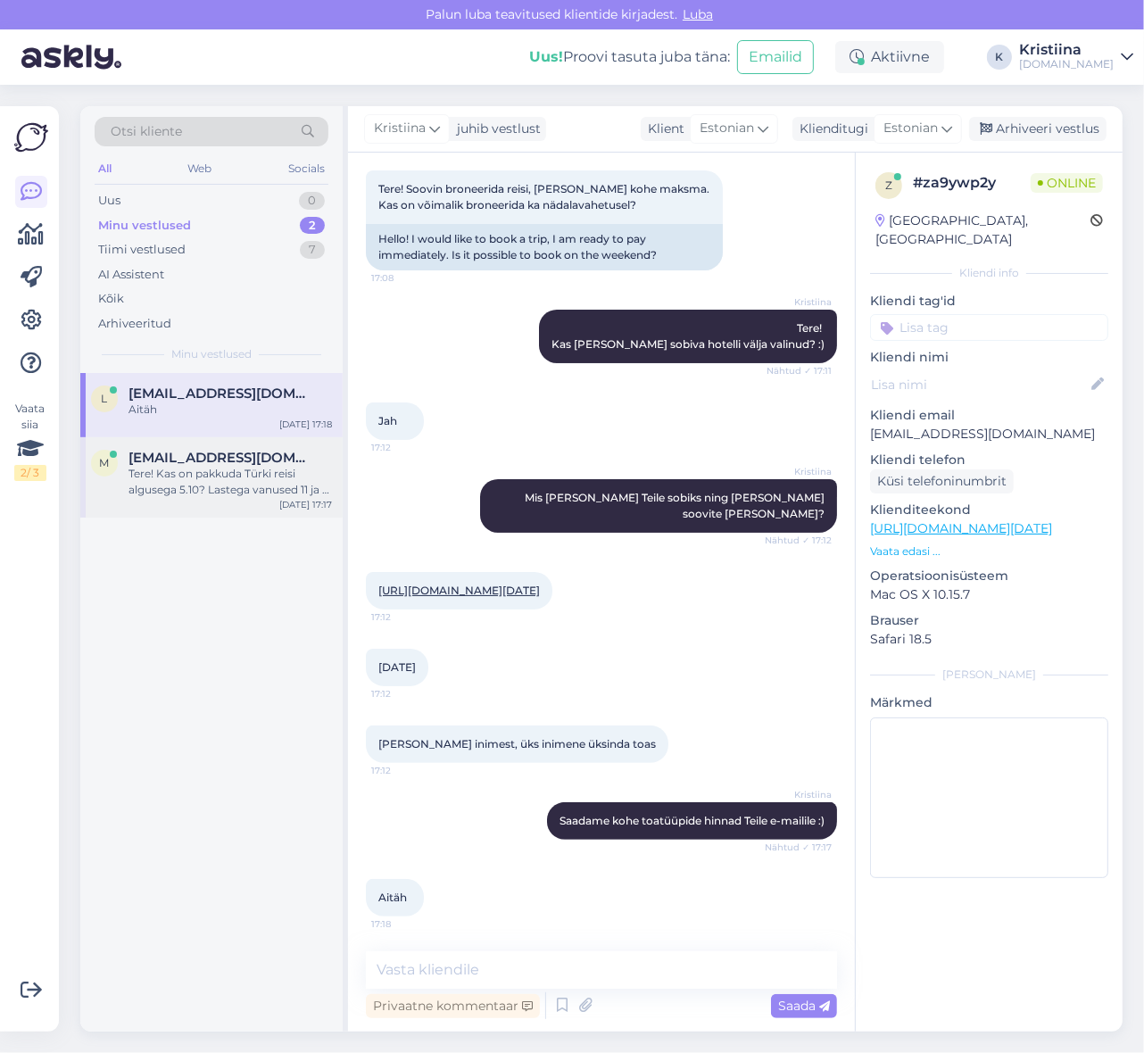
click at [206, 474] on div "Tere! Kas on pakkuda Türki reisi algusega 5.10? Lastega vanused 11 ja 6 kokku 4…" at bounding box center [231, 482] width 204 height 32
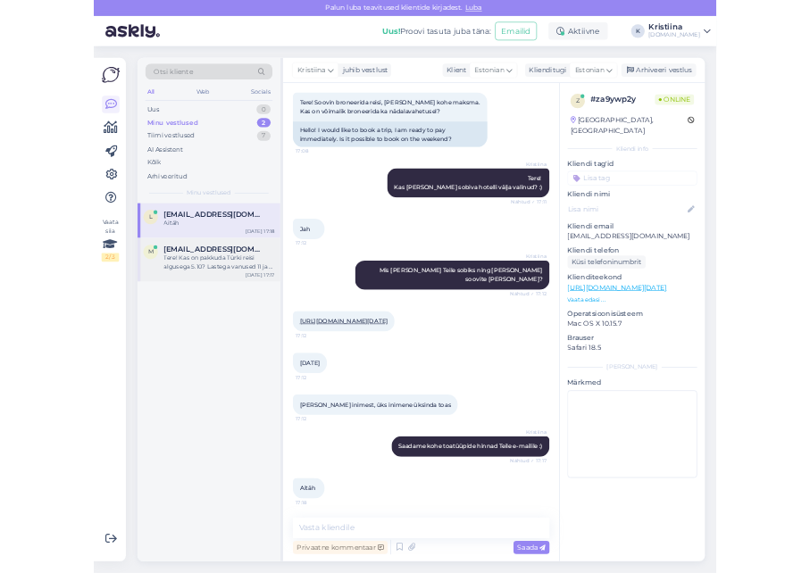
scroll to position [0, 0]
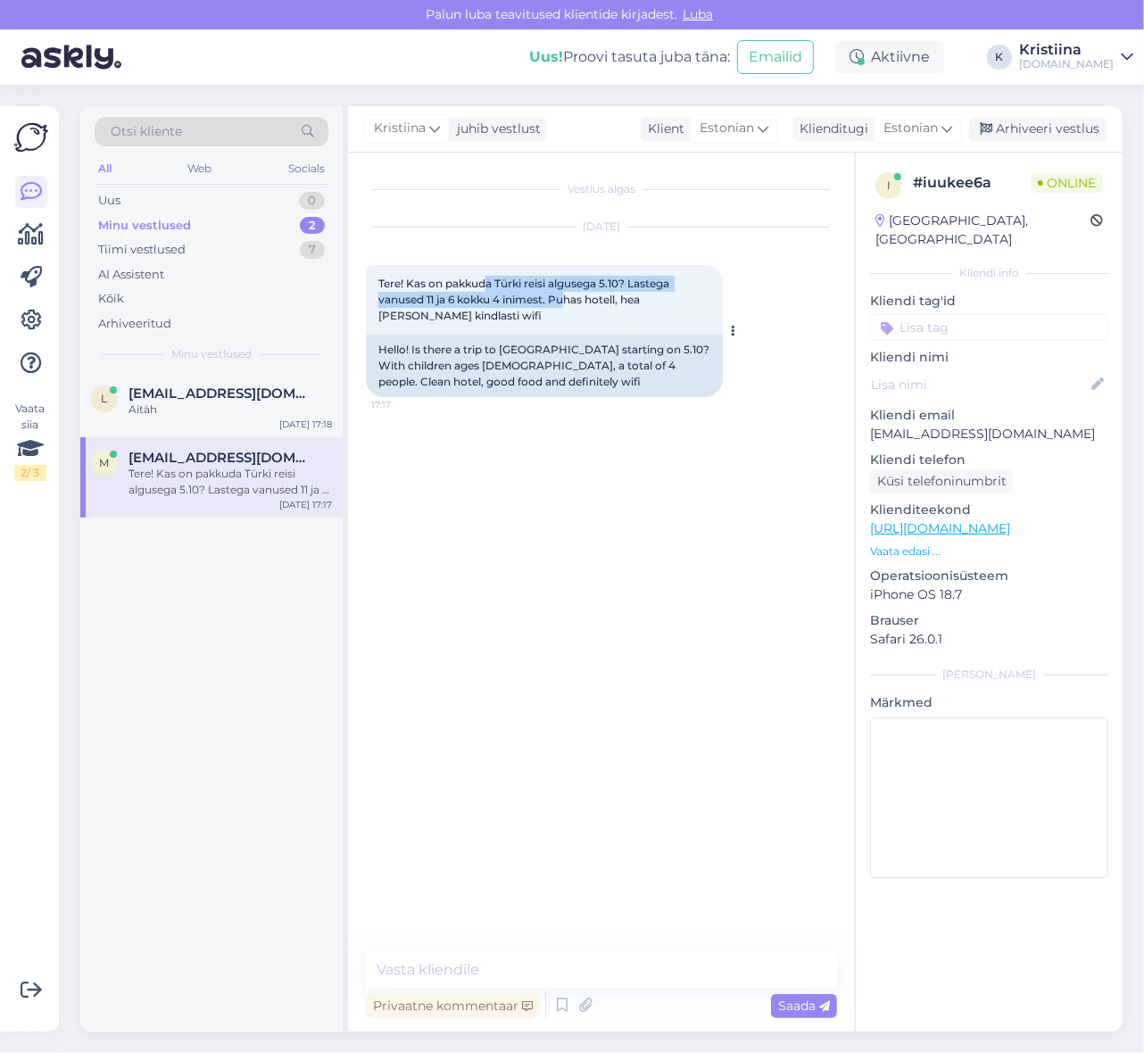
drag, startPoint x: 488, startPoint y: 288, endPoint x: 572, endPoint y: 296, distance: 84.3
click at [570, 296] on span "Tere! Kas on pakkuda Türki reisi algusega 5.10? Lastega vanused 11 ja 6 kokku 4…" at bounding box center [526, 300] width 294 height 46
click at [574, 297] on span "Tere! Kas on pakkuda Türki reisi algusega 5.10? Lastega vanused 11 ja 6 kokku 4…" at bounding box center [526, 300] width 294 height 46
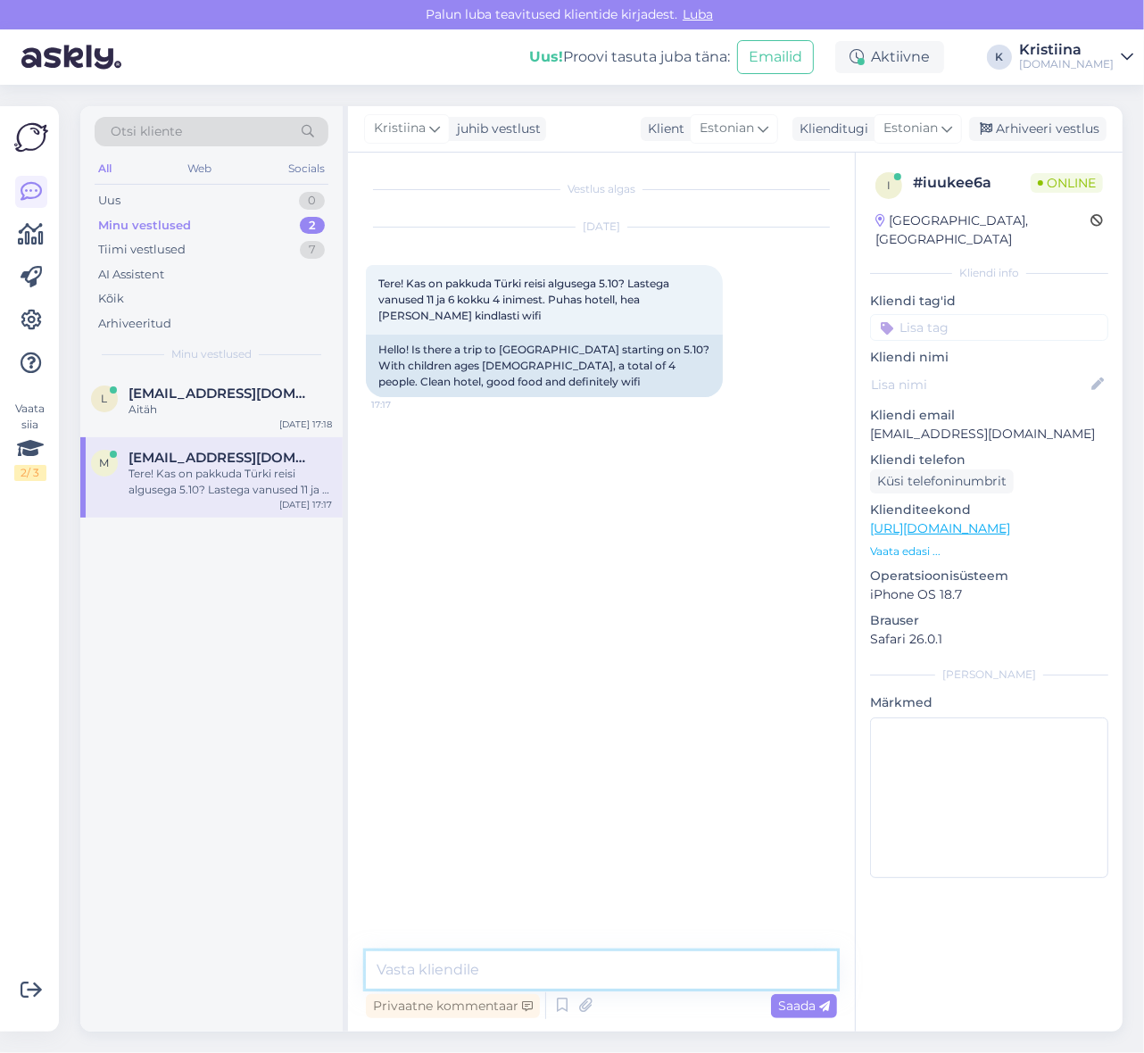
click at [474, 956] on textarea at bounding box center [601, 970] width 471 height 37
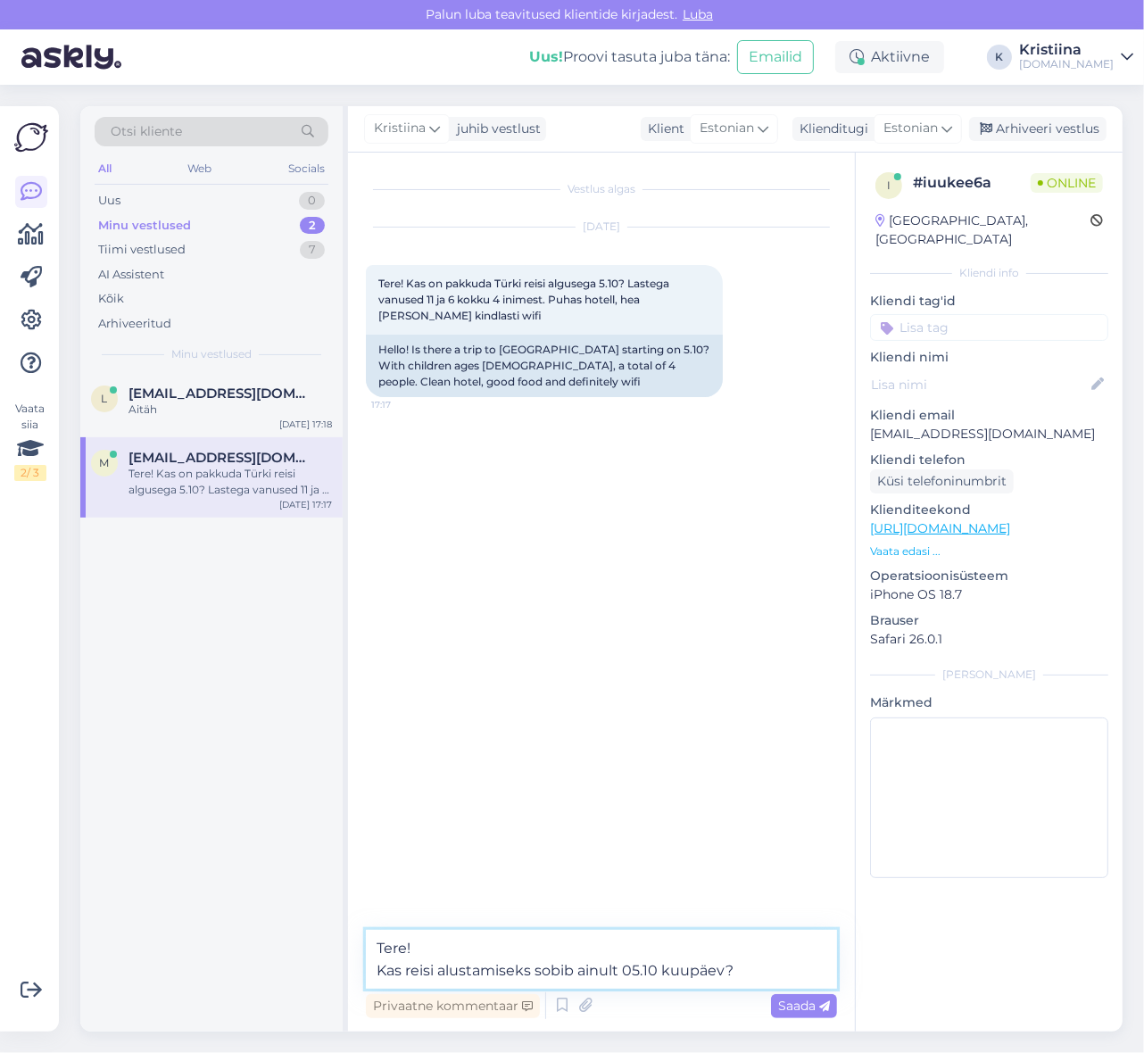
type textarea "Tere! Kas reisi alustamiseks sobib ainult 05.10 kuupäev?"
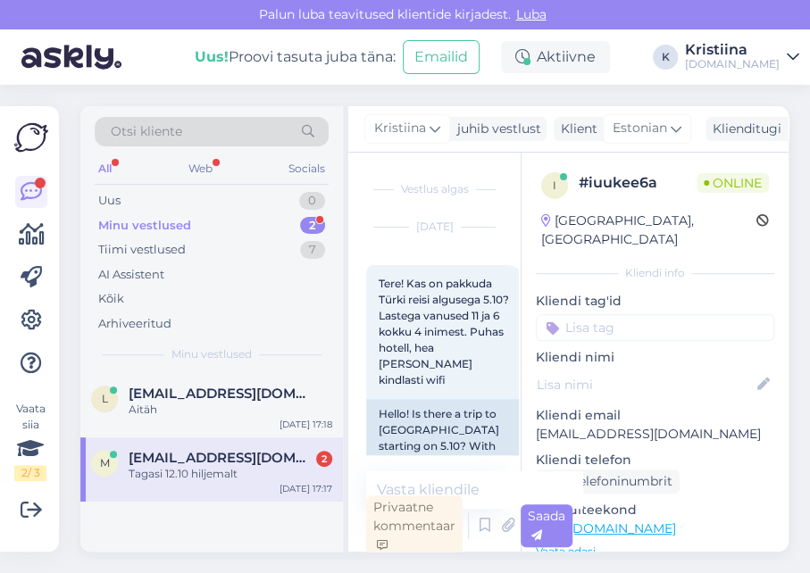
click at [227, 481] on div "m [EMAIL_ADDRESS][DOMAIN_NAME] 2 Tagasi 12.10 hiljemalt [DATE] 17:17" at bounding box center [211, 469] width 262 height 64
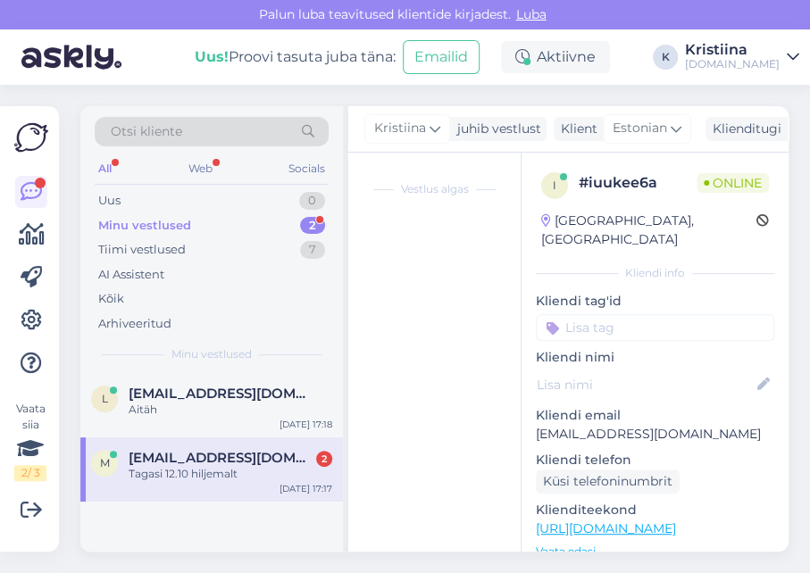
scroll to position [4, 0]
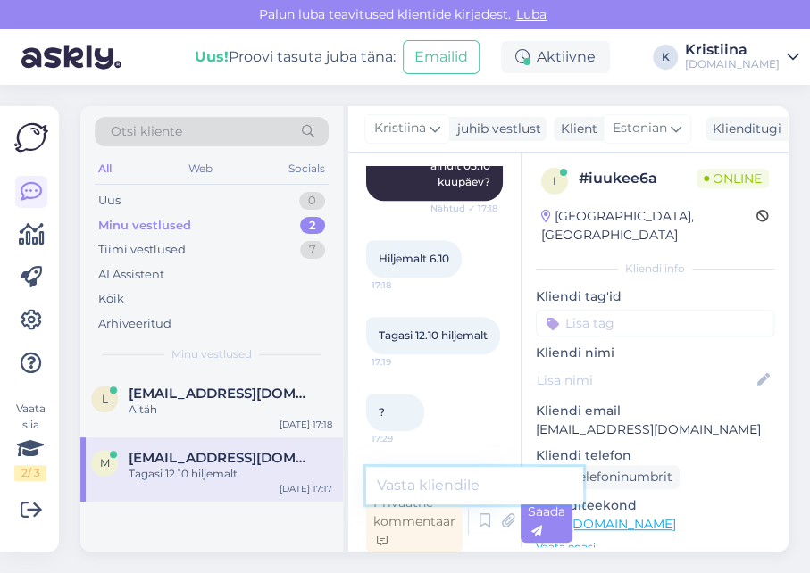
click at [410, 473] on textarea at bounding box center [474, 485] width 217 height 37
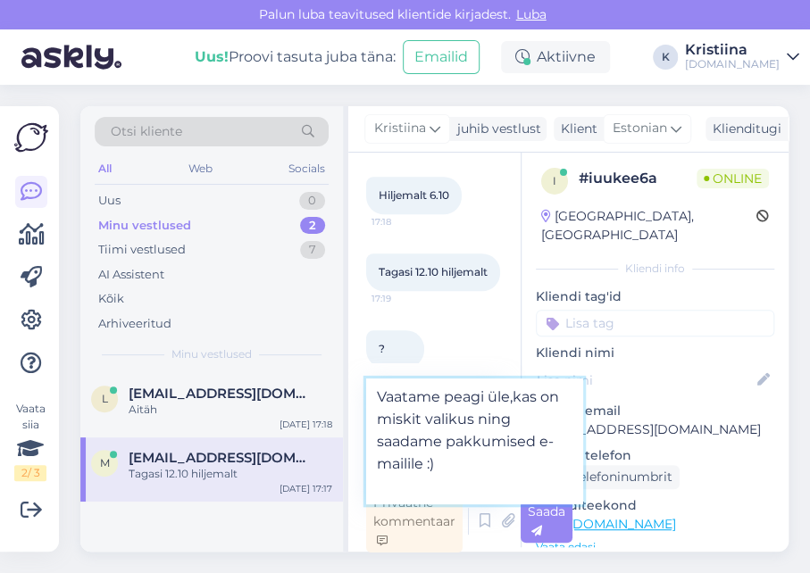
type textarea "Vaatame peagi üle,kas on miskit valikus ning saadame pakkumised e-mailile :)"
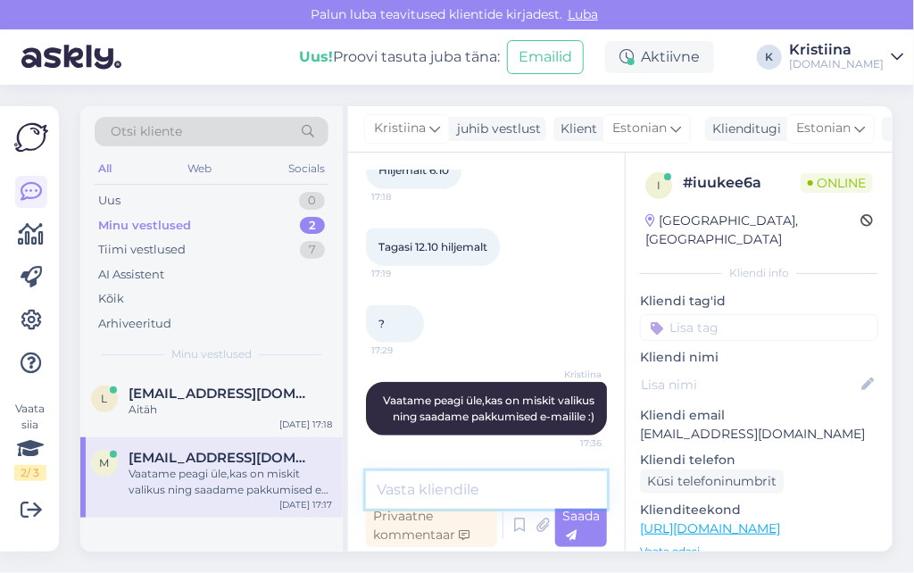
scroll to position [0, 0]
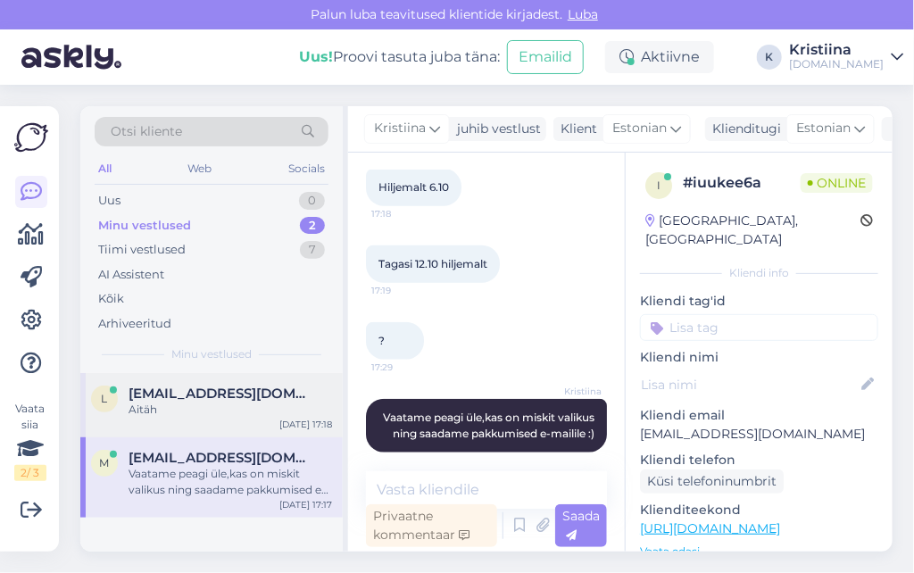
click at [198, 415] on div "Aitäh" at bounding box center [231, 410] width 204 height 16
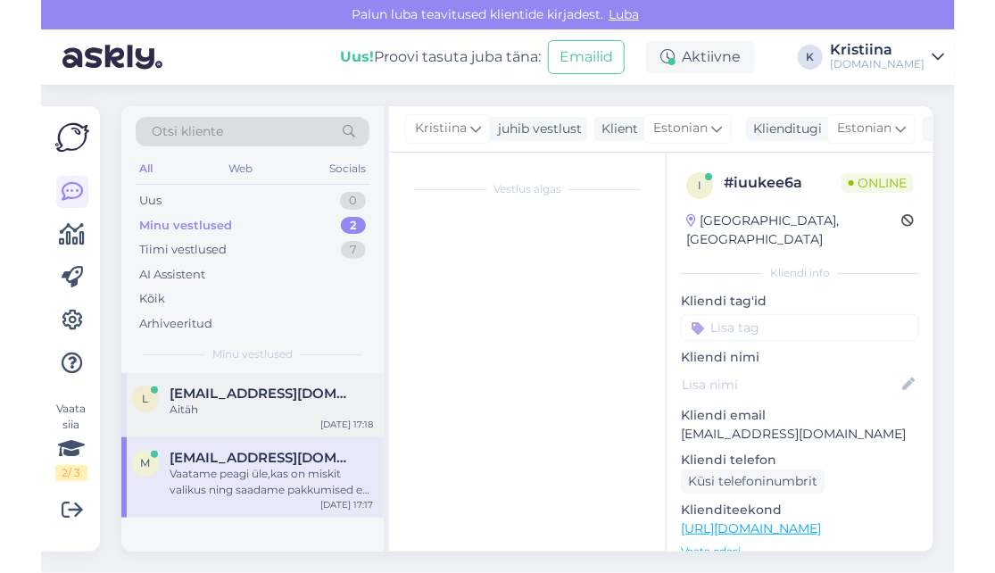
scroll to position [703, 0]
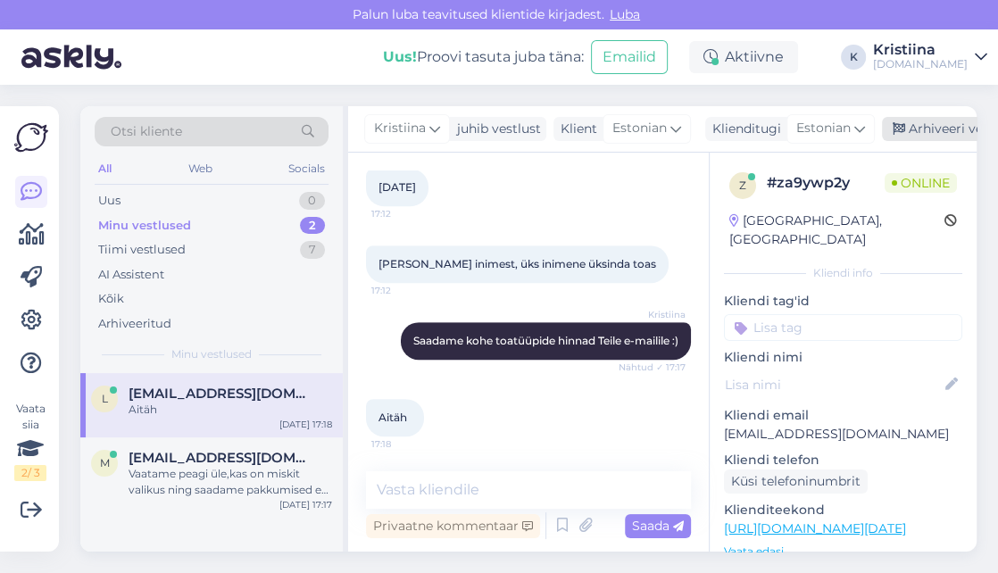
click at [950, 131] on div "Arhiveeri vestlus" at bounding box center [950, 129] width 137 height 24
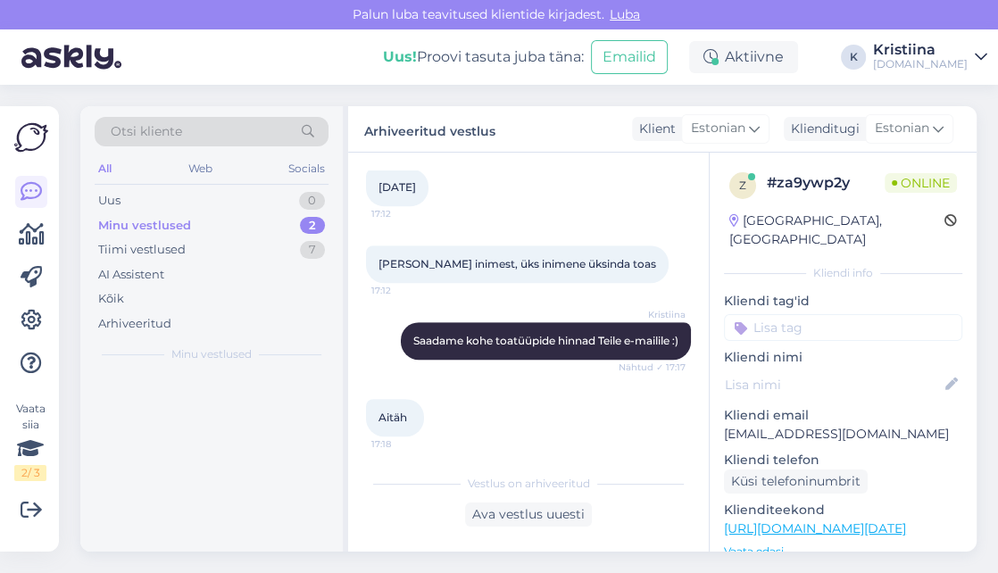
scroll to position [596, 0]
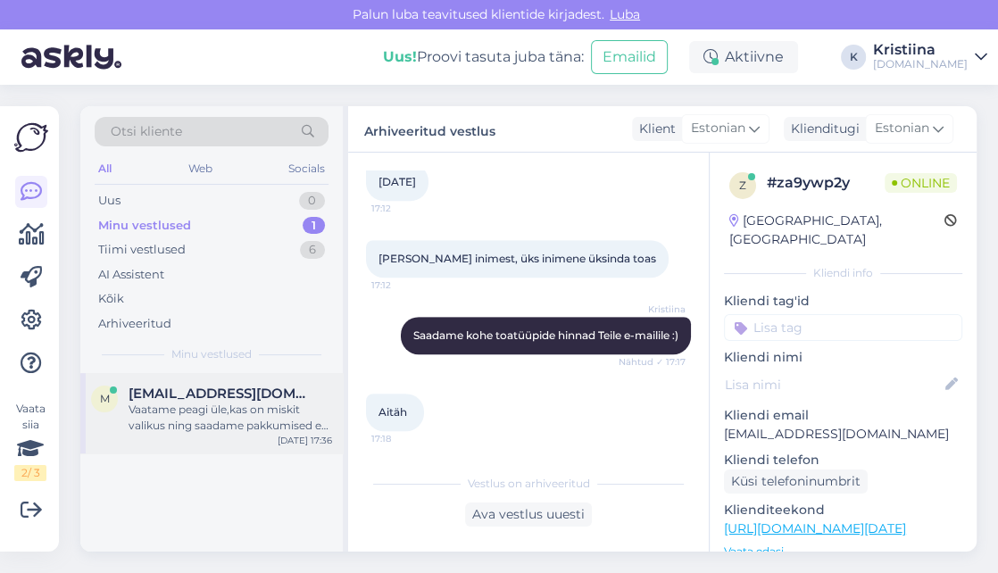
click at [203, 436] on div "m [EMAIL_ADDRESS][DOMAIN_NAME] Vaatame peagi üle,kas on miskit valikus ning saa…" at bounding box center [211, 413] width 262 height 80
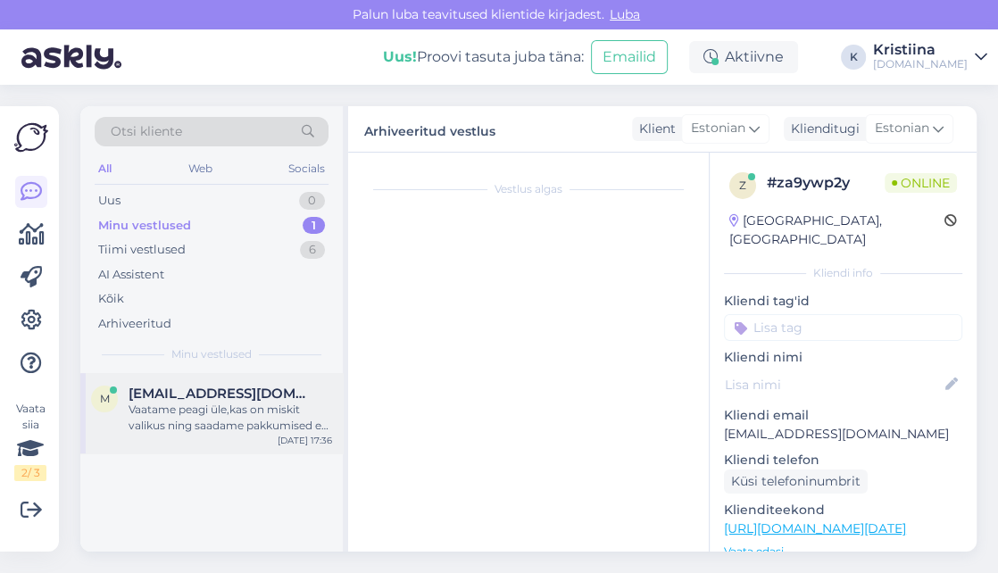
scroll to position [377, 0]
